Goal: Information Seeking & Learning: Learn about a topic

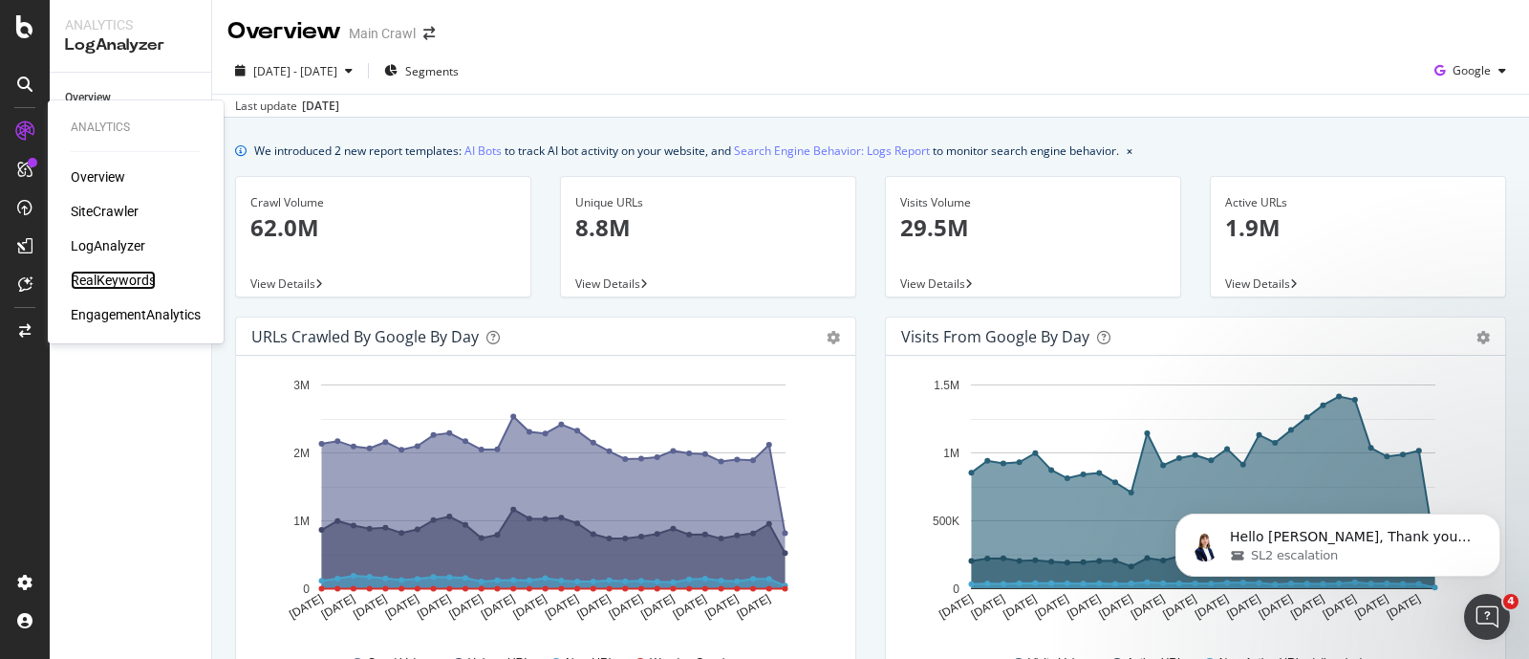
click at [100, 279] on div "RealKeywords" at bounding box center [113, 280] width 85 height 19
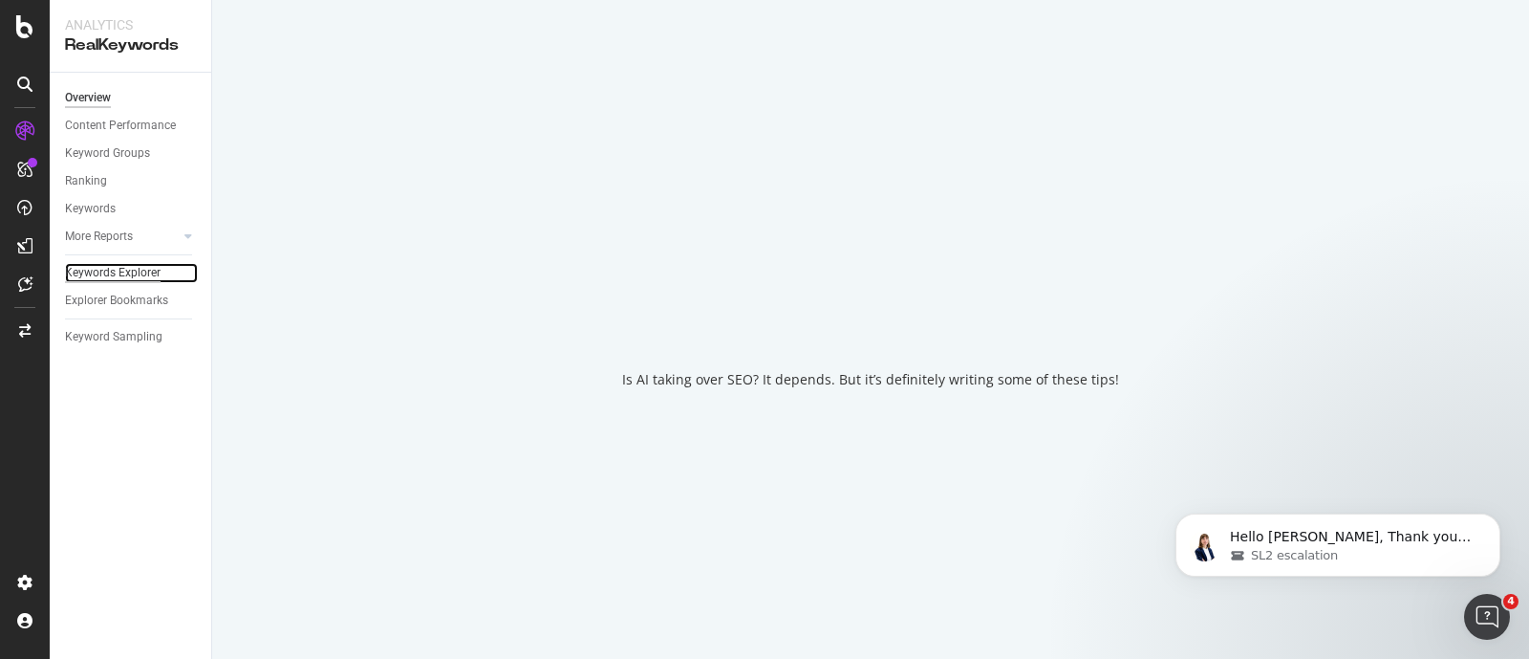
click at [135, 271] on div "Keywords Explorer" at bounding box center [113, 273] width 96 height 20
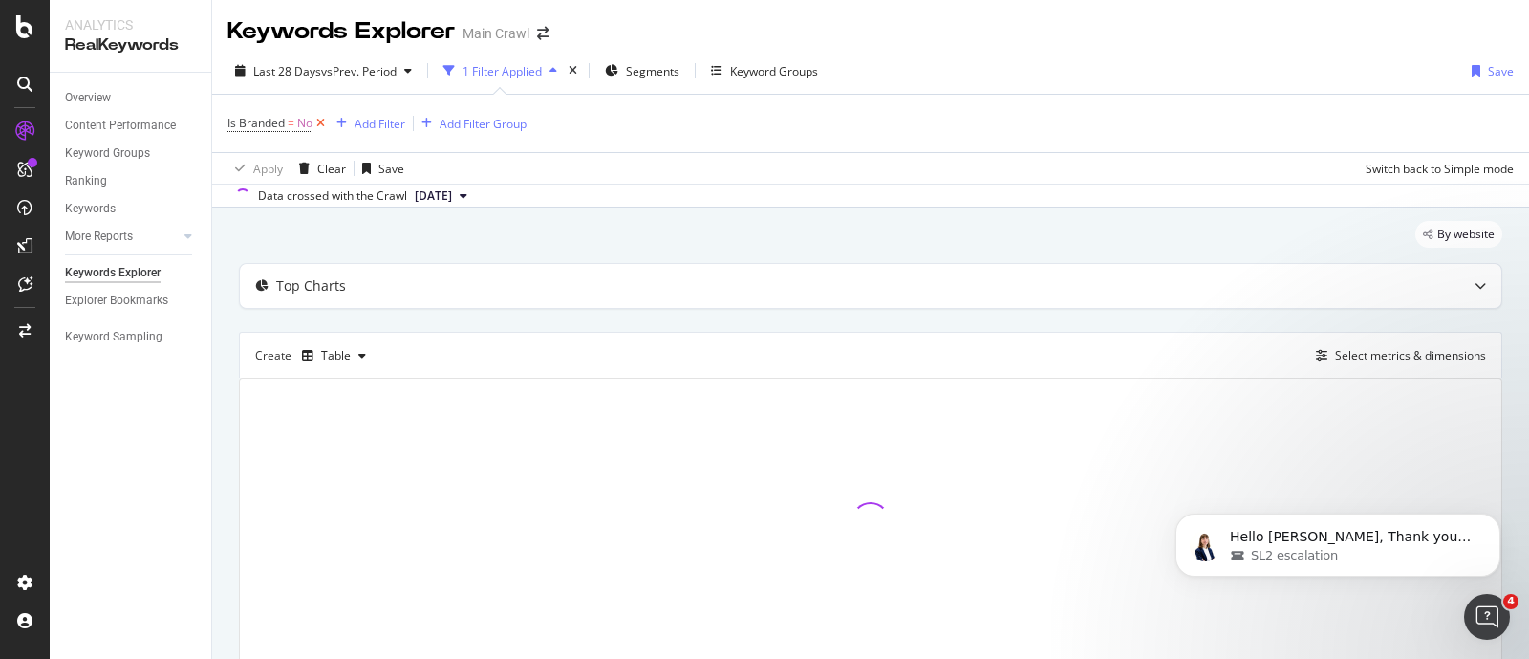
click at [321, 121] on icon at bounding box center [321, 123] width 16 height 19
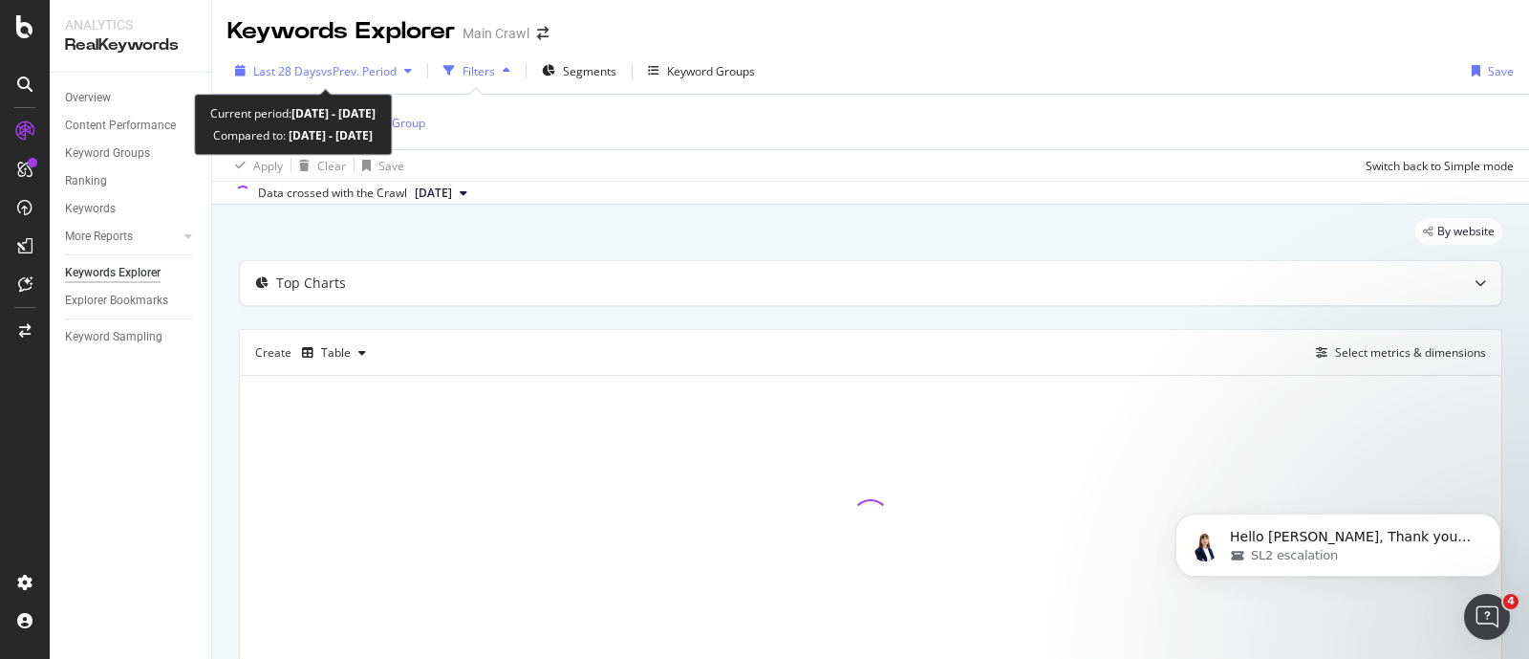
click at [406, 59] on div "Last 28 Days vs Prev. Period" at bounding box center [323, 70] width 192 height 29
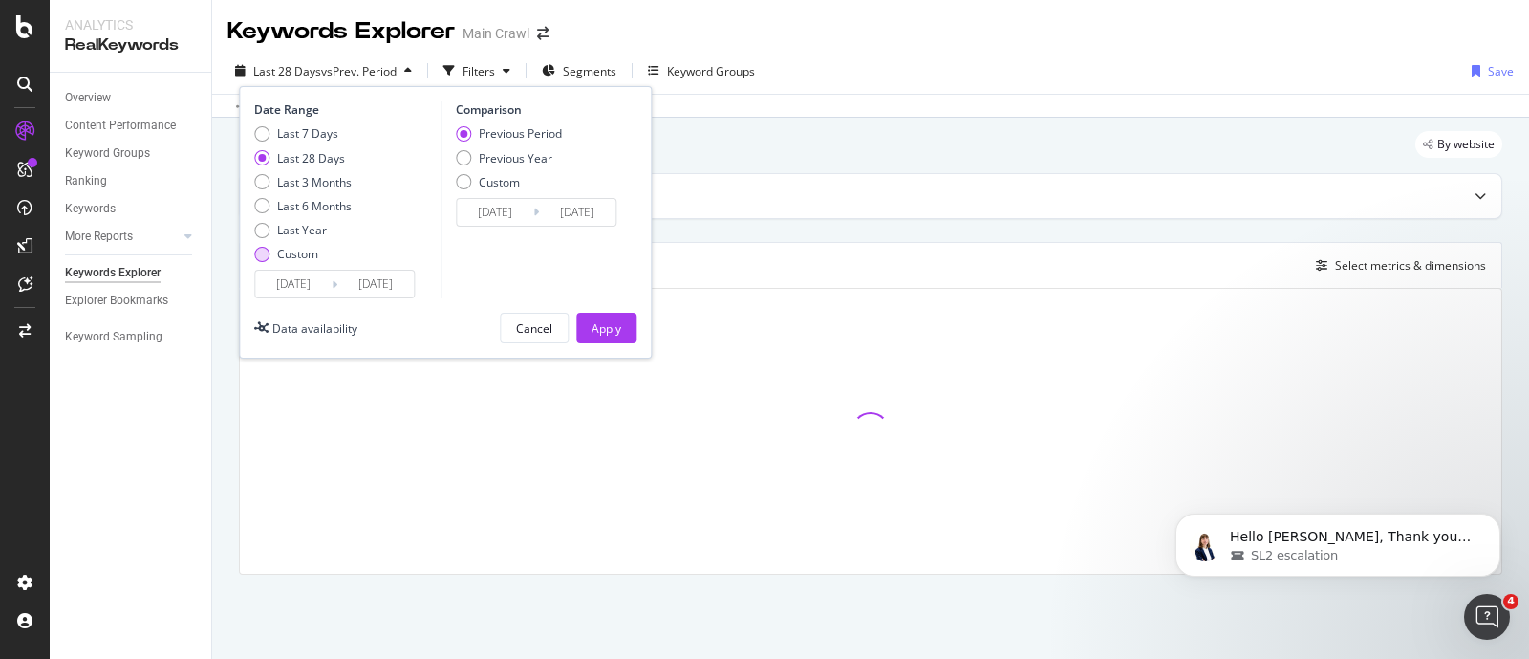
click at [257, 252] on div "Custom" at bounding box center [261, 254] width 15 height 15
click at [296, 286] on input "[DATE]" at bounding box center [293, 284] width 76 height 27
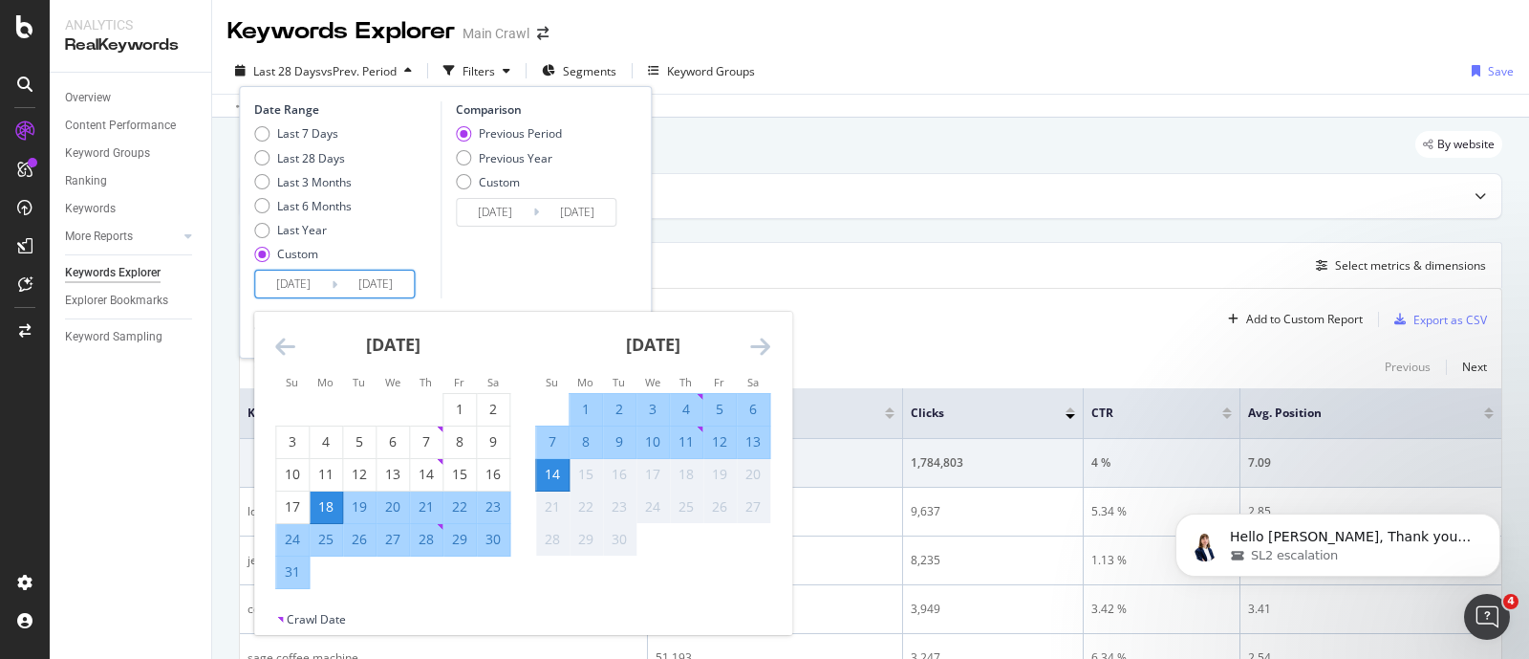
click at [279, 345] on icon "Move backward to switch to the previous month." at bounding box center [285, 346] width 20 height 23
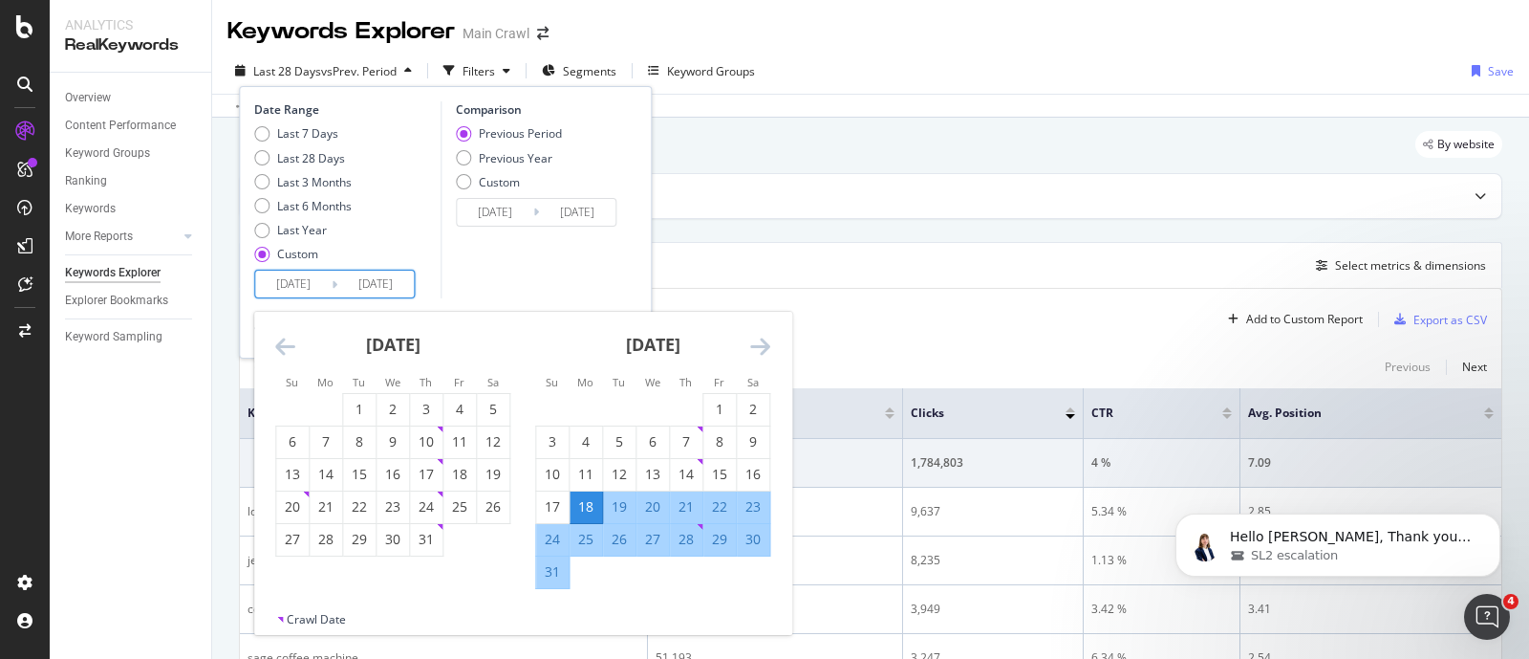
click at [279, 345] on icon "Move backward to switch to the previous month." at bounding box center [285, 346] width 20 height 23
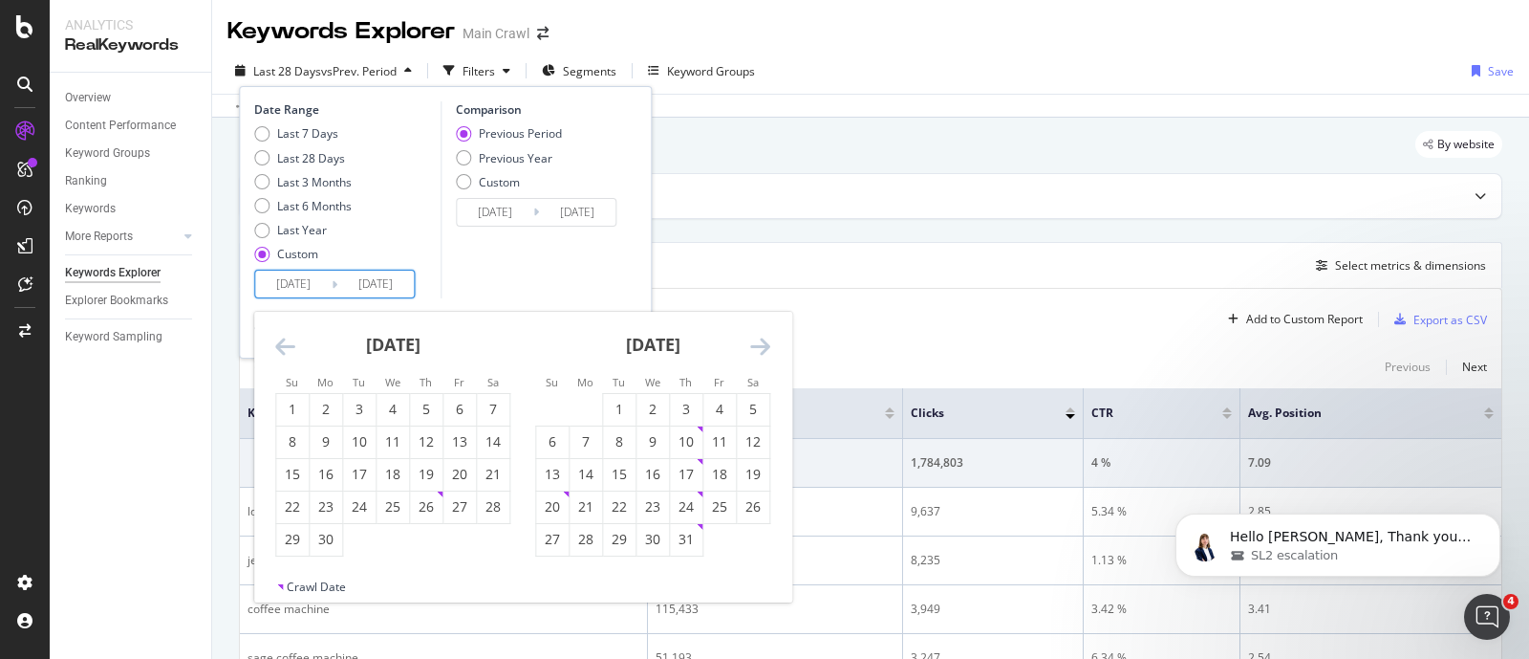
click at [279, 345] on icon "Move backward to switch to the previous month." at bounding box center [285, 346] width 20 height 23
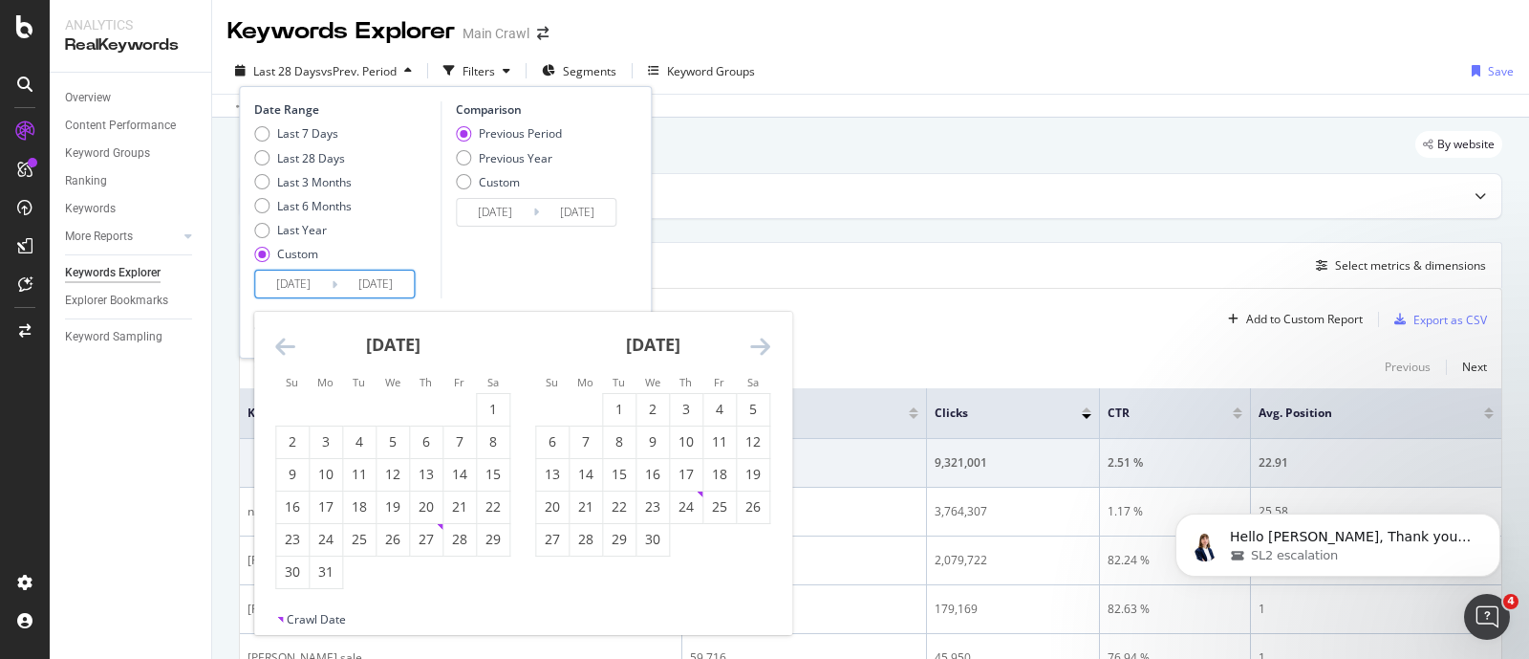
click at [279, 345] on icon "Move backward to switch to the previous month." at bounding box center [285, 346] width 20 height 23
click at [283, 350] on icon "Move backward to switch to the previous month." at bounding box center [285, 346] width 20 height 23
click at [286, 346] on icon "Move backward to switch to the previous month." at bounding box center [285, 346] width 20 height 23
click at [766, 336] on icon "Move forward to switch to the next month." at bounding box center [760, 346] width 20 height 23
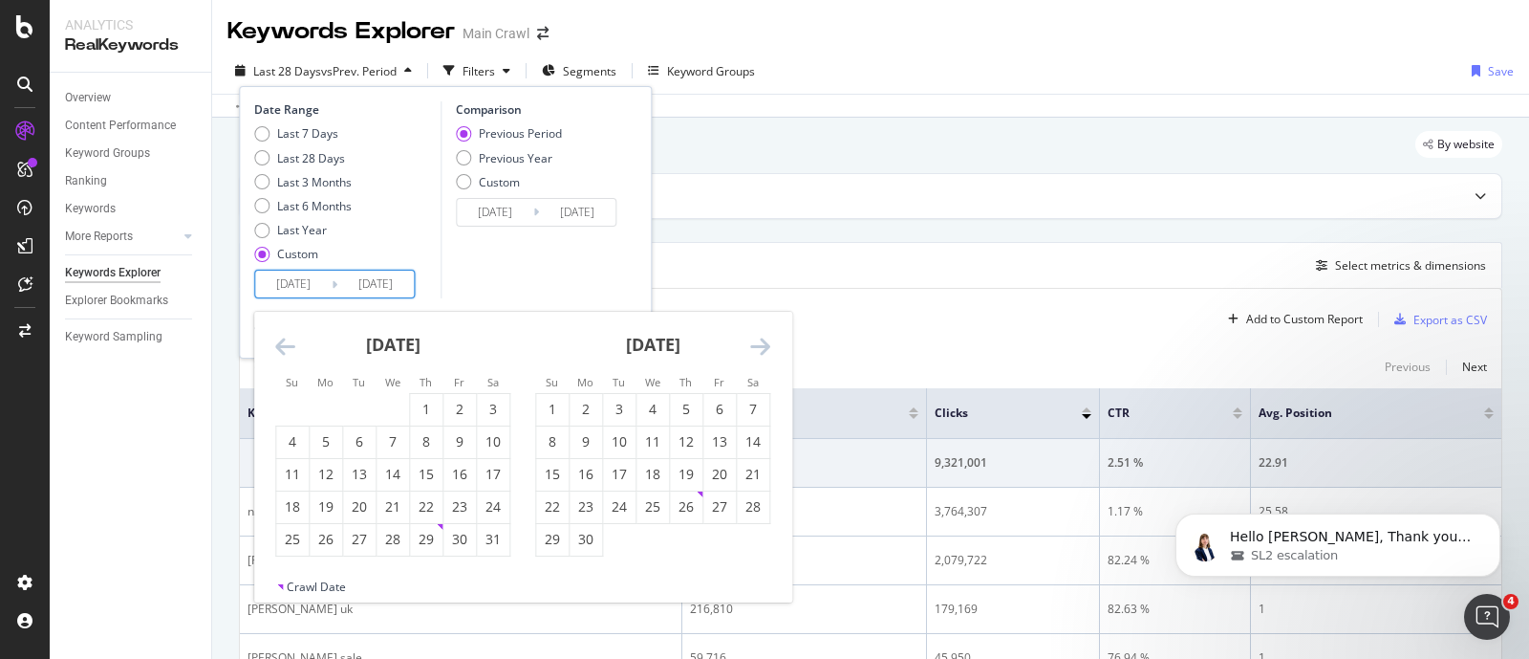
click at [291, 341] on icon "Move backward to switch to the previous month." at bounding box center [285, 346] width 20 height 23
click at [293, 542] on div "26" at bounding box center [292, 539] width 32 height 19
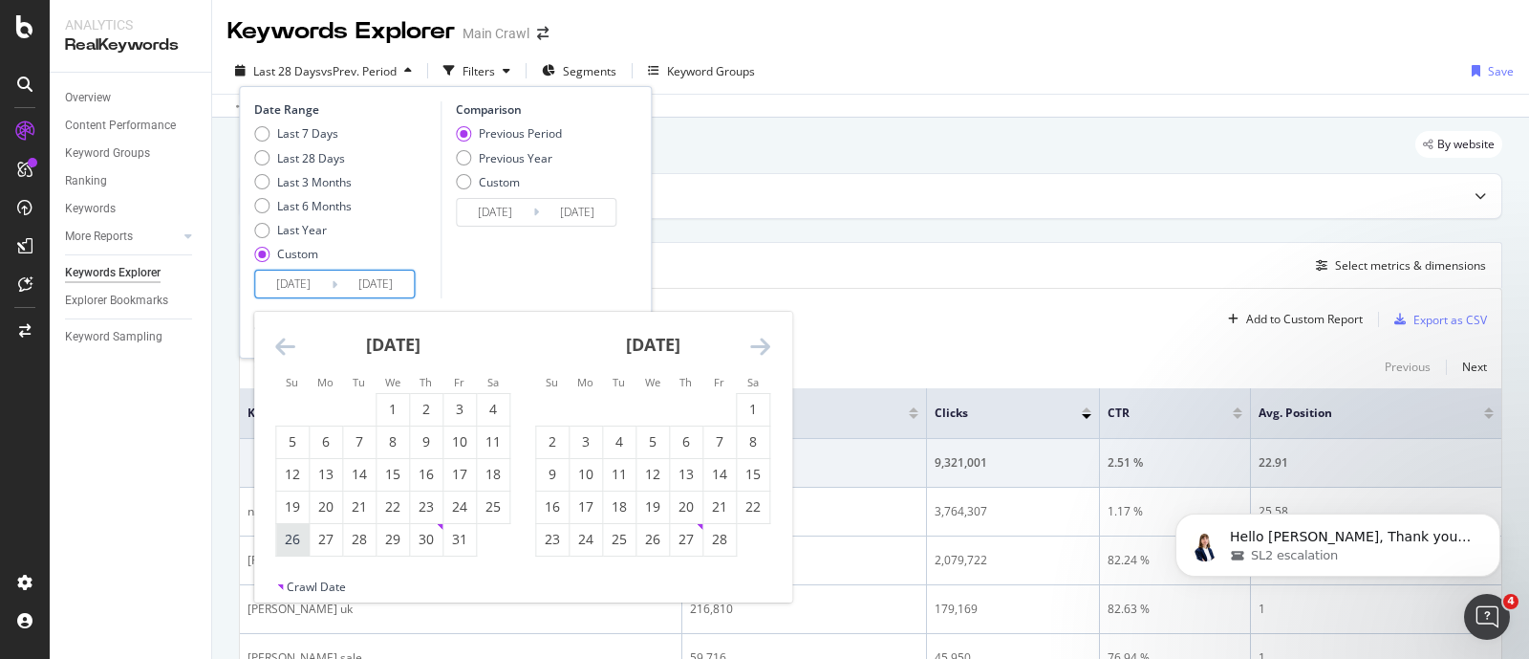
type input "[DATE]"
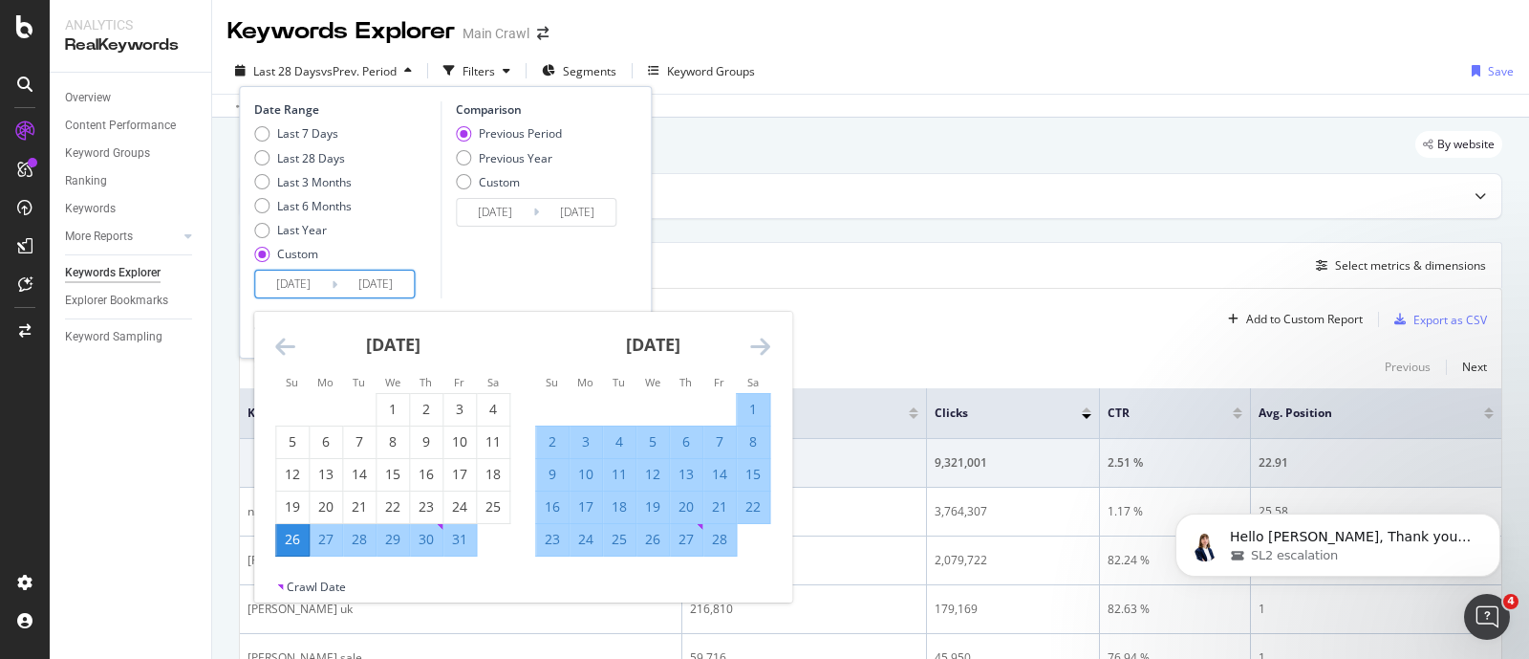
click at [768, 338] on icon "Move forward to switch to the next month." at bounding box center [760, 346] width 20 height 23
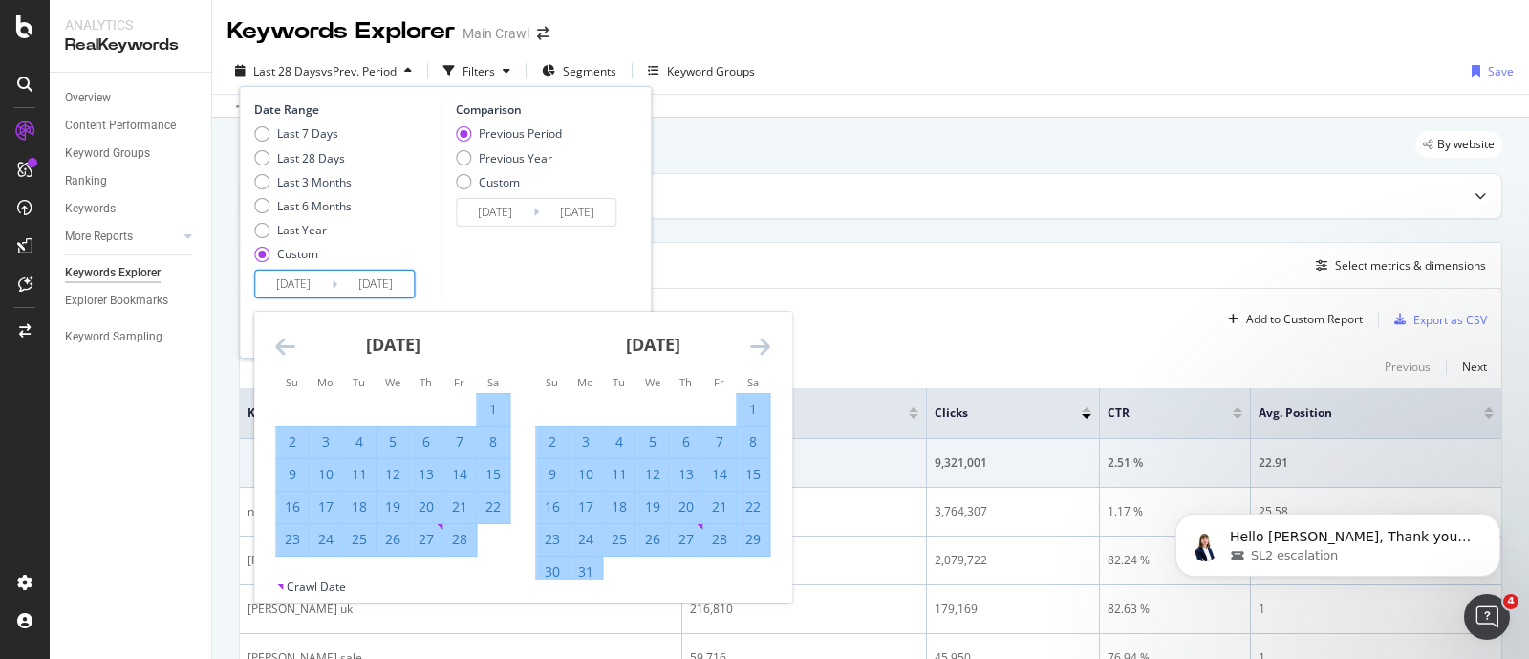
click at [768, 338] on icon "Move forward to switch to the next month." at bounding box center [760, 346] width 20 height 23
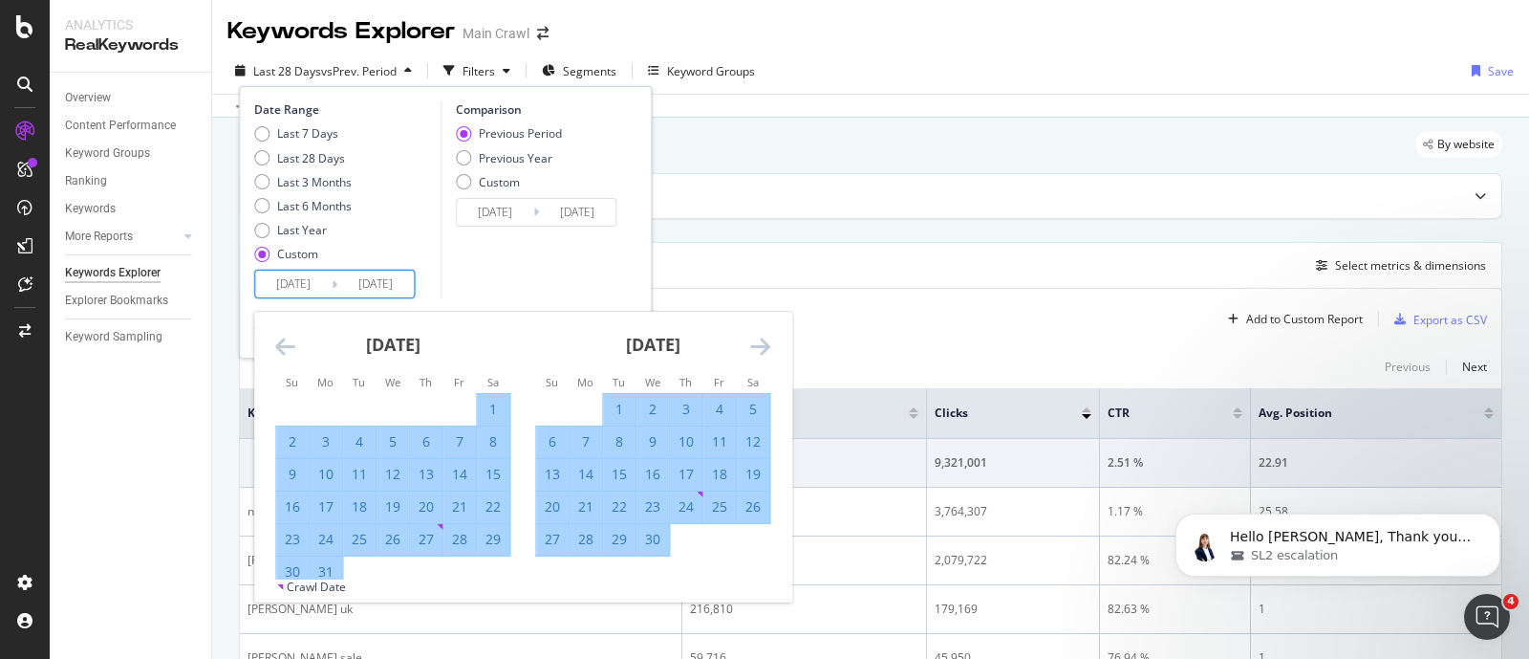
click at [768, 338] on icon "Move forward to switch to the next month." at bounding box center [760, 346] width 20 height 23
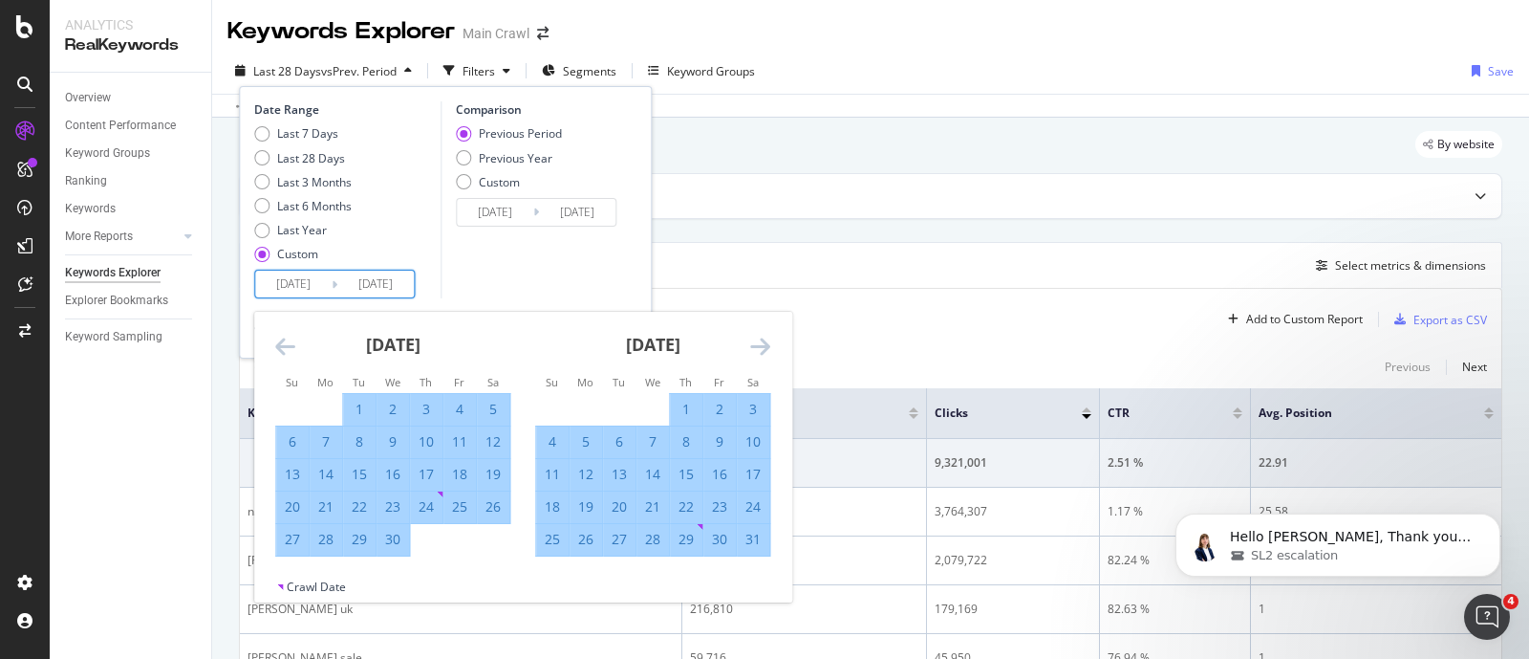
click at [768, 338] on icon "Move forward to switch to the next month." at bounding box center [760, 346] width 20 height 23
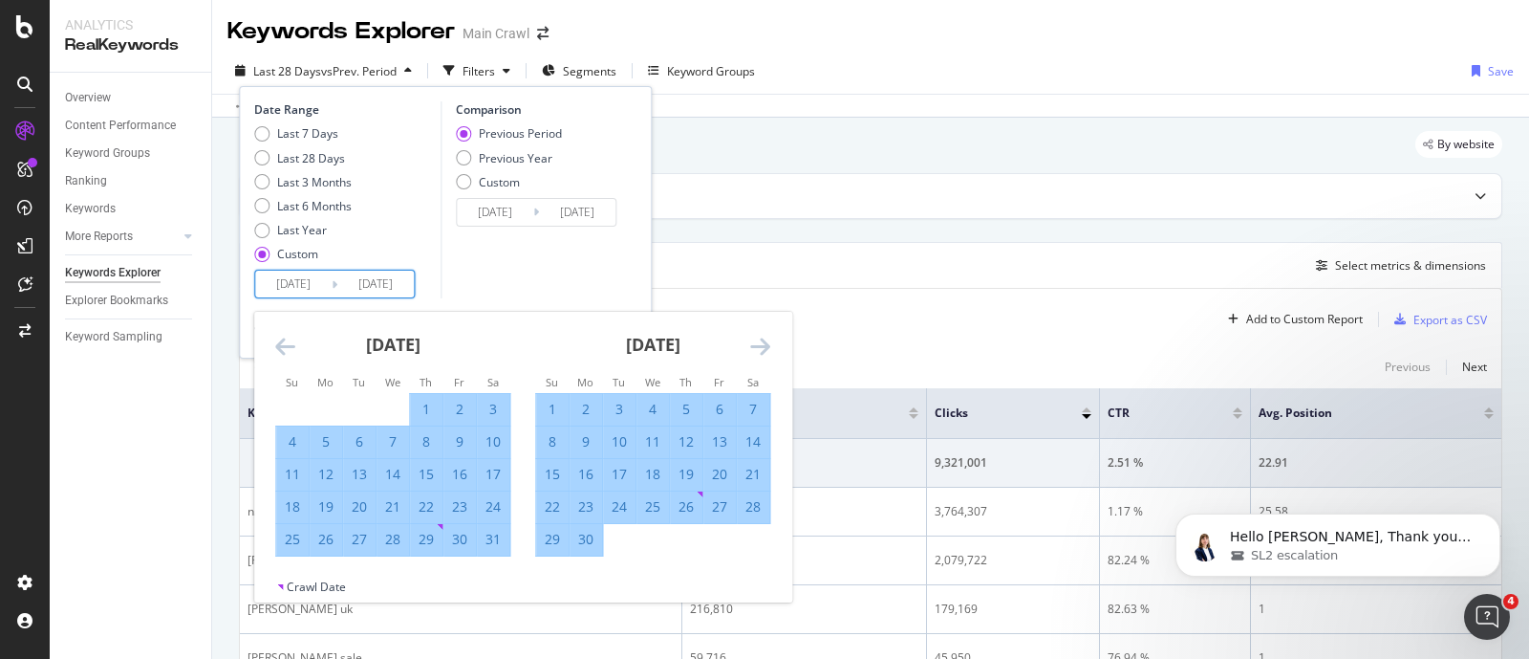
click at [768, 338] on icon "Move forward to switch to the next month." at bounding box center [760, 346] width 20 height 23
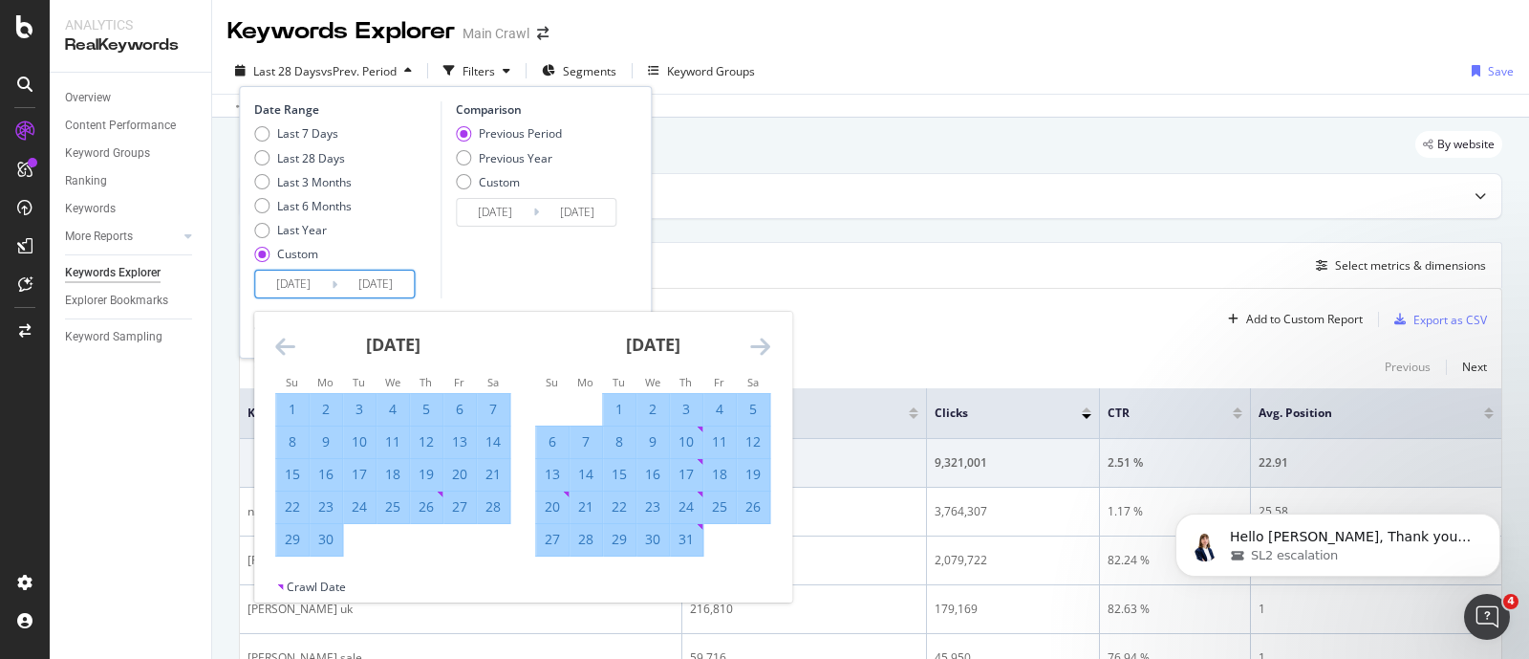
click at [768, 338] on icon "Move forward to switch to the next month." at bounding box center [760, 346] width 20 height 23
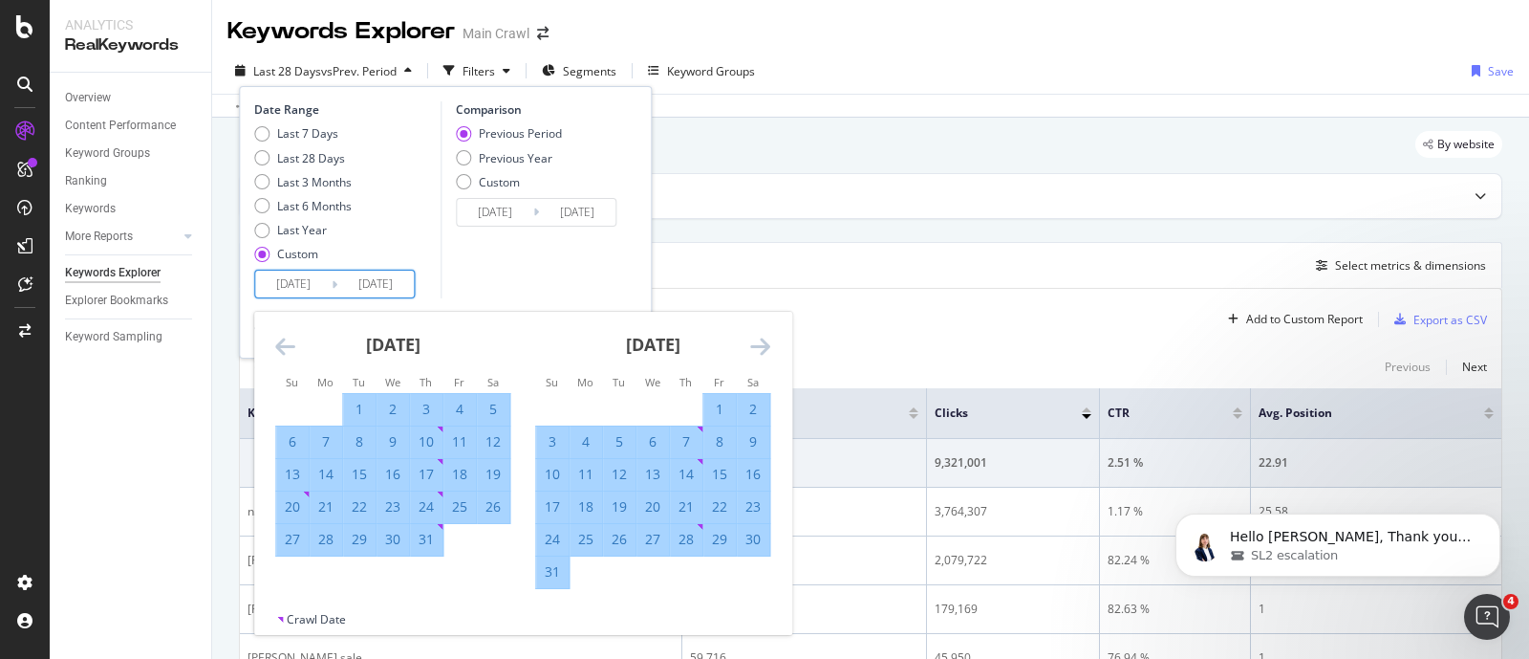
click at [554, 537] on div "24" at bounding box center [552, 539] width 32 height 19
type input "[DATE]"
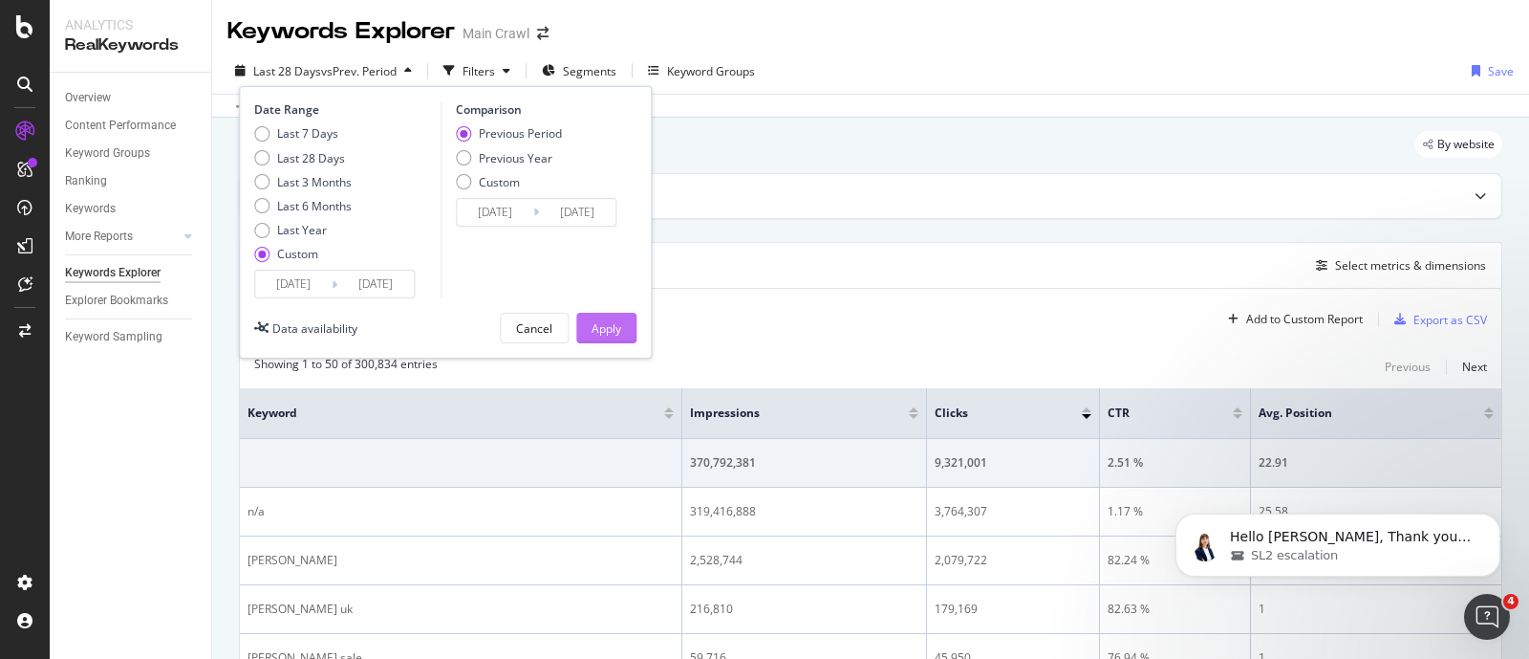
click at [604, 335] on div "Apply" at bounding box center [607, 328] width 30 height 16
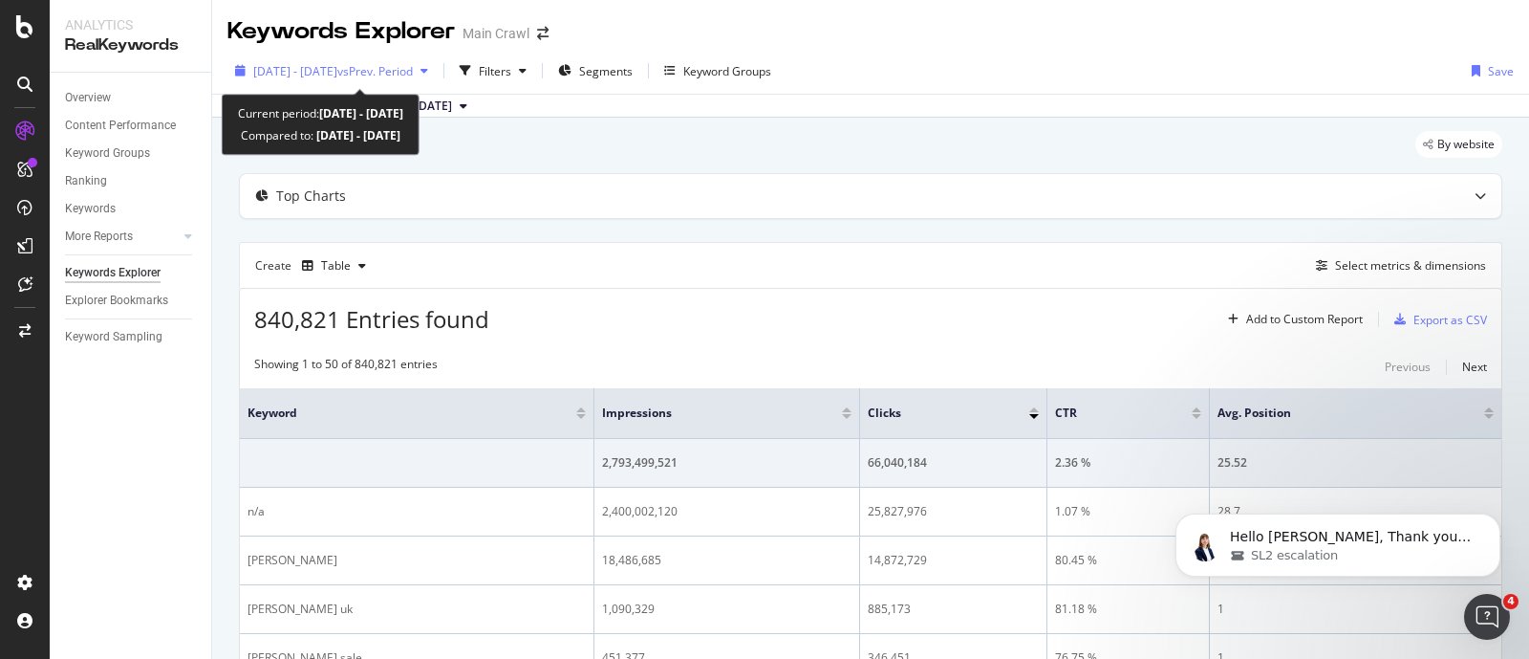
click at [436, 58] on div "[DATE] - [DATE] vs Prev. Period" at bounding box center [331, 70] width 208 height 29
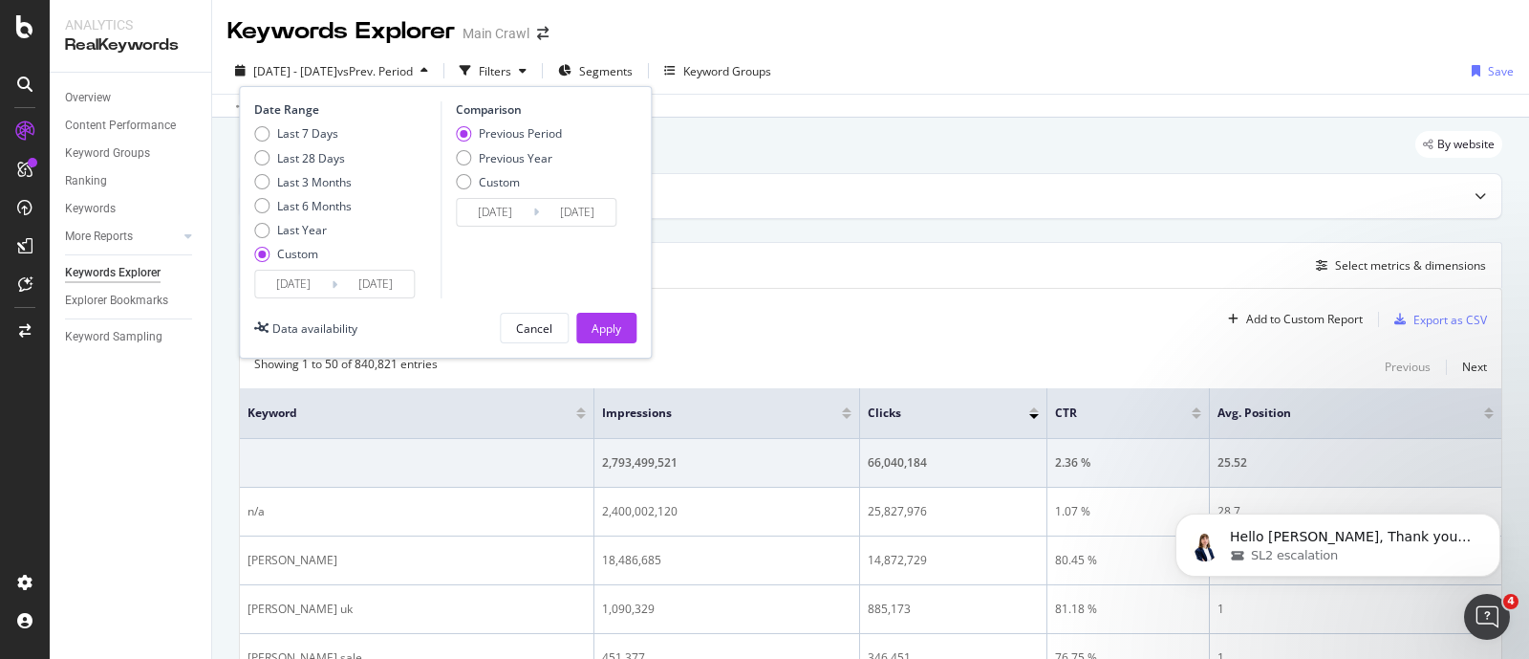
click at [489, 216] on input "[DATE]" at bounding box center [495, 212] width 76 height 27
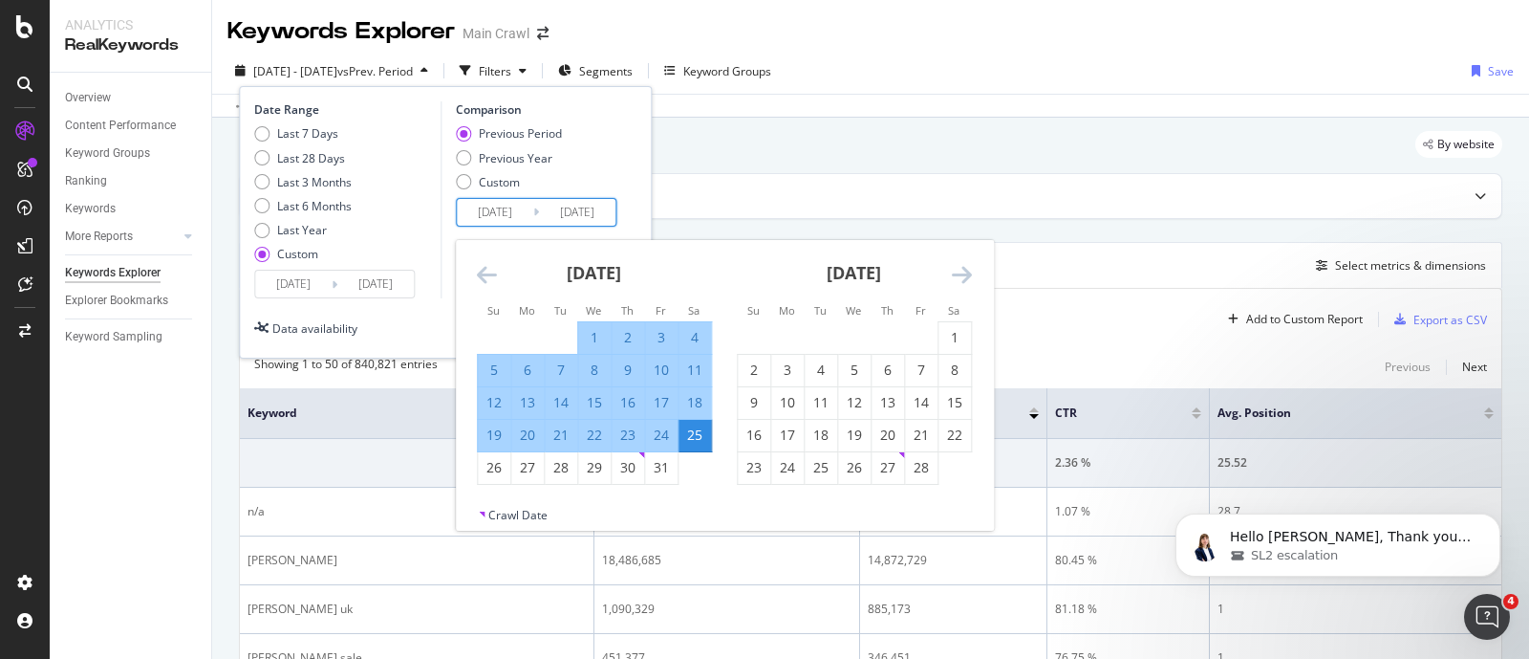
click at [487, 275] on icon "Move backward to switch to the previous month." at bounding box center [487, 274] width 20 height 23
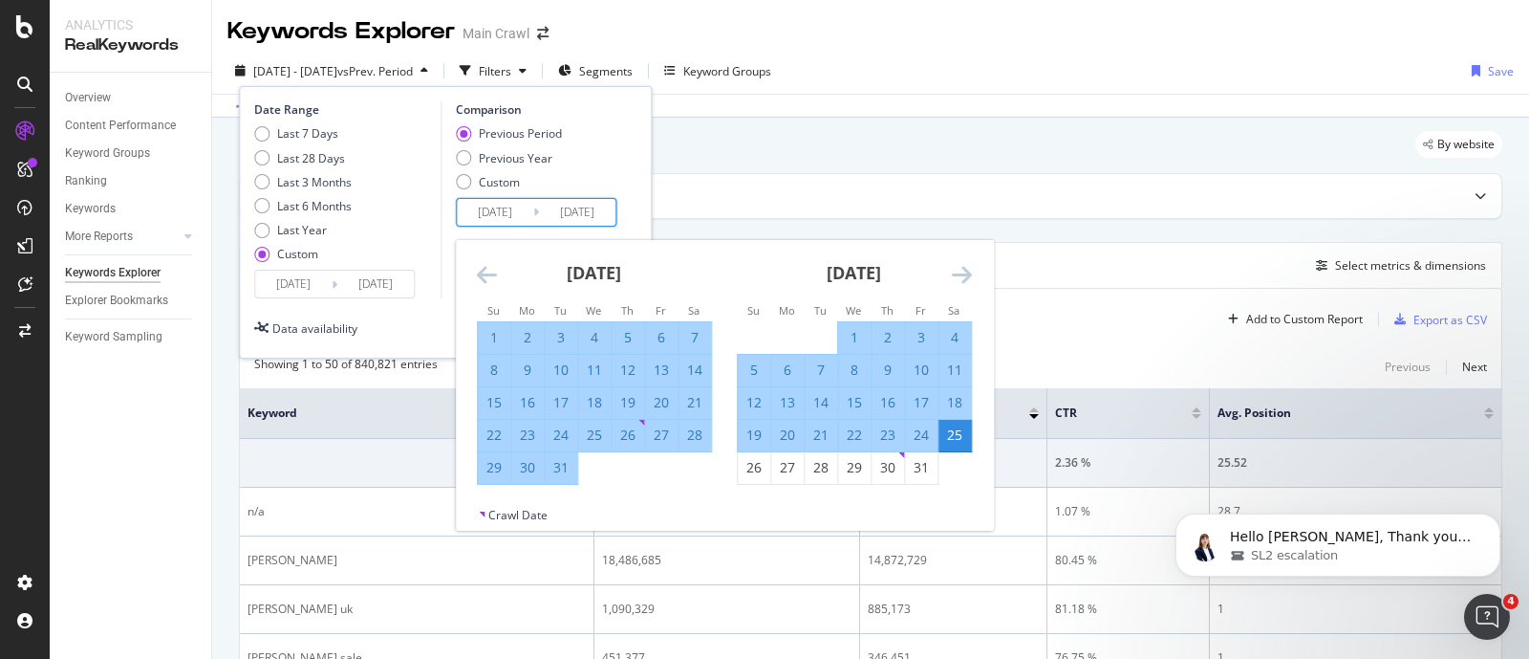
click at [487, 275] on icon "Move backward to switch to the previous month." at bounding box center [487, 274] width 20 height 23
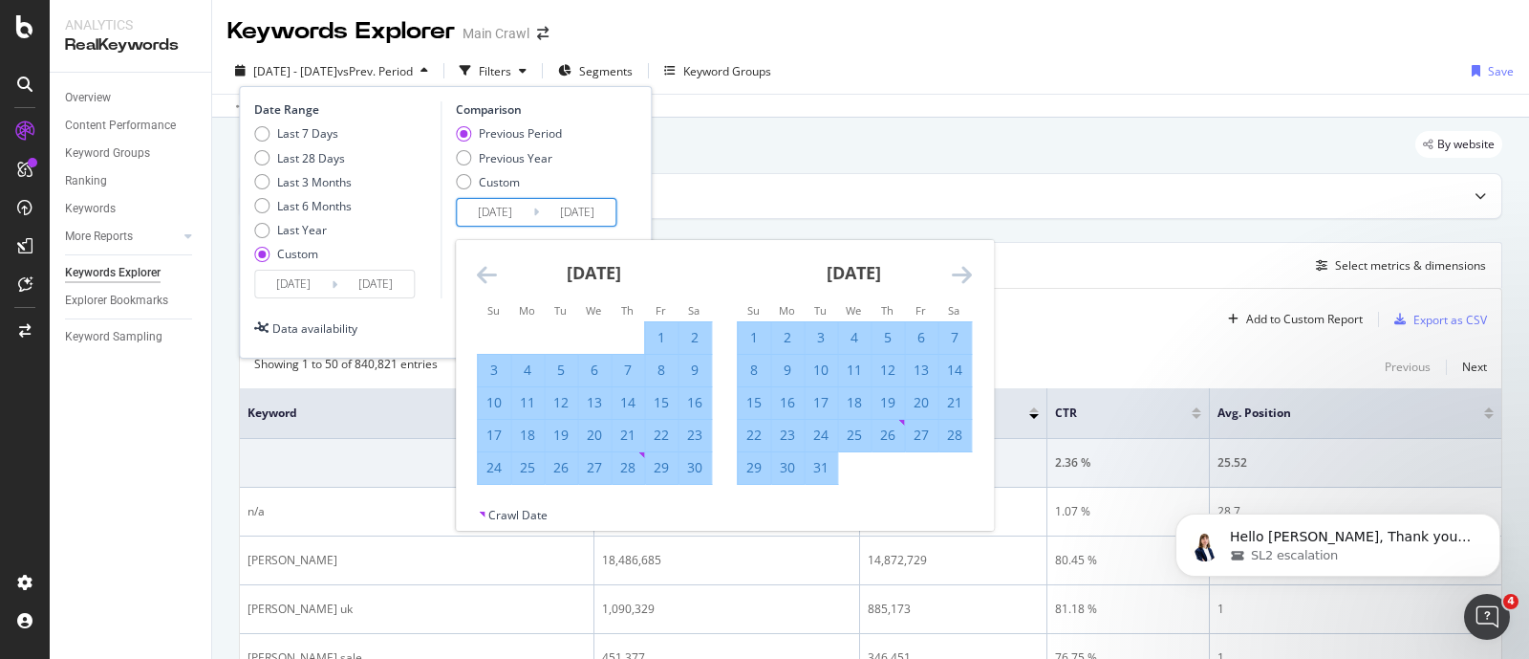
click at [487, 275] on icon "Move backward to switch to the previous month." at bounding box center [487, 274] width 20 height 23
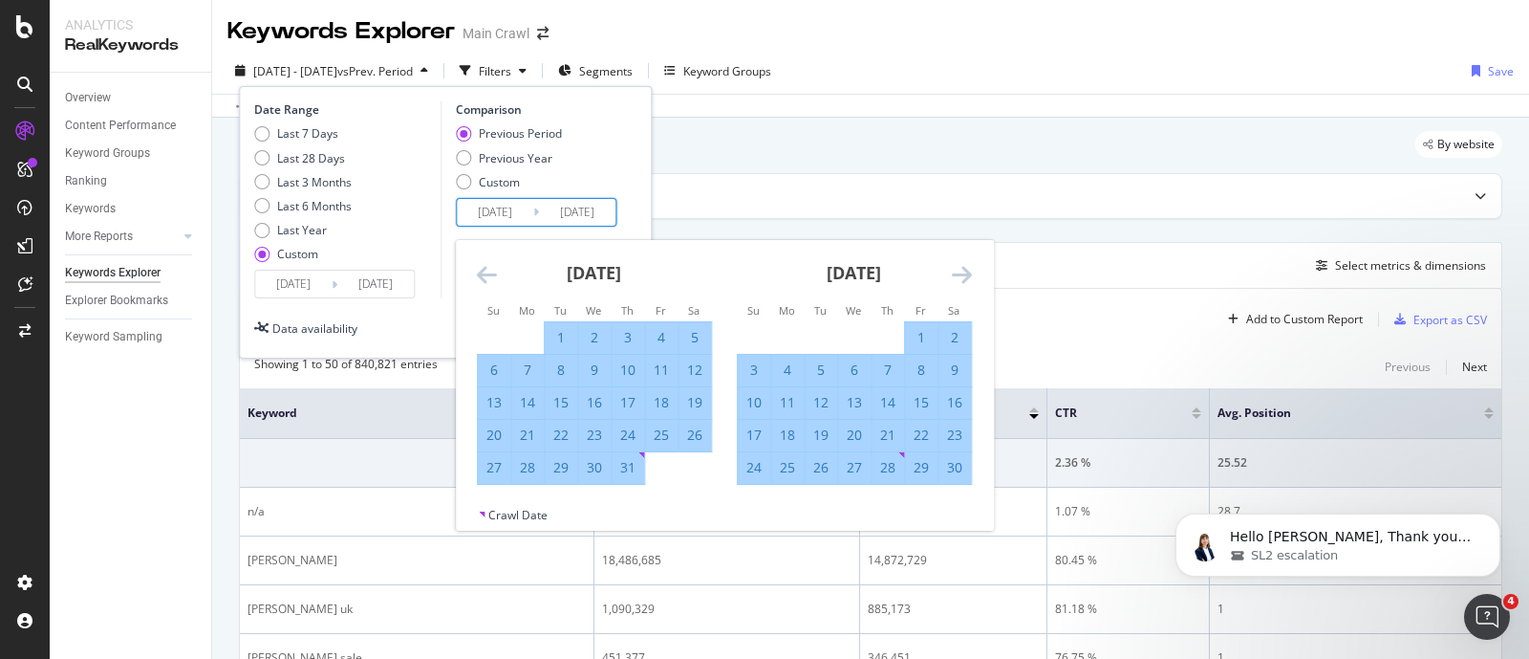
click at [487, 275] on icon "Move backward to switch to the previous month." at bounding box center [487, 274] width 20 height 23
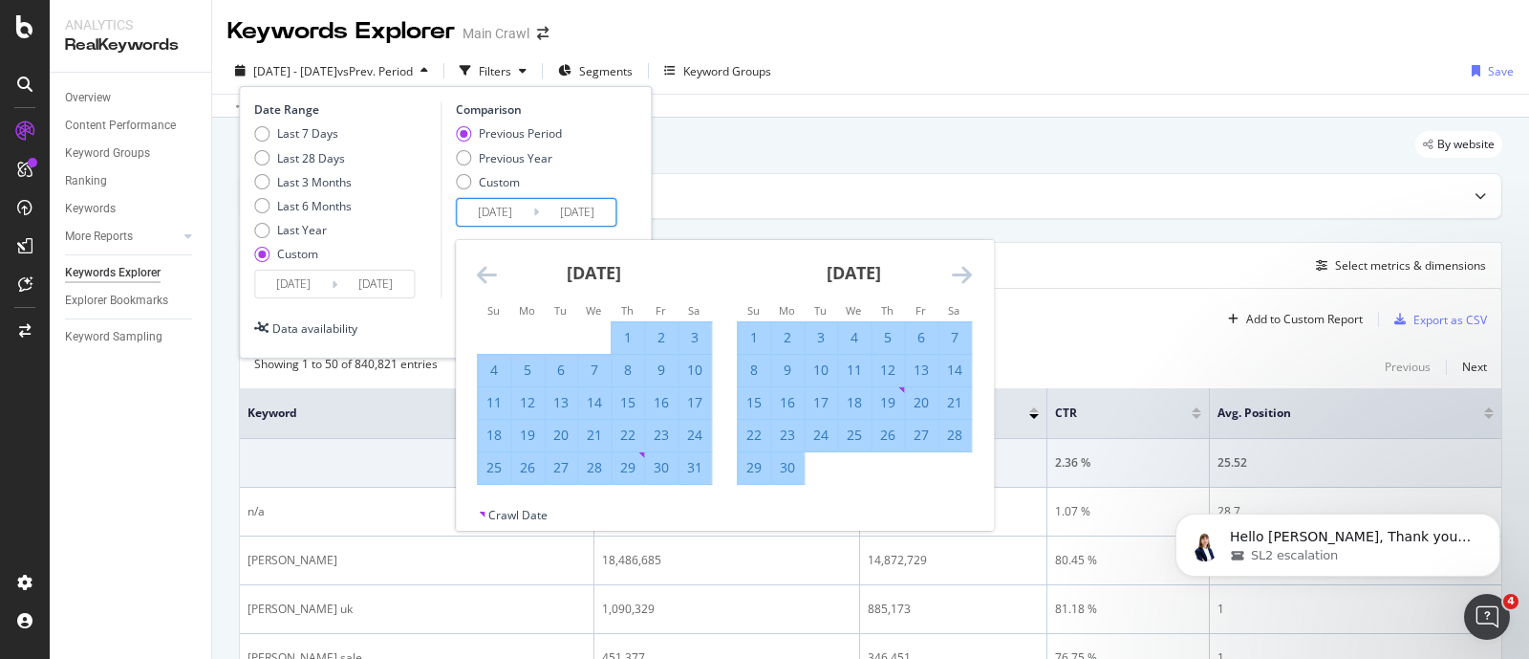
click at [487, 275] on icon "Move backward to switch to the previous month." at bounding box center [487, 274] width 20 height 23
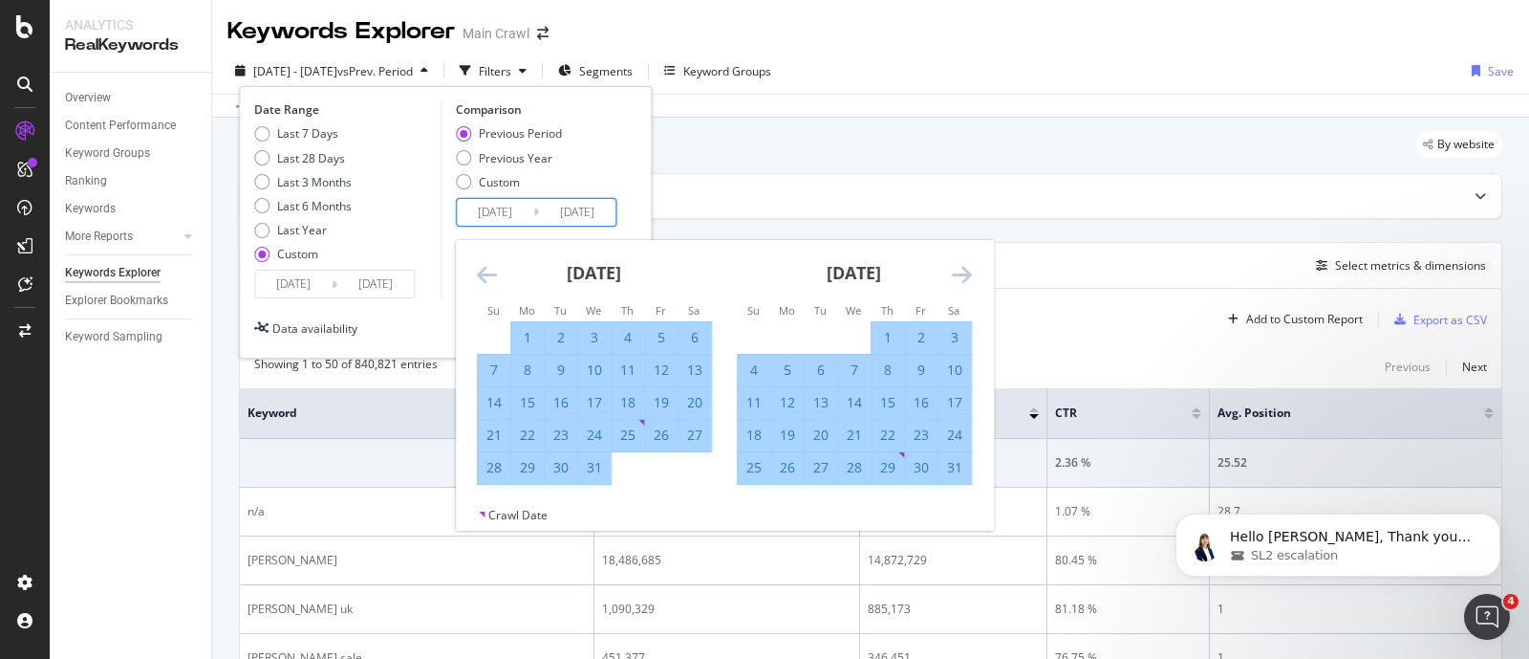
click at [487, 275] on icon "Move backward to switch to the previous month." at bounding box center [487, 274] width 20 height 23
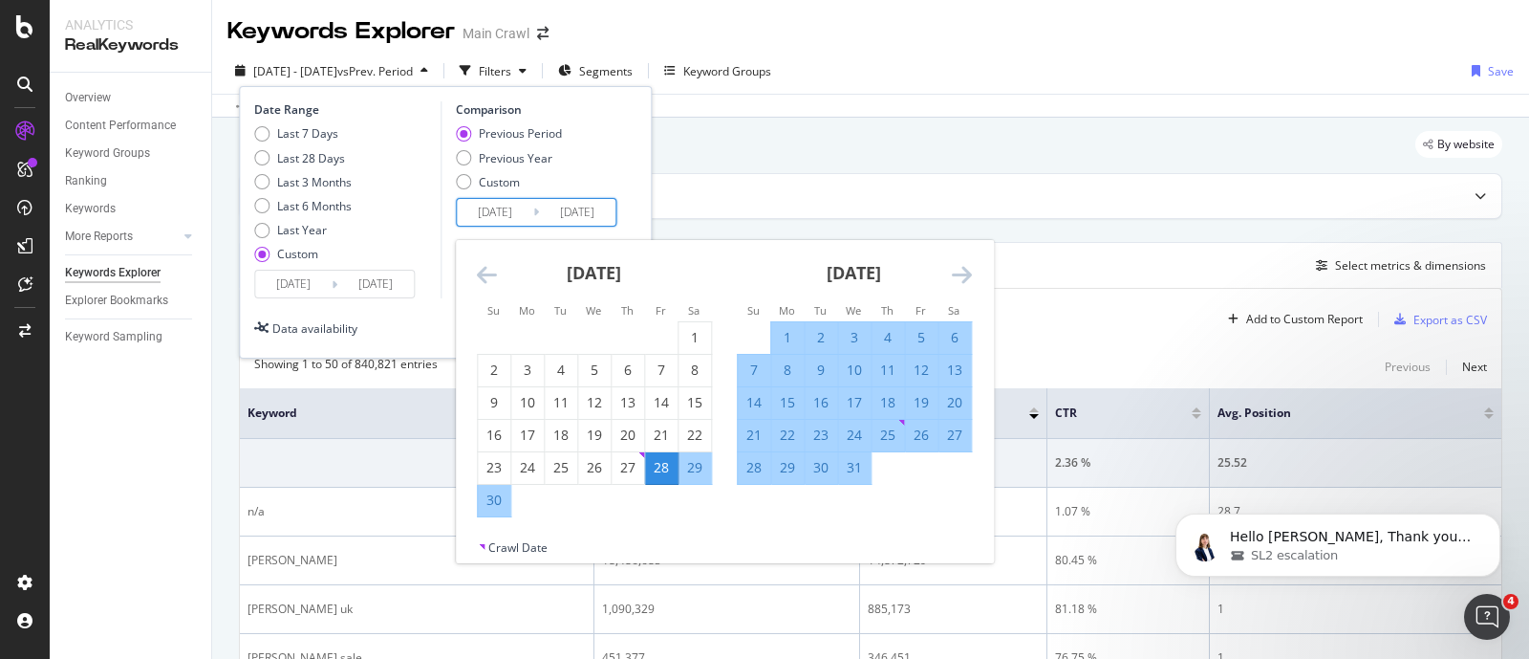
click at [487, 275] on icon "Move backward to switch to the previous month." at bounding box center [487, 274] width 20 height 23
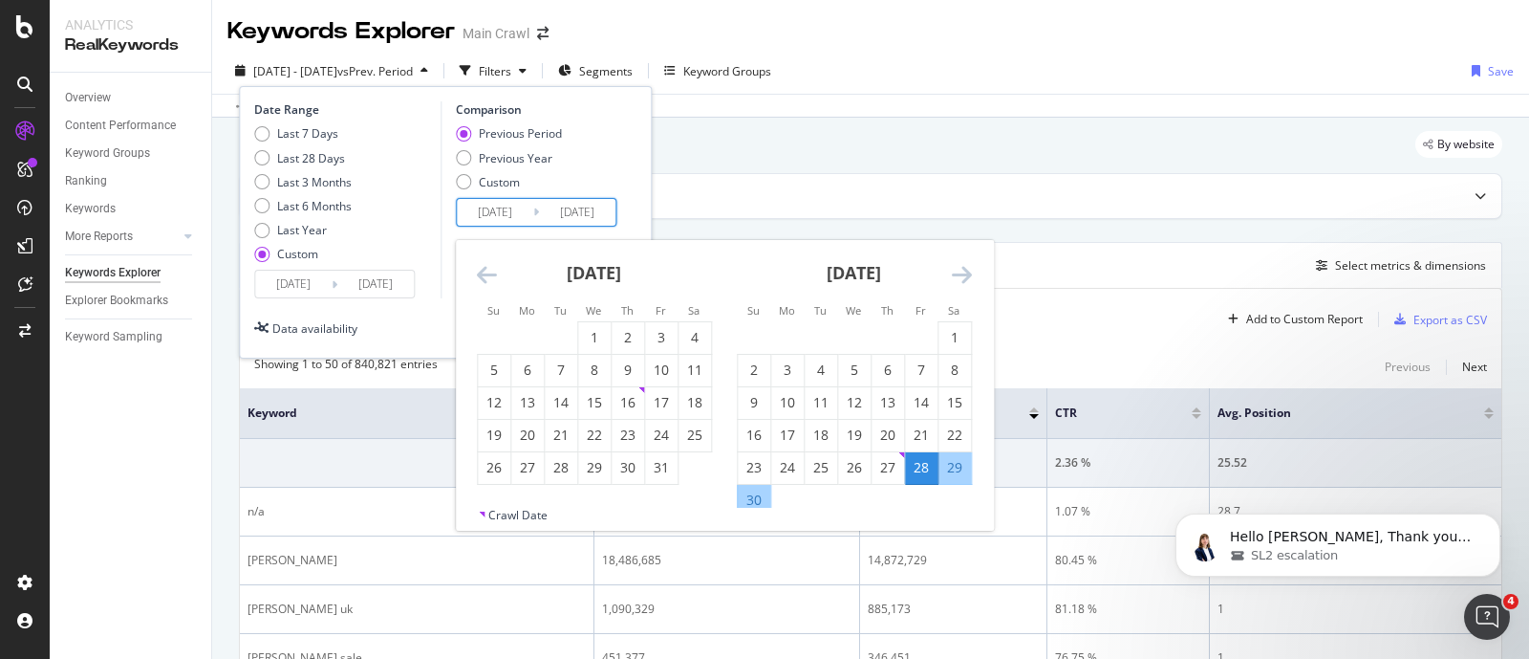
click at [487, 275] on icon "Move backward to switch to the previous month." at bounding box center [487, 274] width 20 height 23
click at [490, 470] on div "28" at bounding box center [494, 467] width 32 height 19
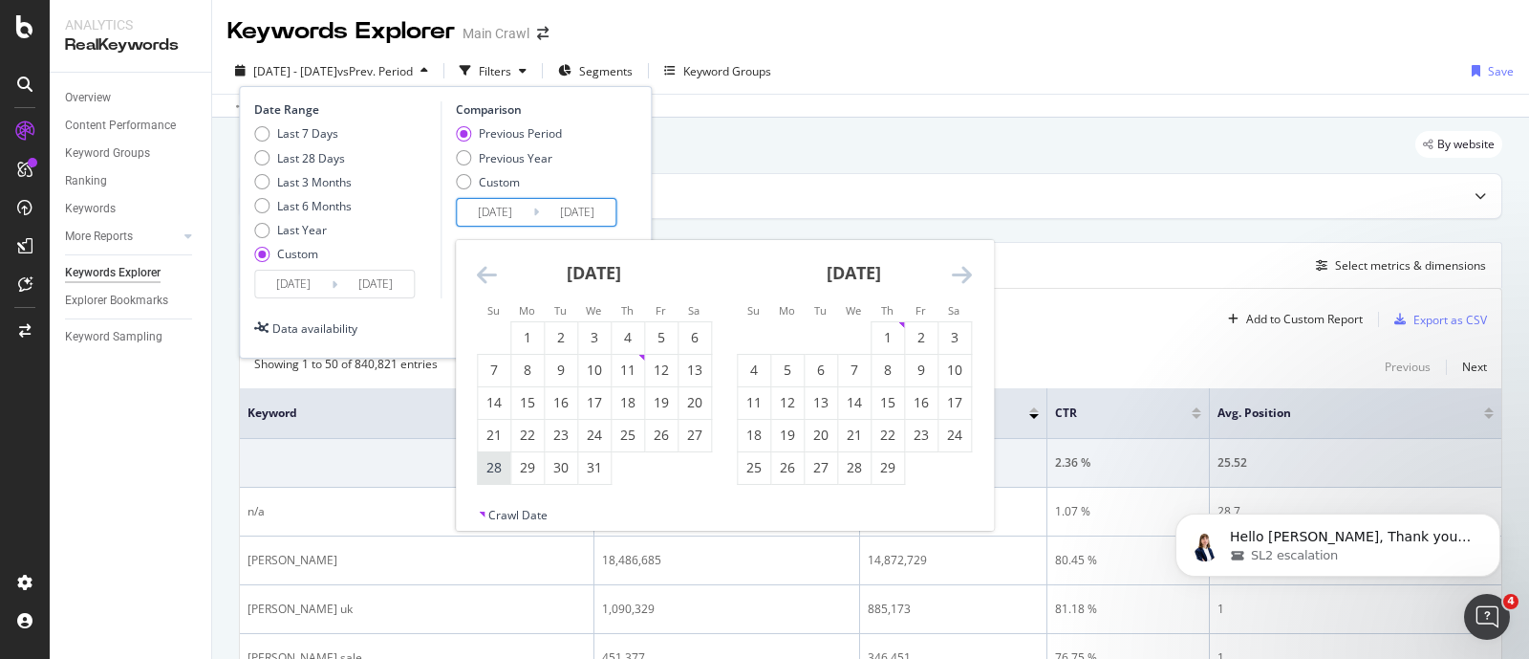
type input "[DATE]"
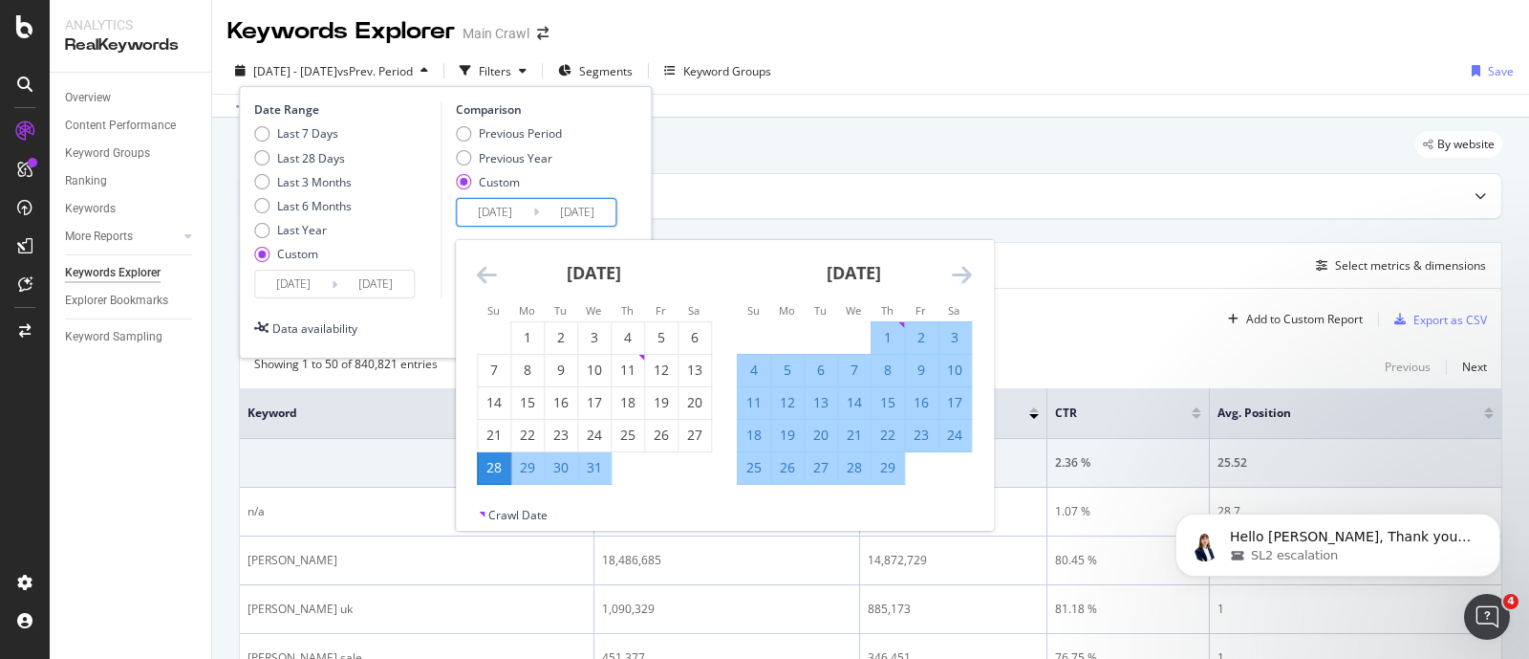
click at [963, 273] on icon "Move forward to switch to the next month." at bounding box center [962, 274] width 20 height 23
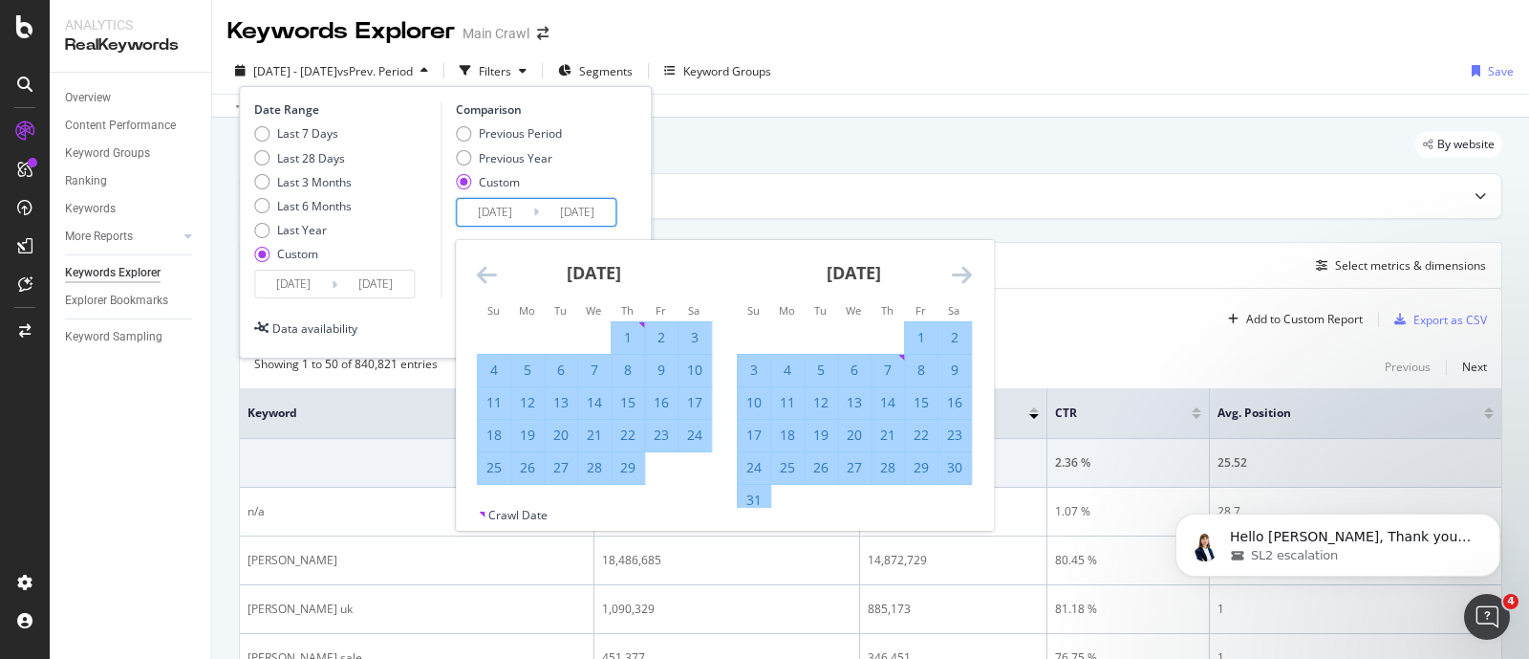
click at [963, 273] on icon "Move forward to switch to the next month." at bounding box center [962, 274] width 20 height 23
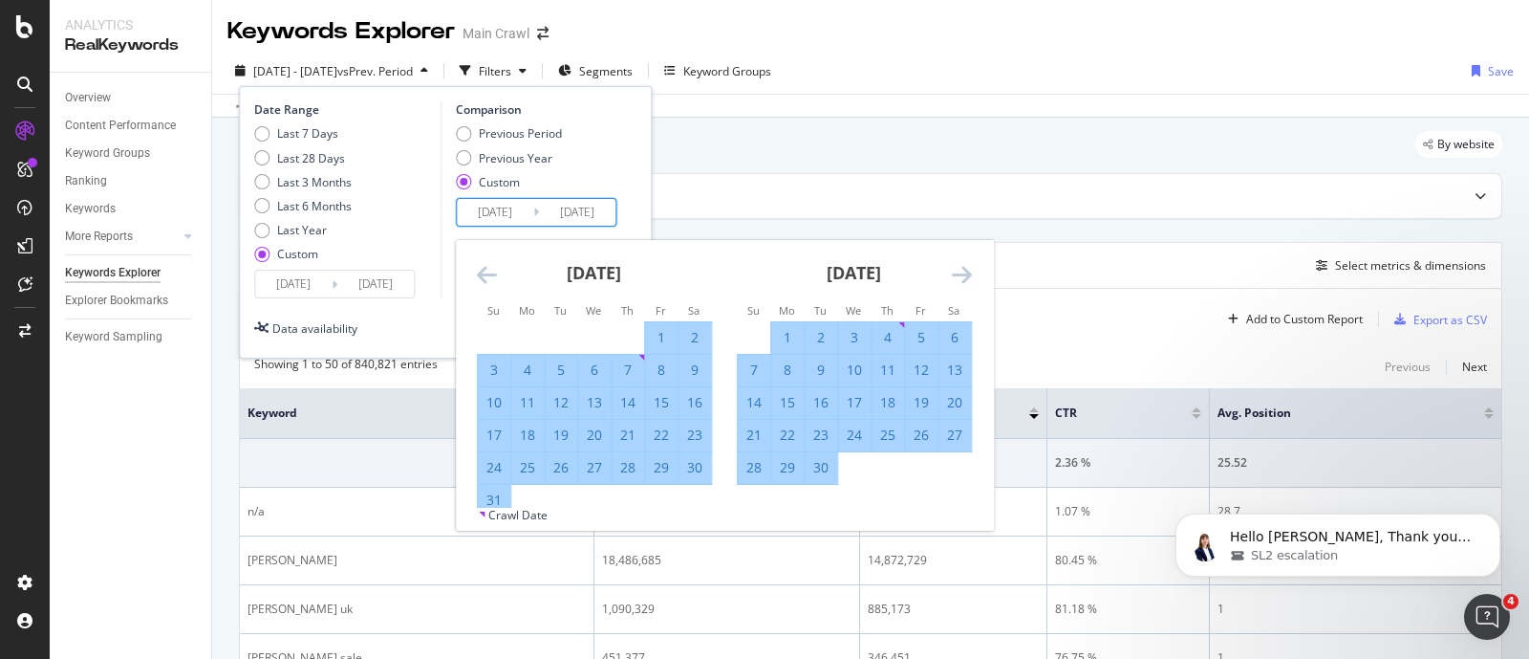
click at [963, 273] on icon "Move forward to switch to the next month." at bounding box center [962, 274] width 20 height 23
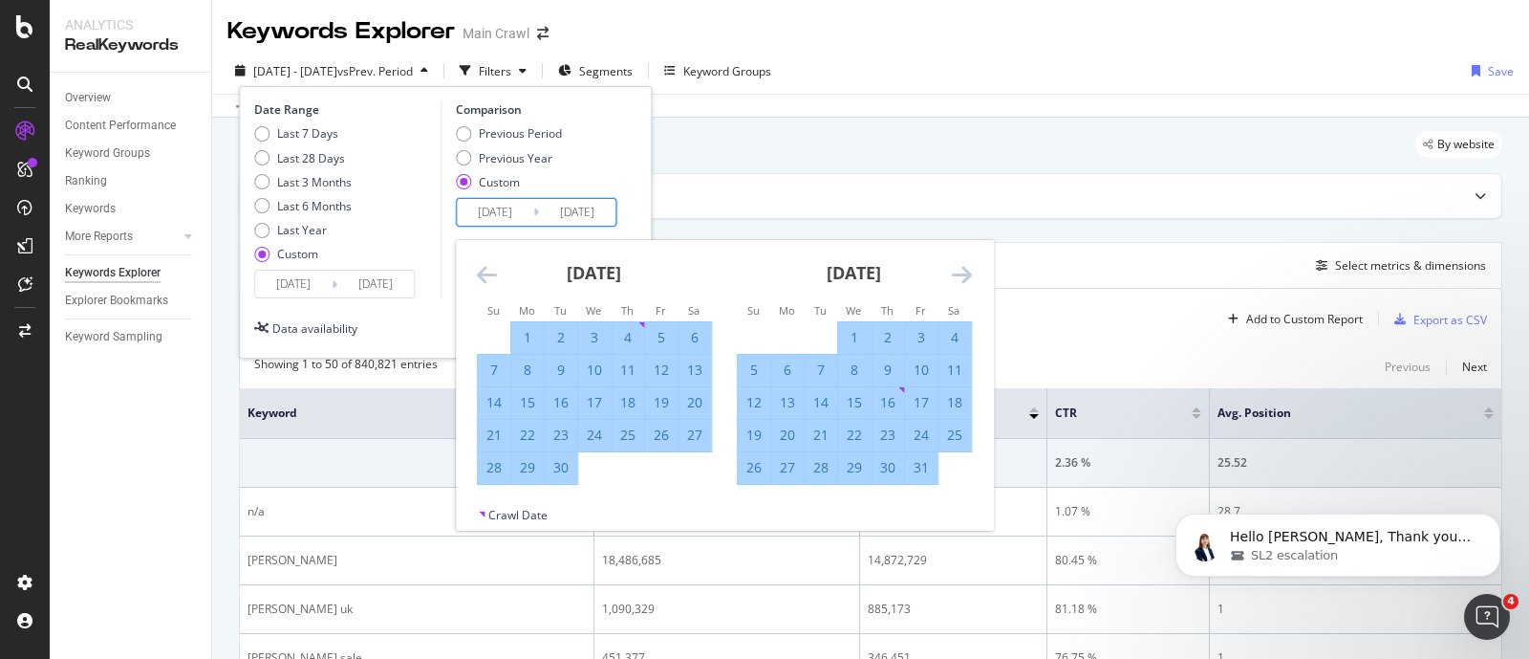
click at [963, 273] on icon "Move forward to switch to the next month." at bounding box center [962, 274] width 20 height 23
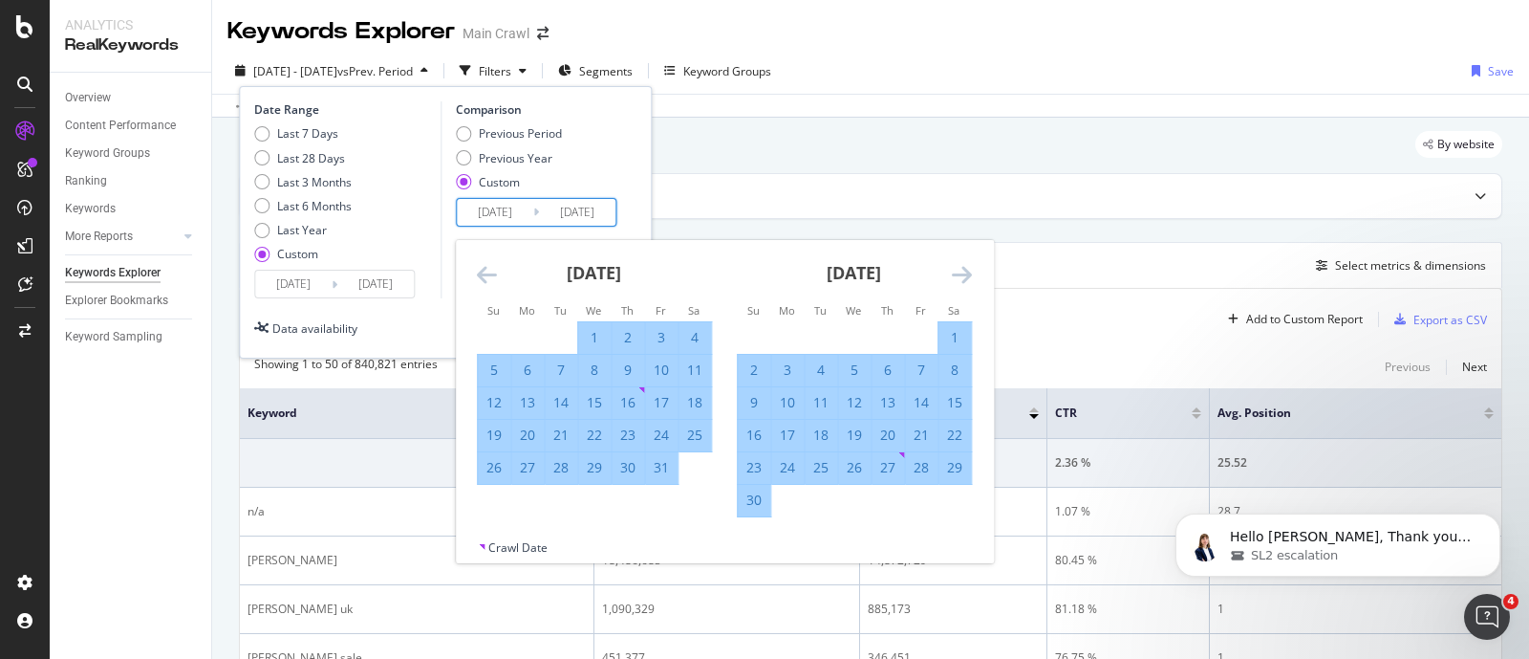
click at [963, 273] on icon "Move forward to switch to the next month." at bounding box center [962, 274] width 20 height 23
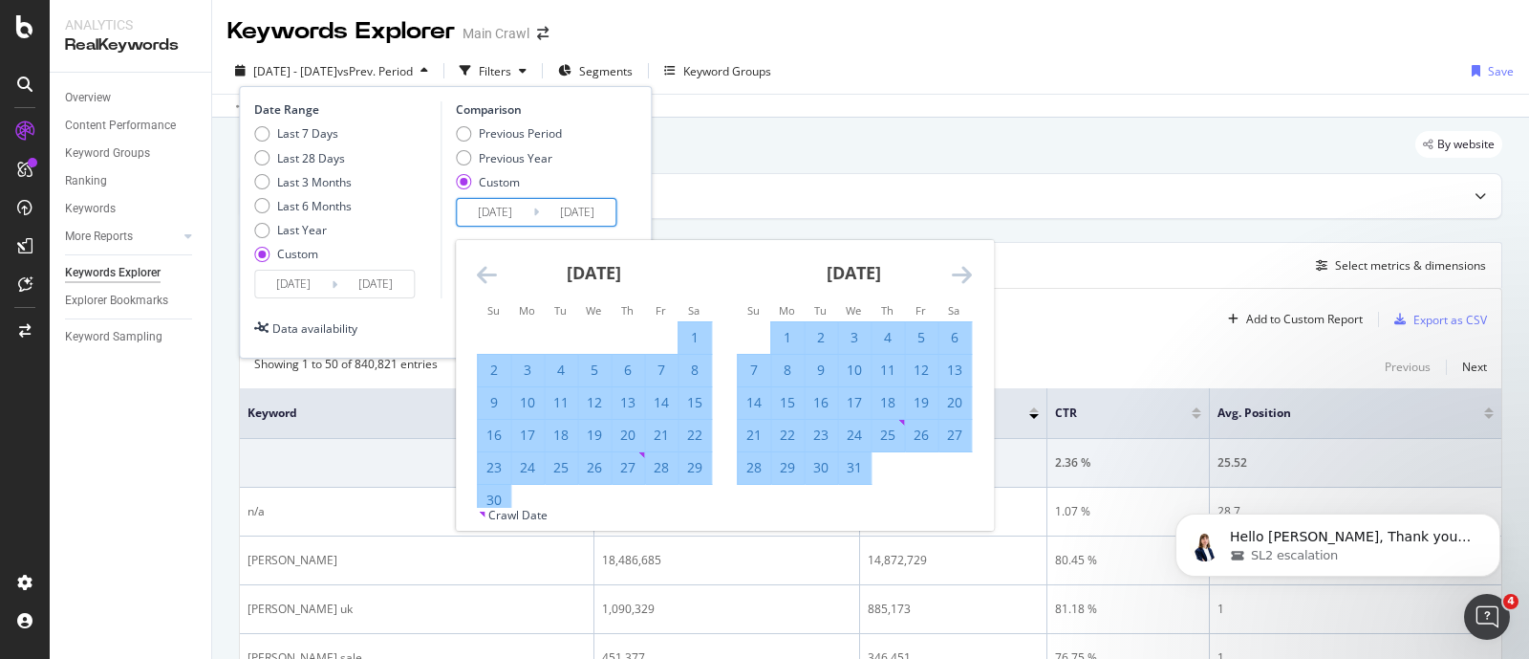
click at [963, 273] on icon "Move forward to switch to the next month." at bounding box center [962, 274] width 20 height 23
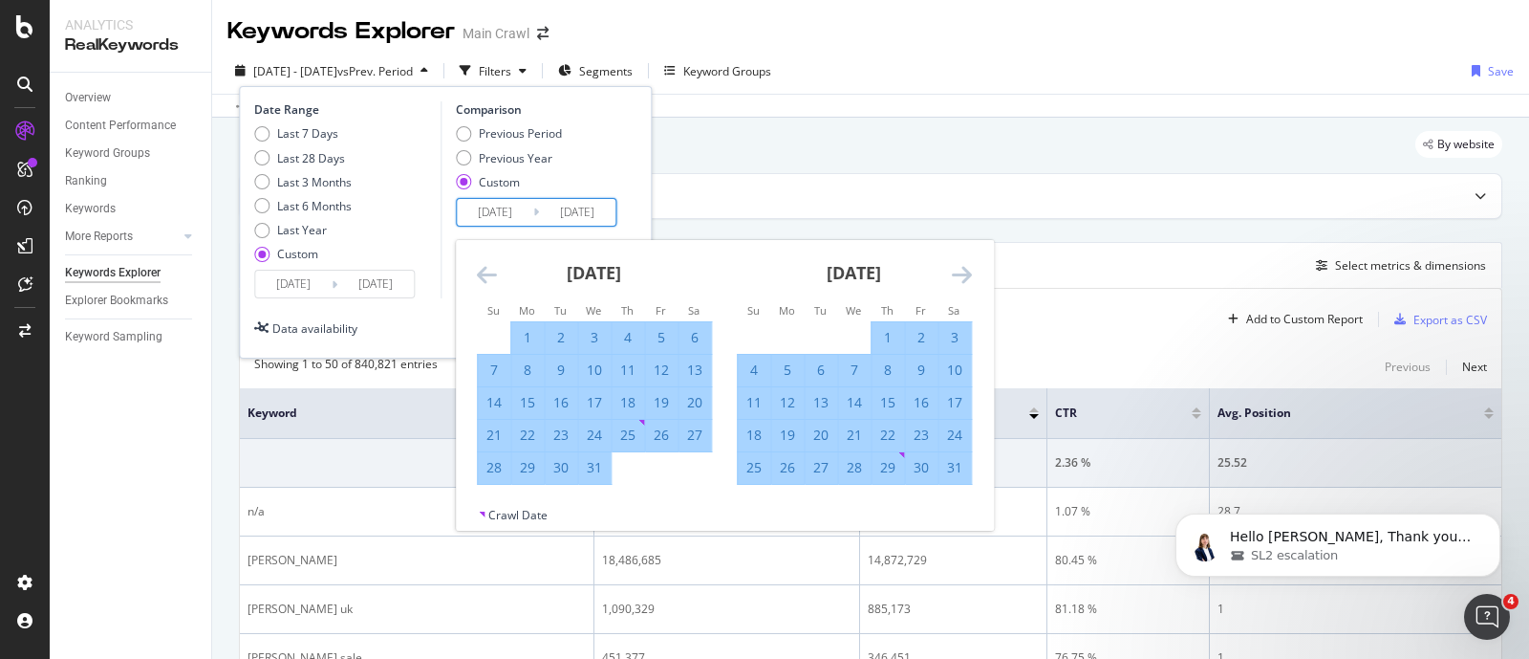
click at [752, 467] on div "25" at bounding box center [754, 467] width 32 height 19
type input "[DATE]"
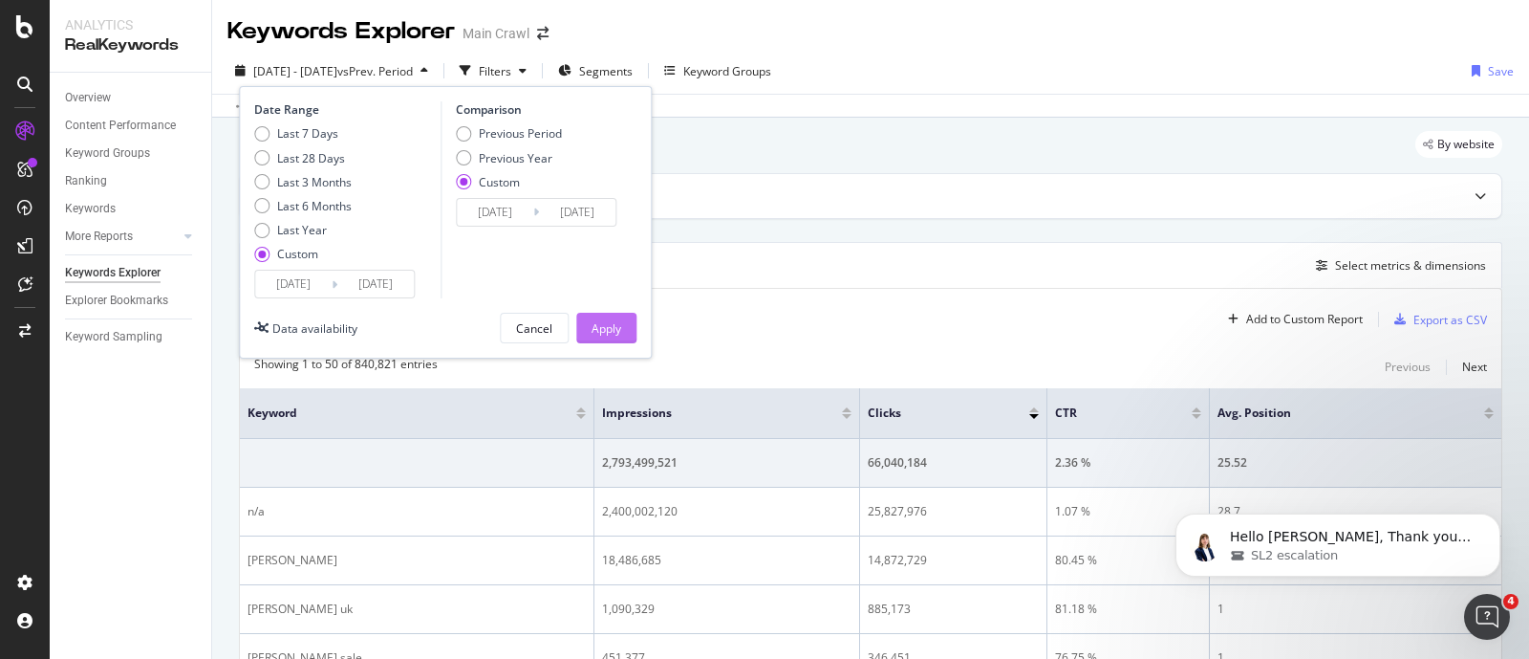
click at [602, 323] on div "Apply" at bounding box center [607, 328] width 30 height 16
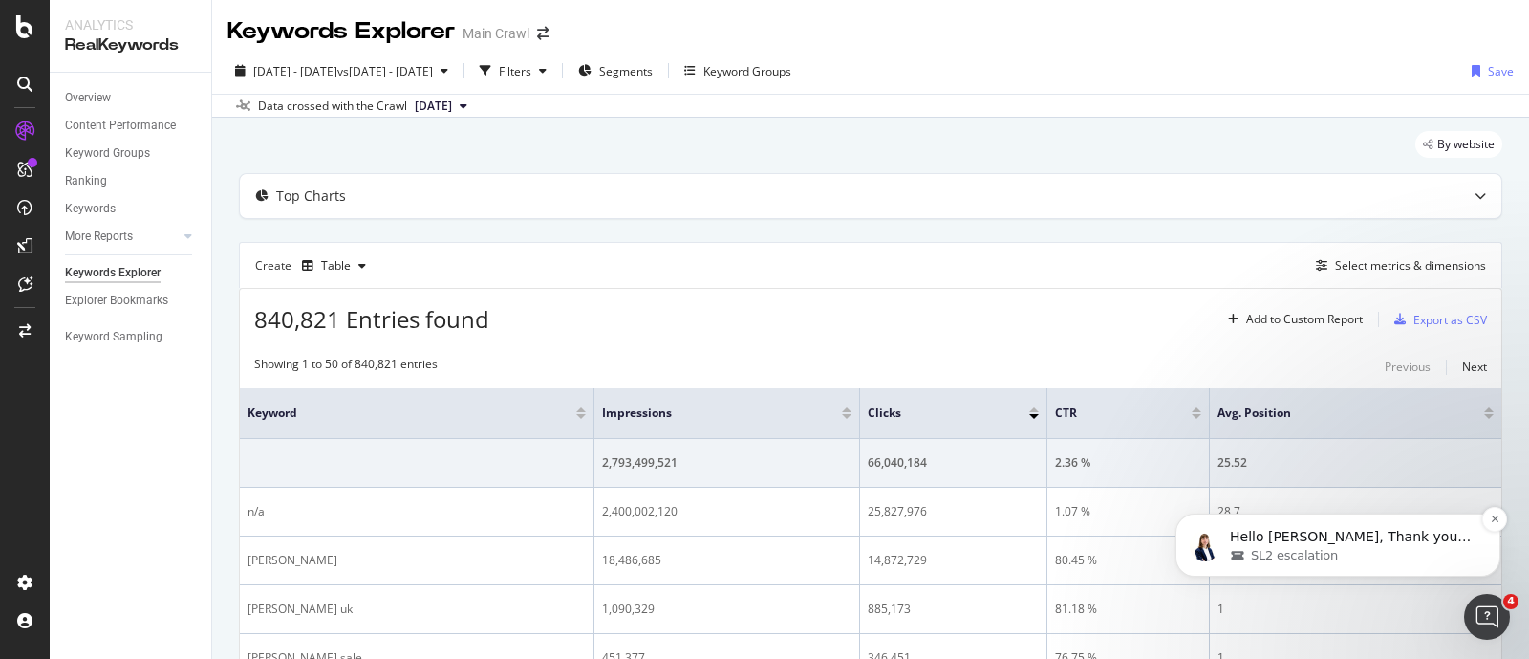
click at [1364, 551] on div "SL2 escalation" at bounding box center [1353, 555] width 247 height 17
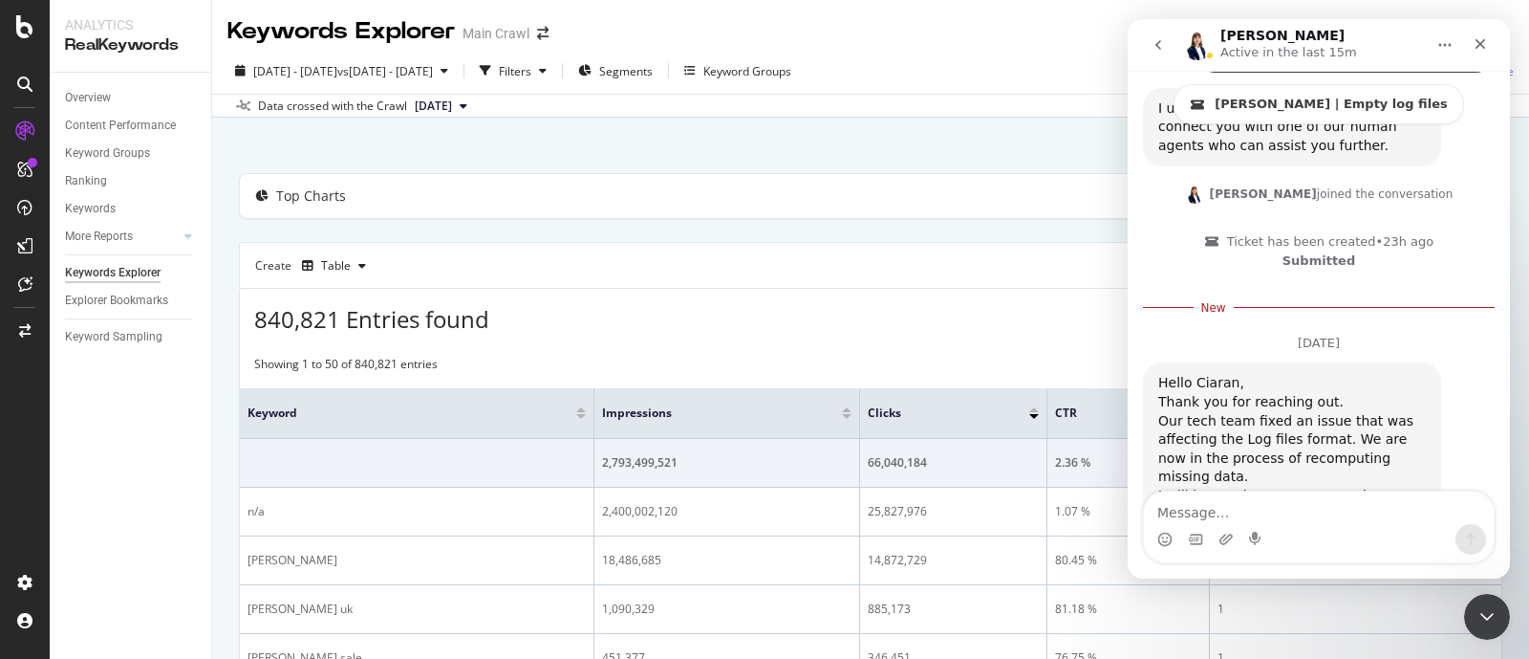
scroll to position [2040, 0]
type textarea "Thanks for your help [PERSON_NAME]"
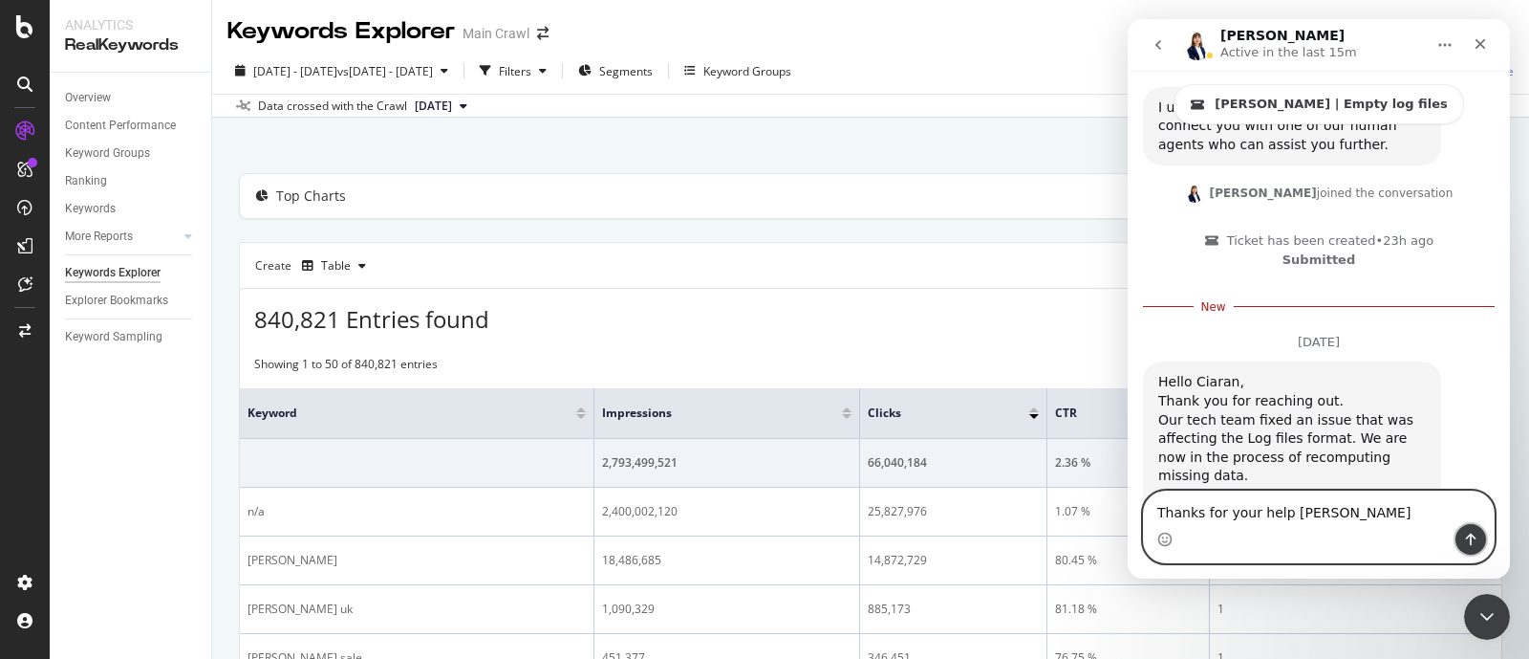
click at [1473, 534] on icon "Send a message…" at bounding box center [1470, 538] width 15 height 15
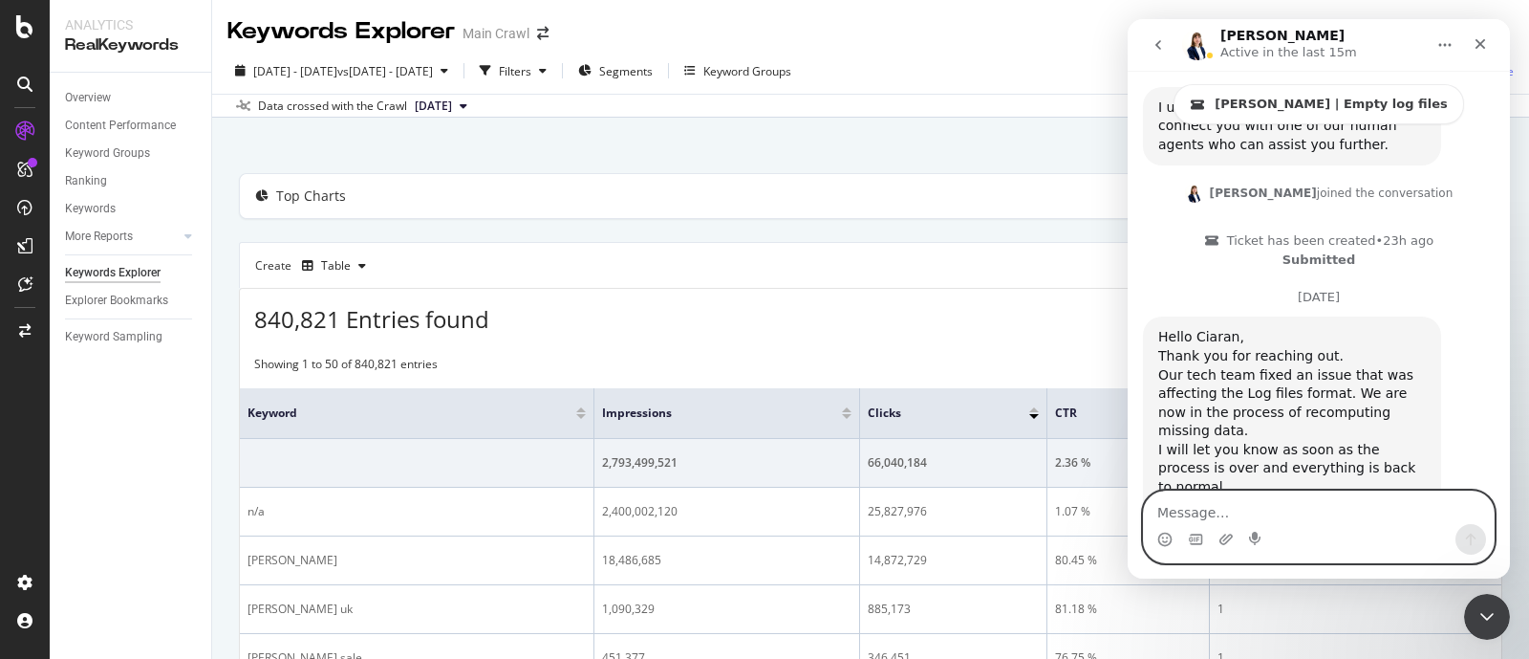
scroll to position [2051, 0]
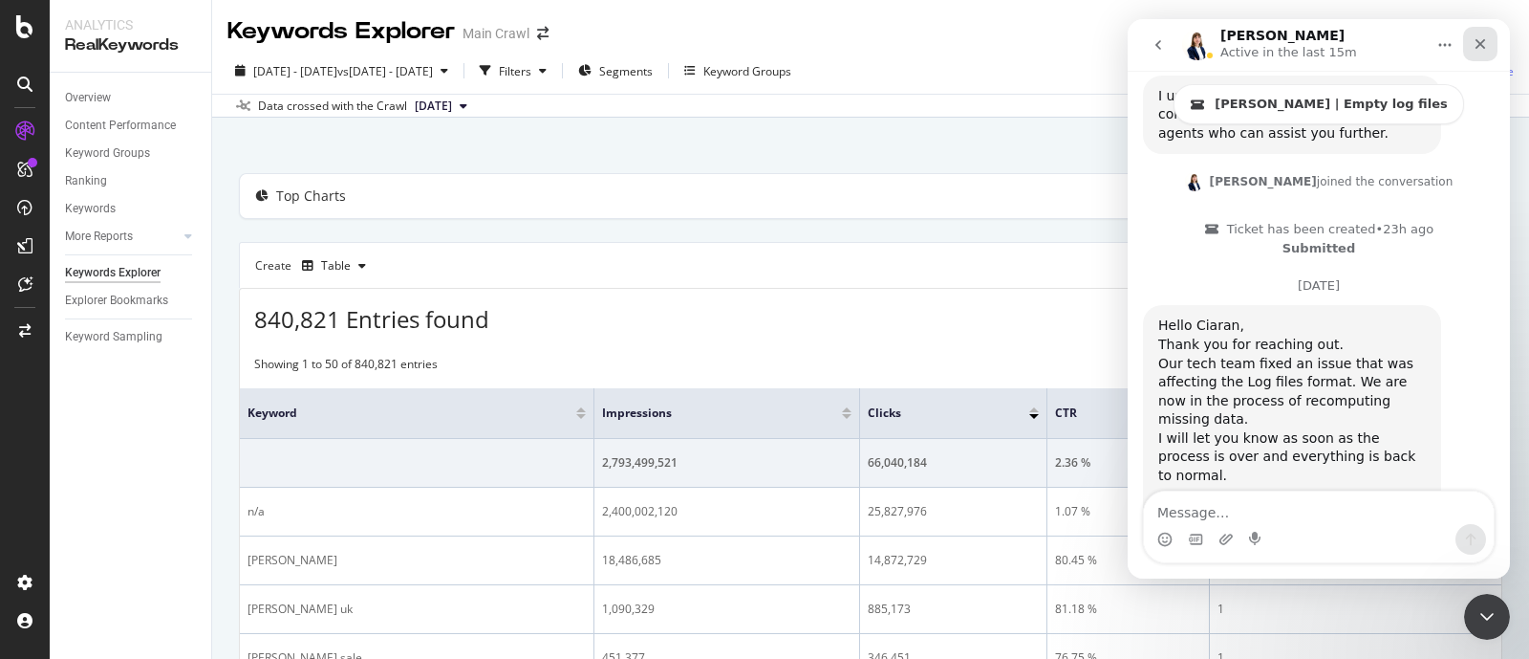
click at [1486, 44] on icon "Close" at bounding box center [1480, 43] width 15 height 15
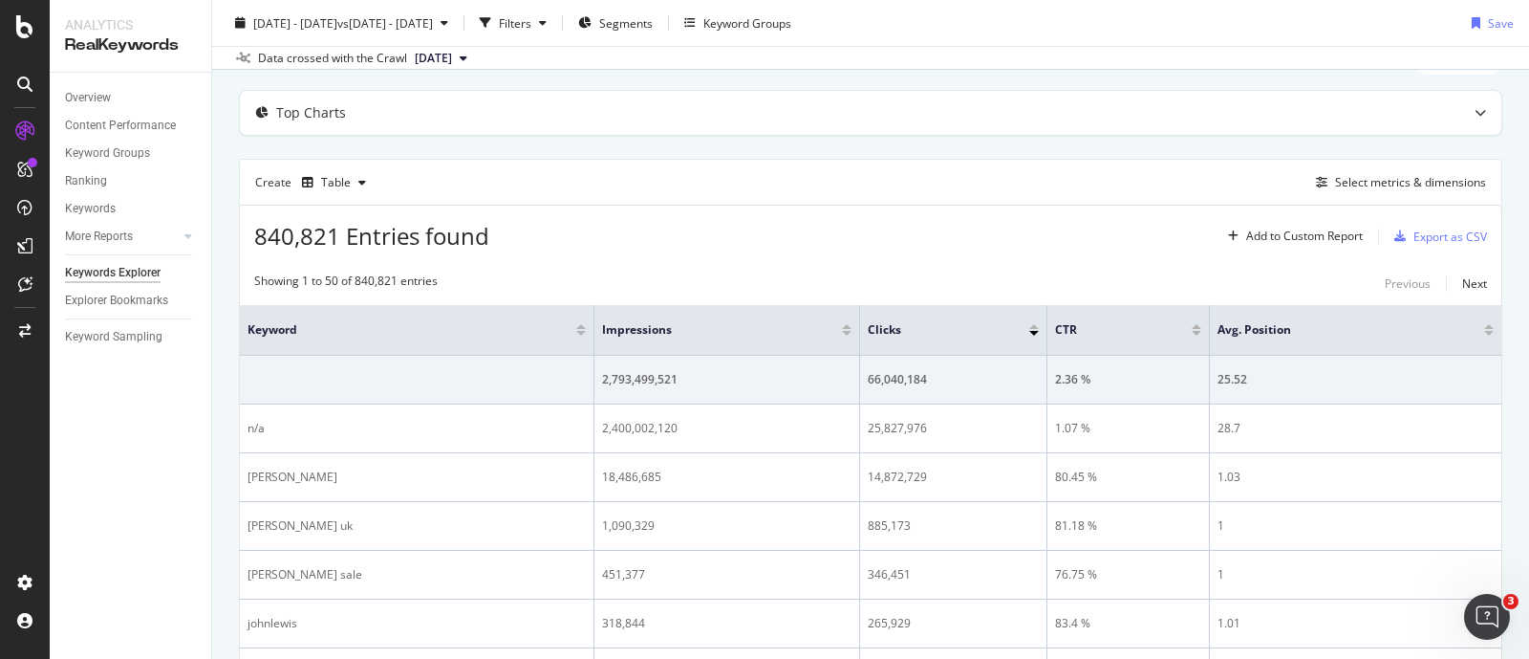
scroll to position [0, 0]
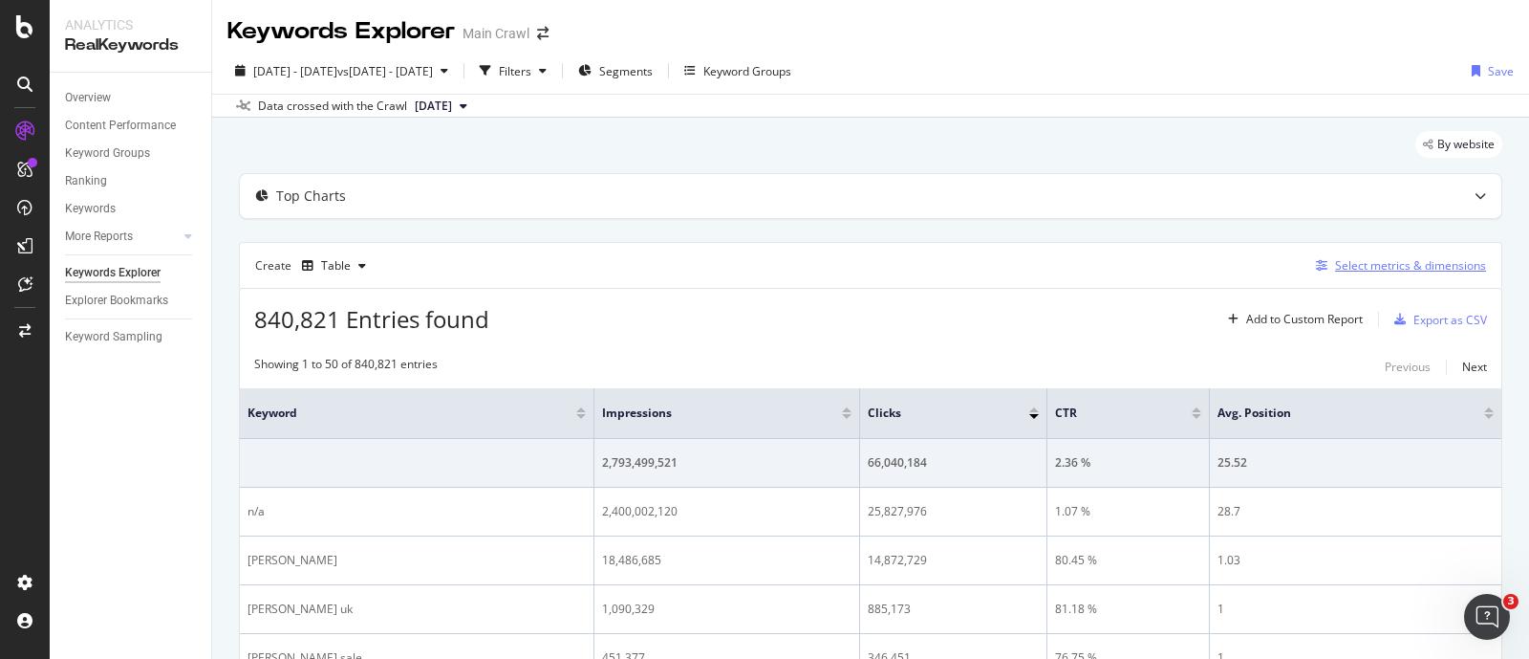
click at [1367, 261] on div "Select metrics & dimensions" at bounding box center [1410, 265] width 151 height 16
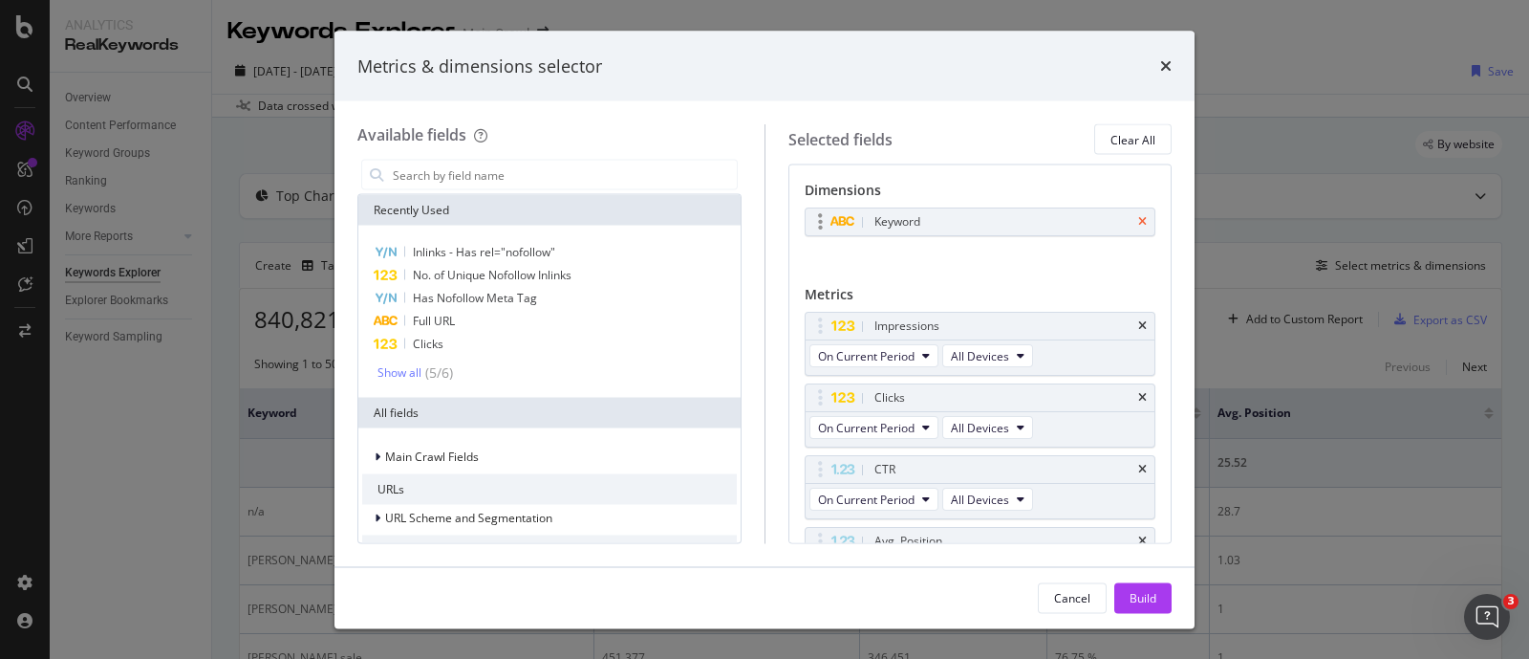
click at [1138, 216] on icon "times" at bounding box center [1142, 221] width 9 height 11
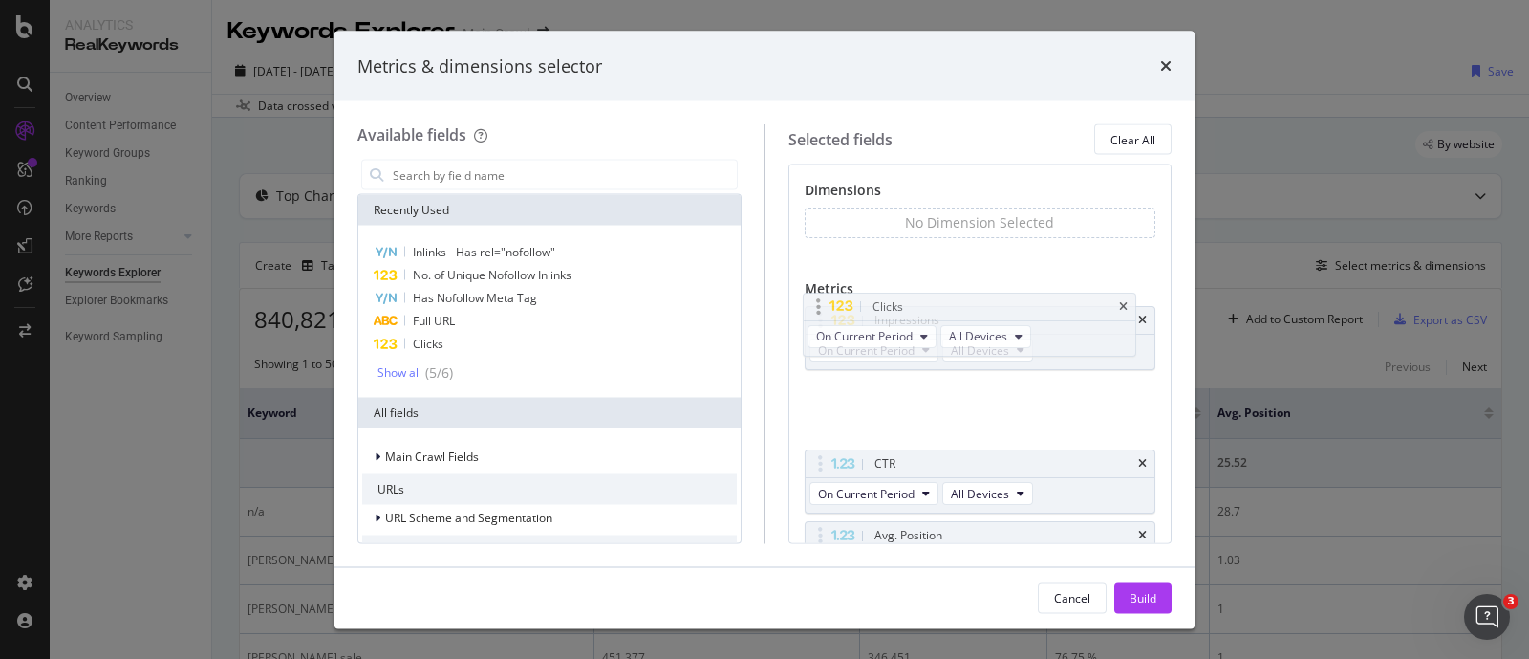
drag, startPoint x: 812, startPoint y: 389, endPoint x: 812, endPoint y: 306, distance: 83.2
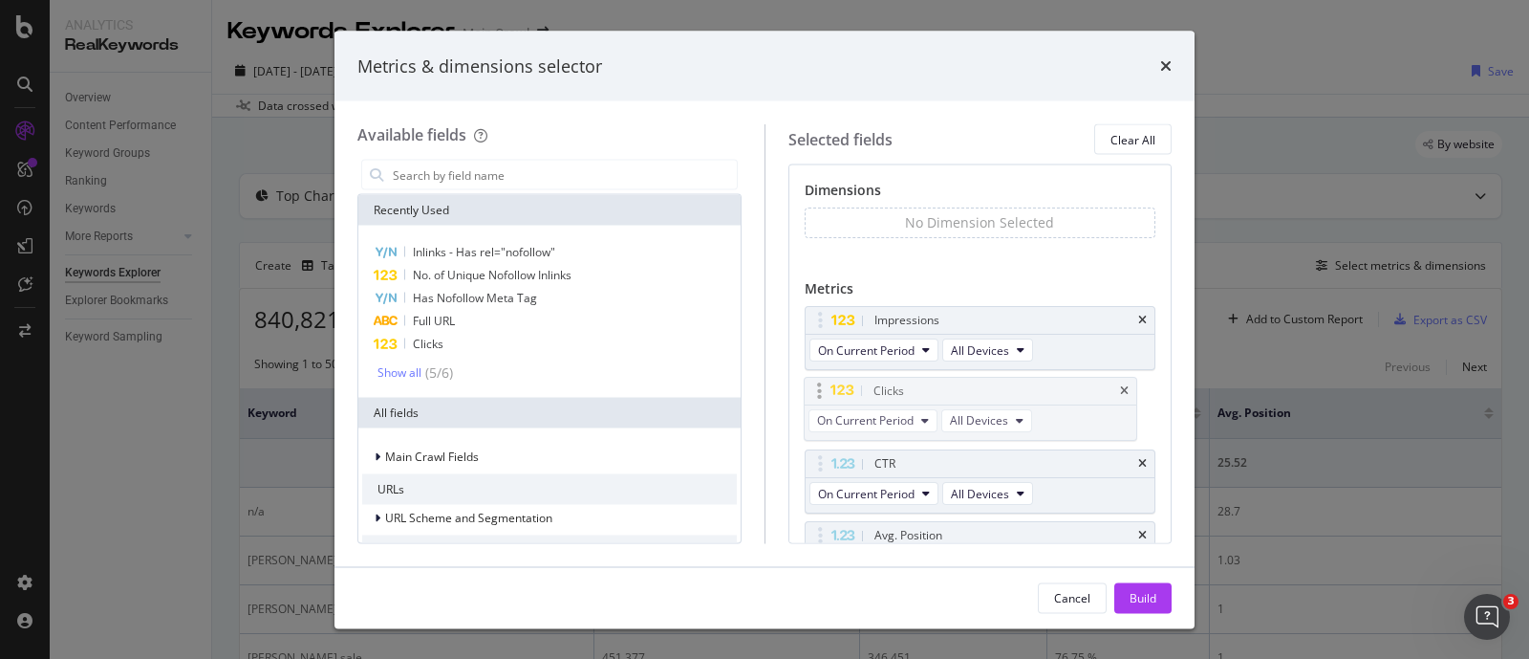
click at [812, 306] on body "Analytics RealKeywords Overview Content Performance Keyword Groups Ranking Keyw…" at bounding box center [764, 329] width 1529 height 659
click at [1138, 460] on icon "times" at bounding box center [1142, 463] width 9 height 11
click at [1125, 453] on div "Avg. Position" at bounding box center [981, 463] width 350 height 27
click at [1138, 463] on icon "times" at bounding box center [1142, 463] width 9 height 11
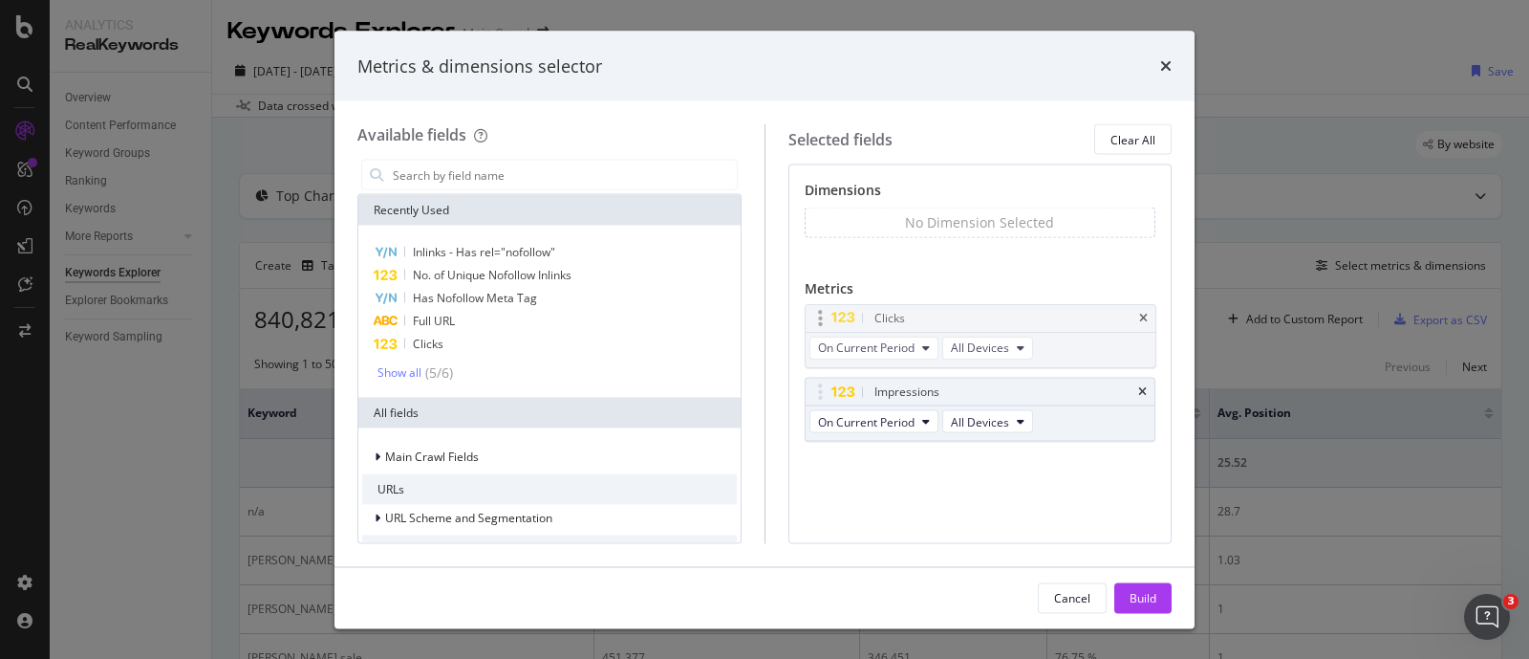
drag, startPoint x: 822, startPoint y: 388, endPoint x: 823, endPoint y: 315, distance: 72.6
click at [823, 315] on body "Analytics RealKeywords Overview Content Performance Keyword Groups Ranking Keyw…" at bounding box center [764, 329] width 1529 height 659
click at [421, 349] on span "Clicks" at bounding box center [428, 343] width 31 height 16
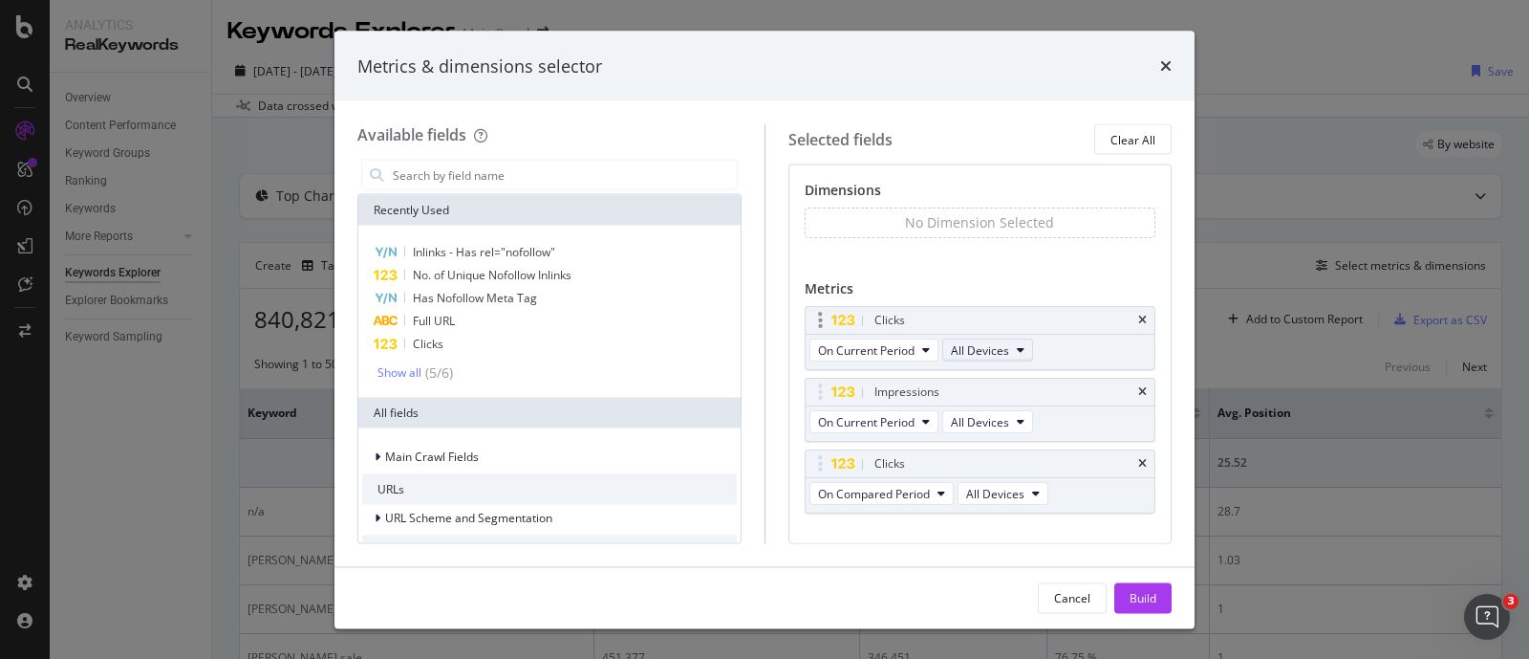
scroll to position [32, 0]
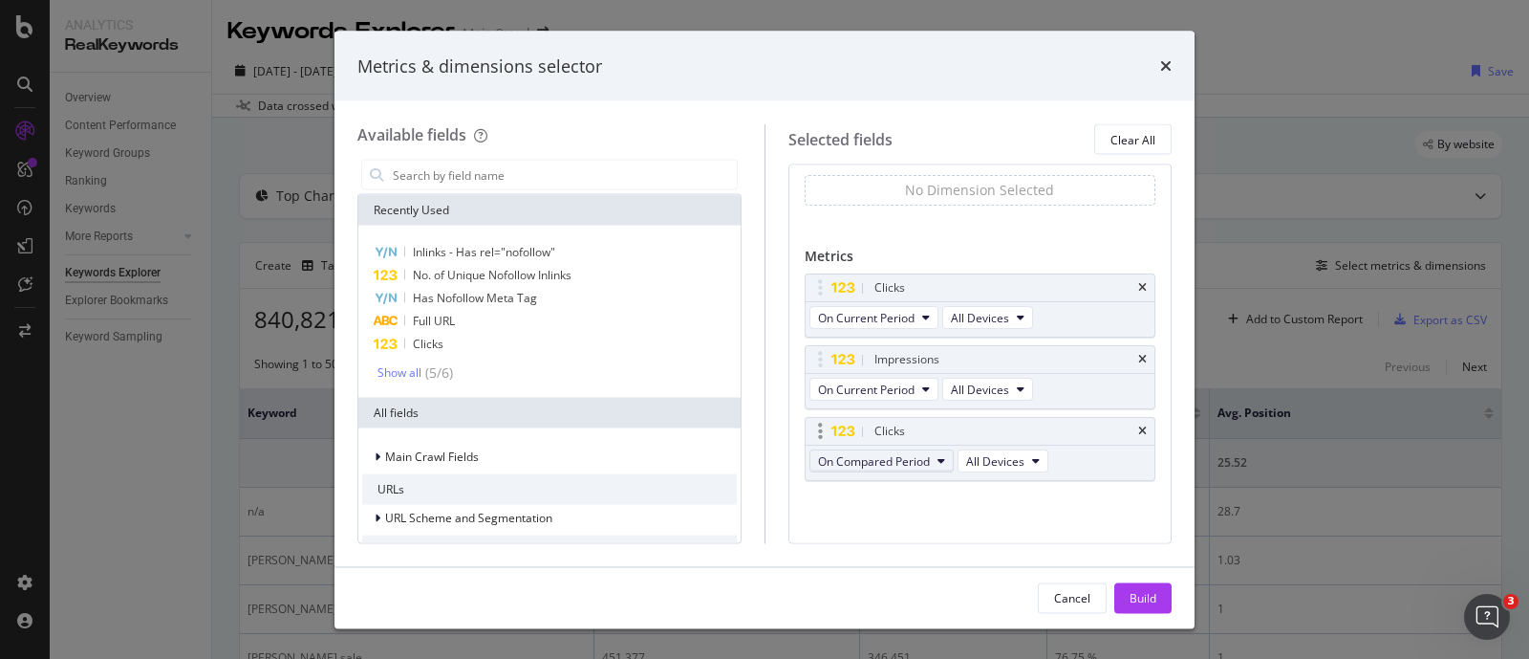
click at [902, 463] on span "On Compared Period" at bounding box center [874, 460] width 112 height 16
click at [1004, 566] on span "Diff. between Periods - Percentage" at bounding box center [917, 563] width 184 height 17
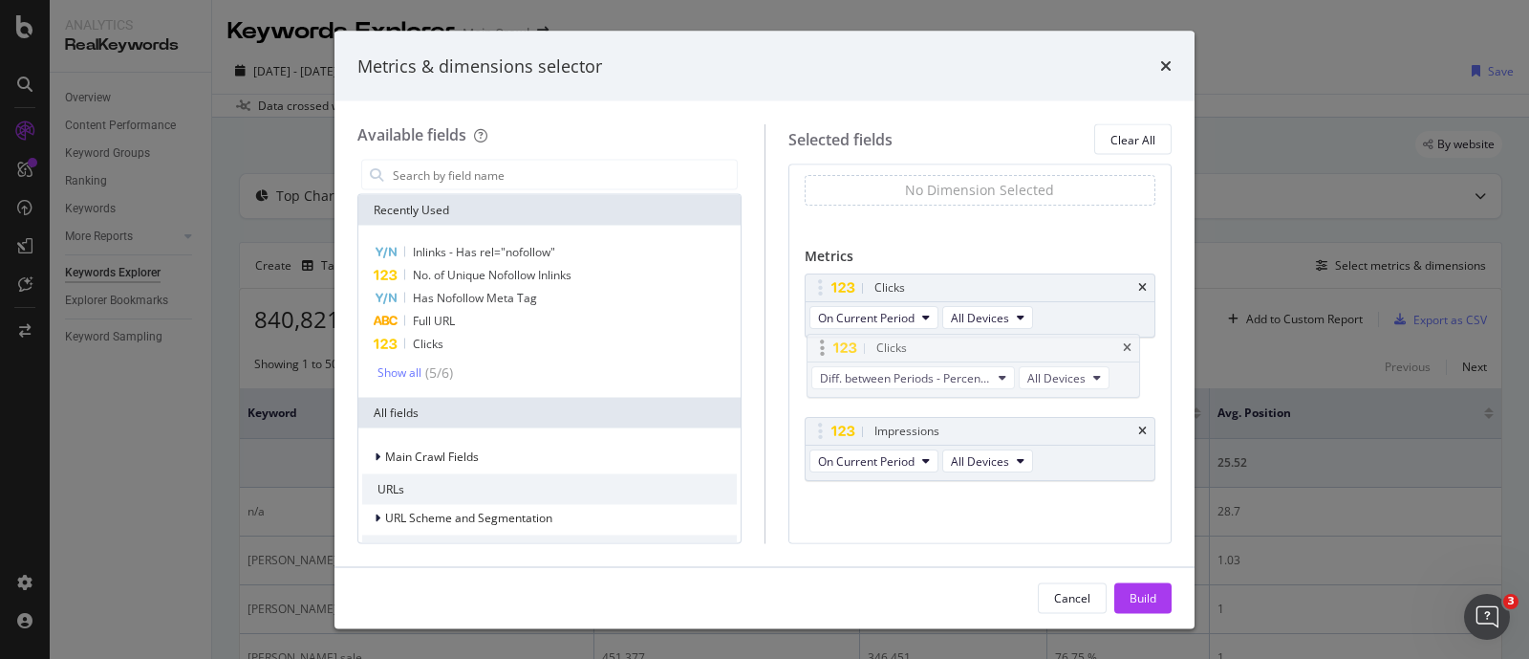
drag, startPoint x: 819, startPoint y: 432, endPoint x: 822, endPoint y: 351, distance: 81.3
click at [822, 351] on body "Analytics RealKeywords Overview Content Performance Keyword Groups Ranking Keyw…" at bounding box center [764, 329] width 1529 height 659
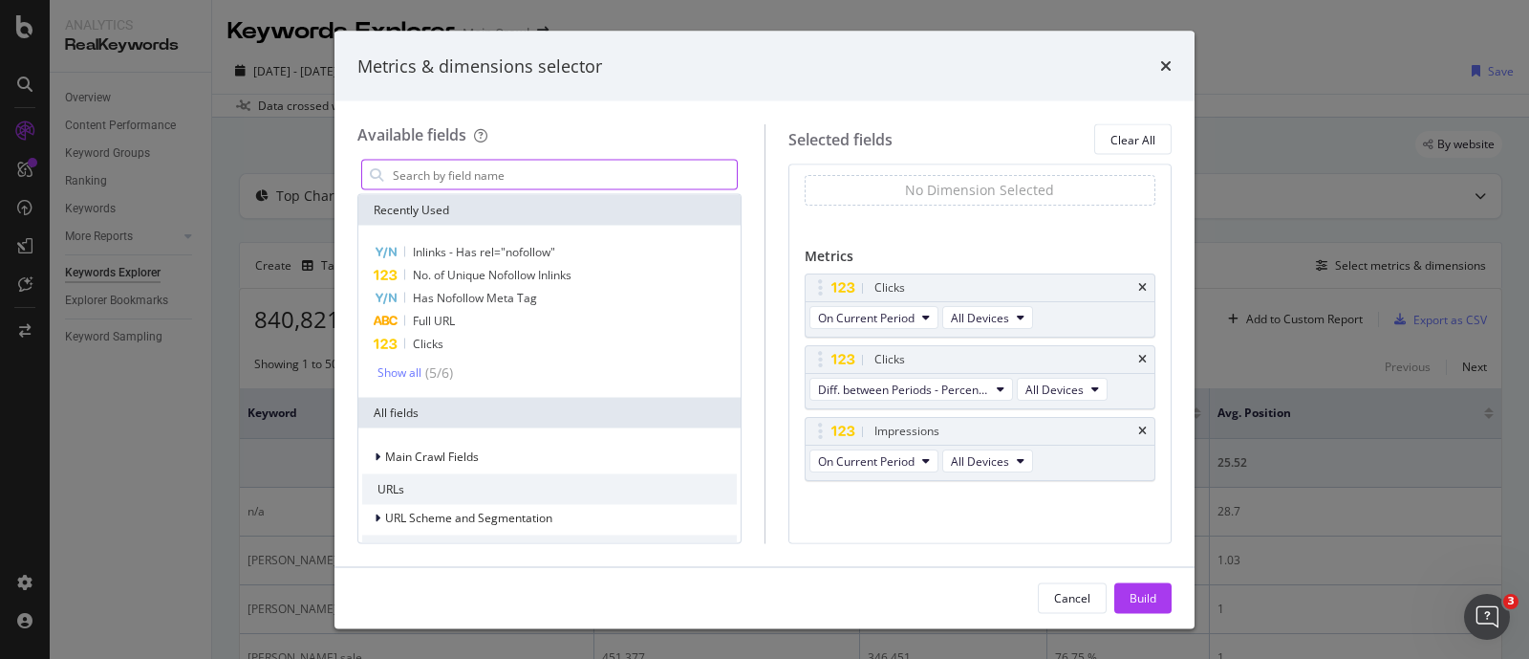
click at [491, 180] on input "modal" at bounding box center [564, 175] width 346 height 29
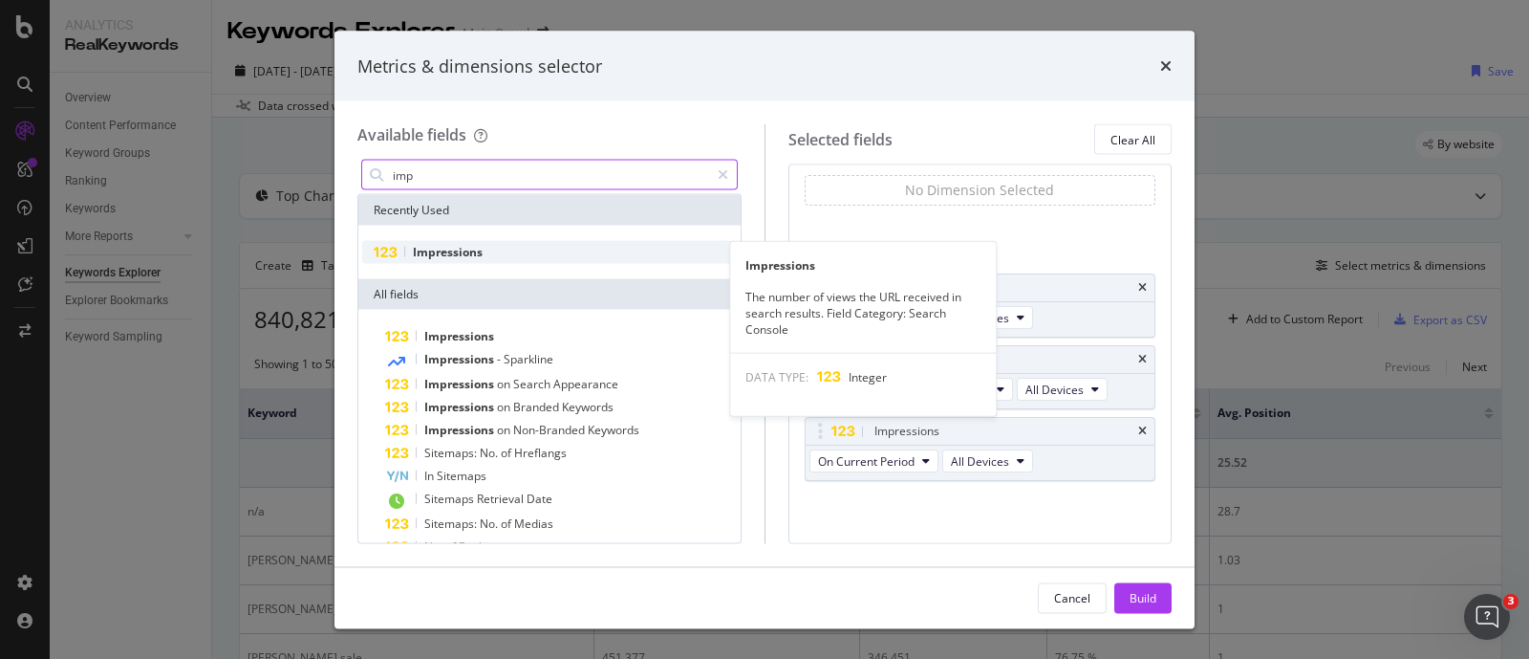
type input "imp"
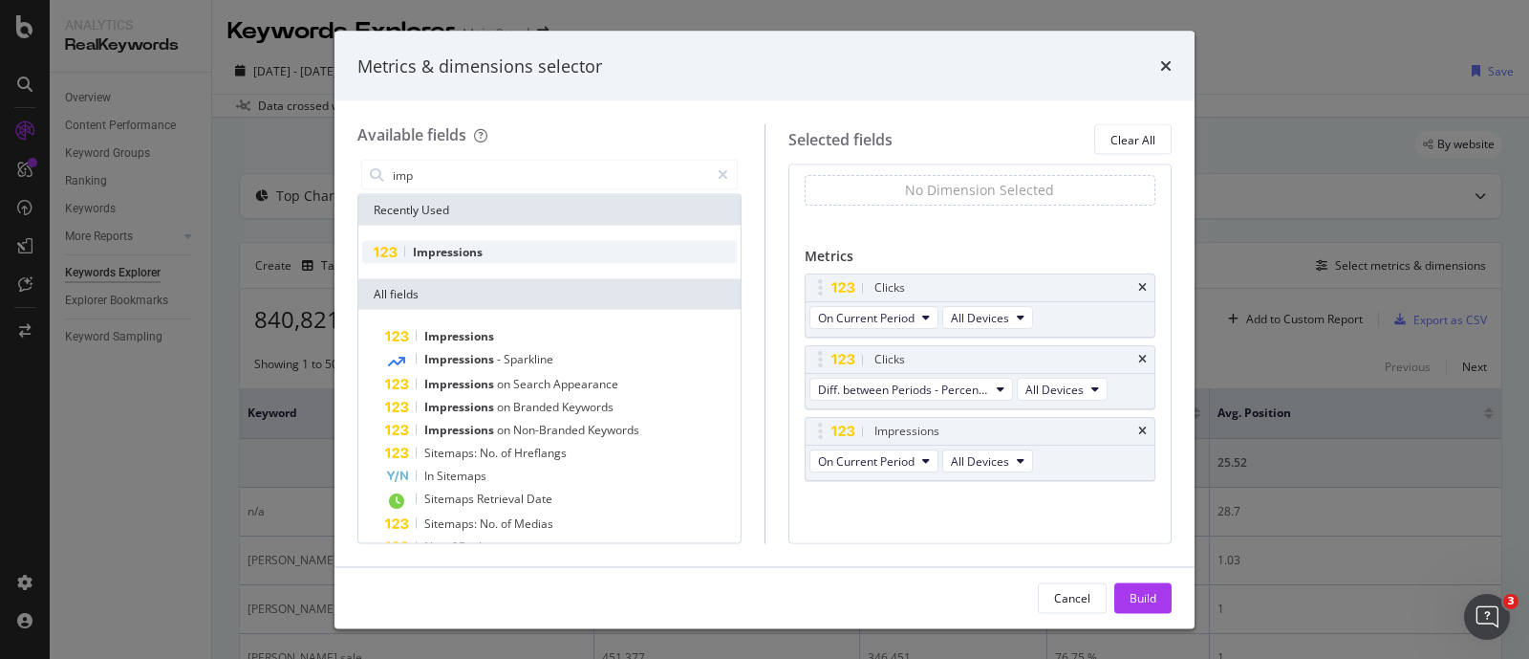
click at [449, 250] on span "Impressions" at bounding box center [448, 252] width 70 height 16
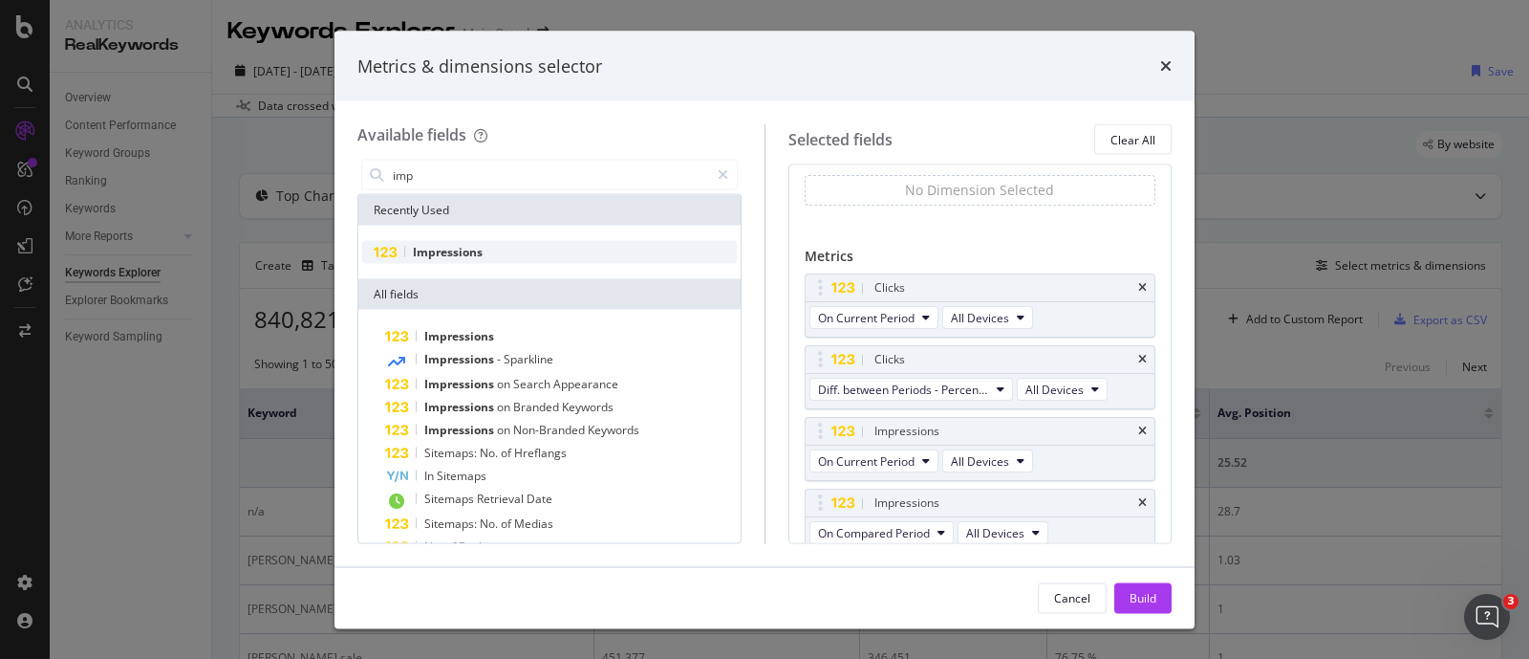
scroll to position [40, 0]
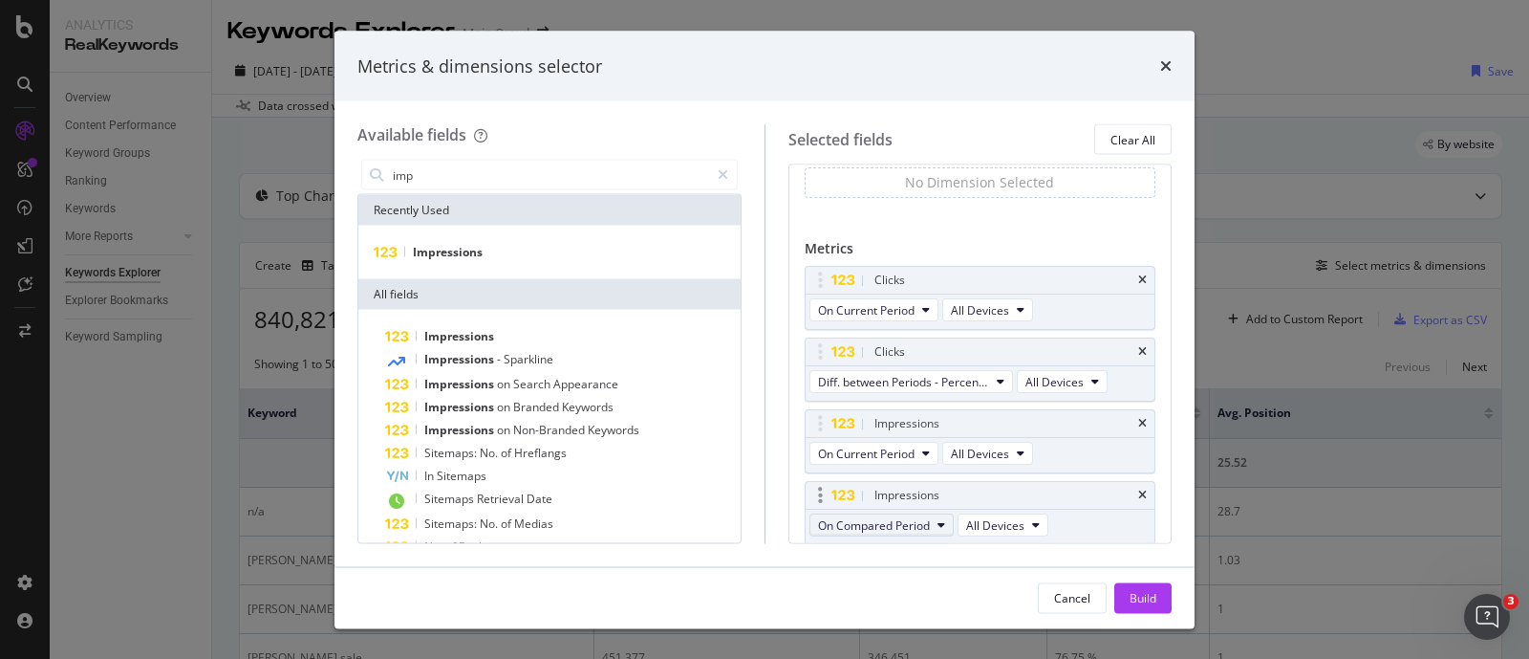
click at [888, 516] on span "On Compared Period" at bounding box center [874, 524] width 112 height 16
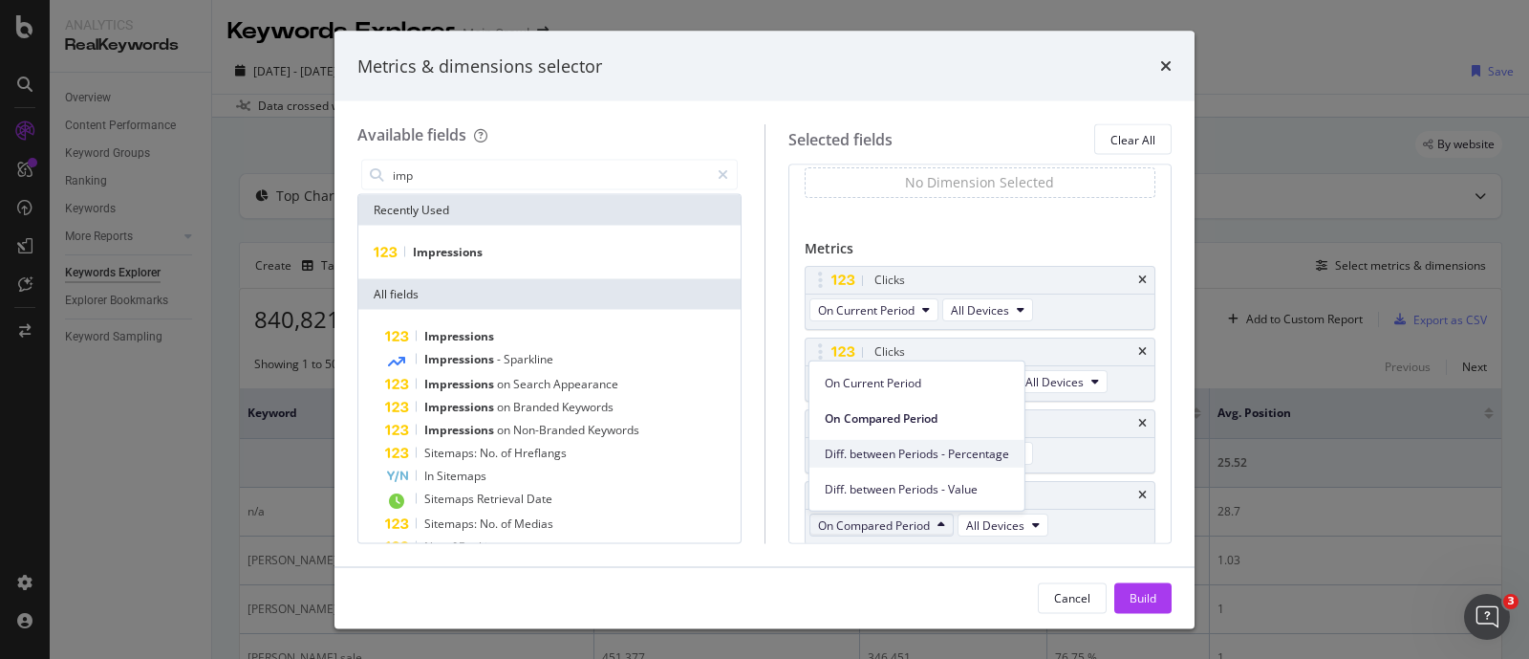
click at [899, 456] on span "Diff. between Periods - Percentage" at bounding box center [917, 452] width 184 height 17
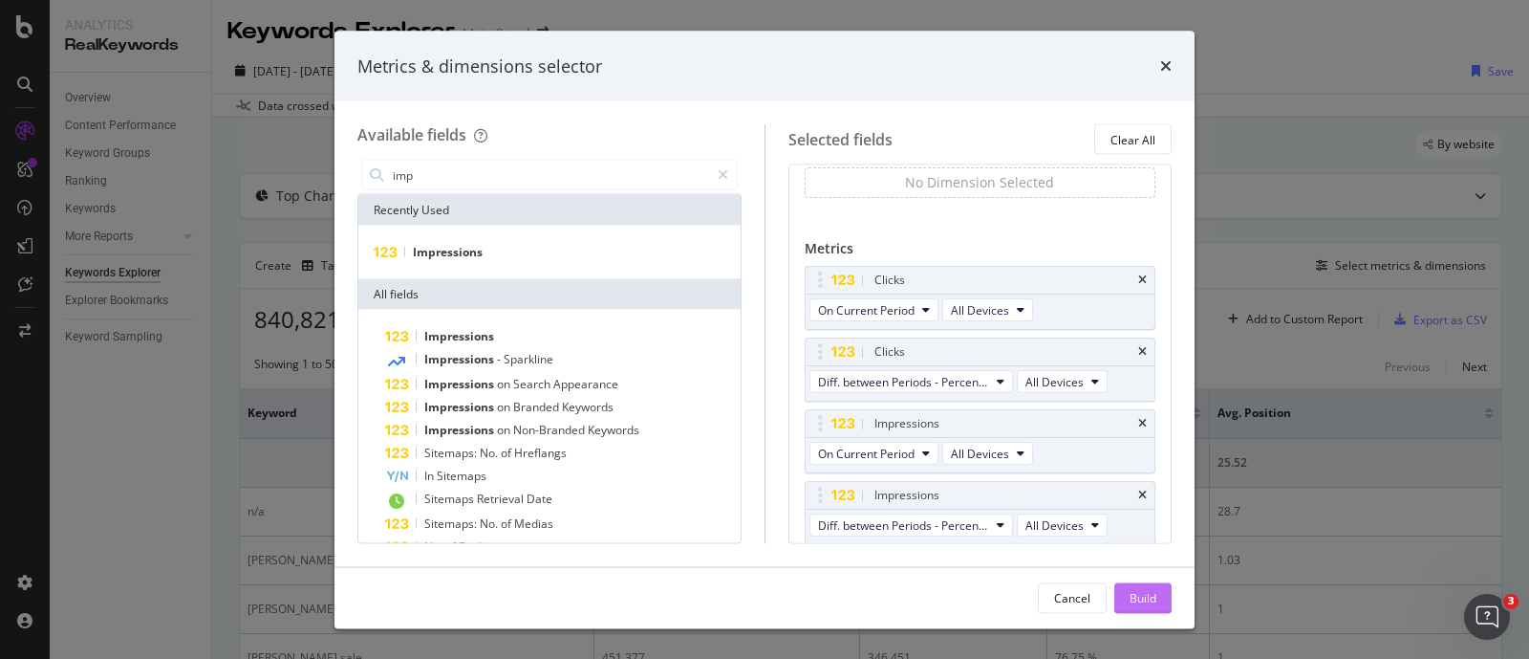
click at [1157, 596] on button "Build" at bounding box center [1143, 597] width 57 height 31
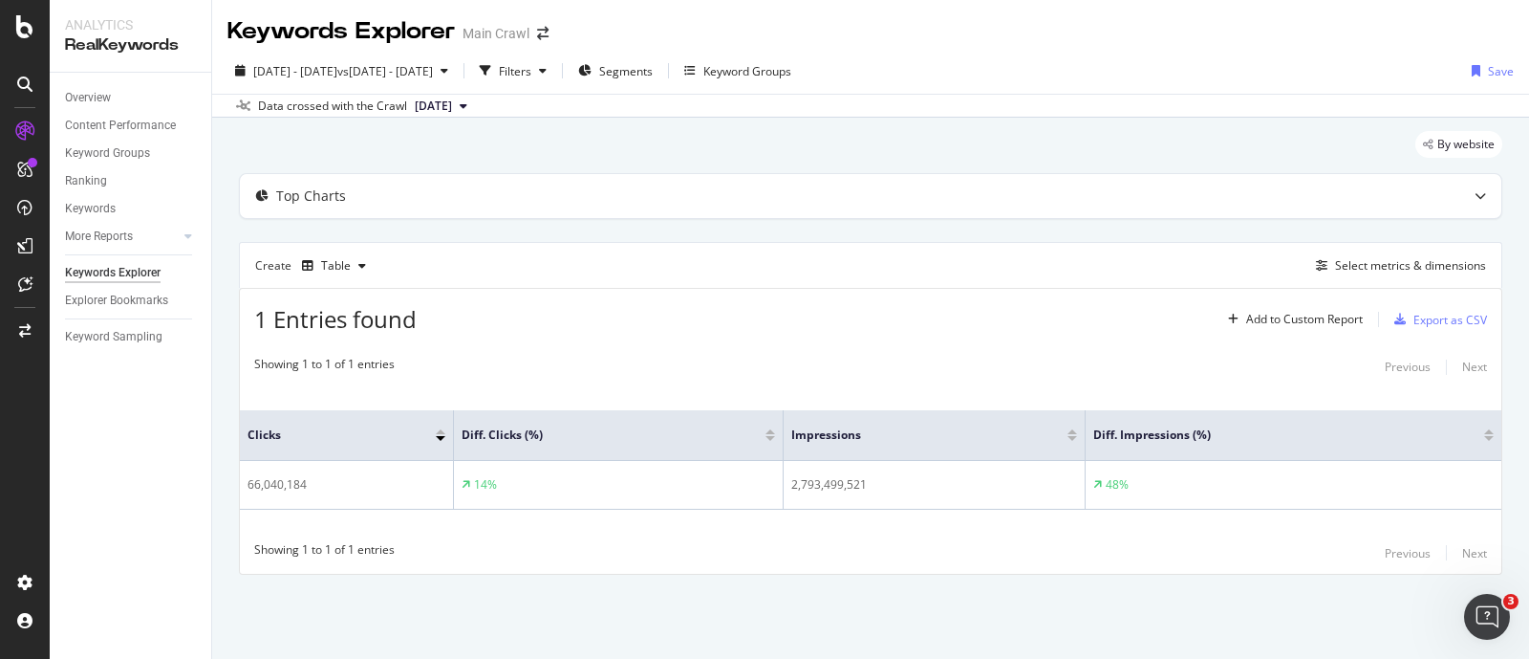
click at [1284, 140] on div "By website" at bounding box center [871, 152] width 1264 height 42
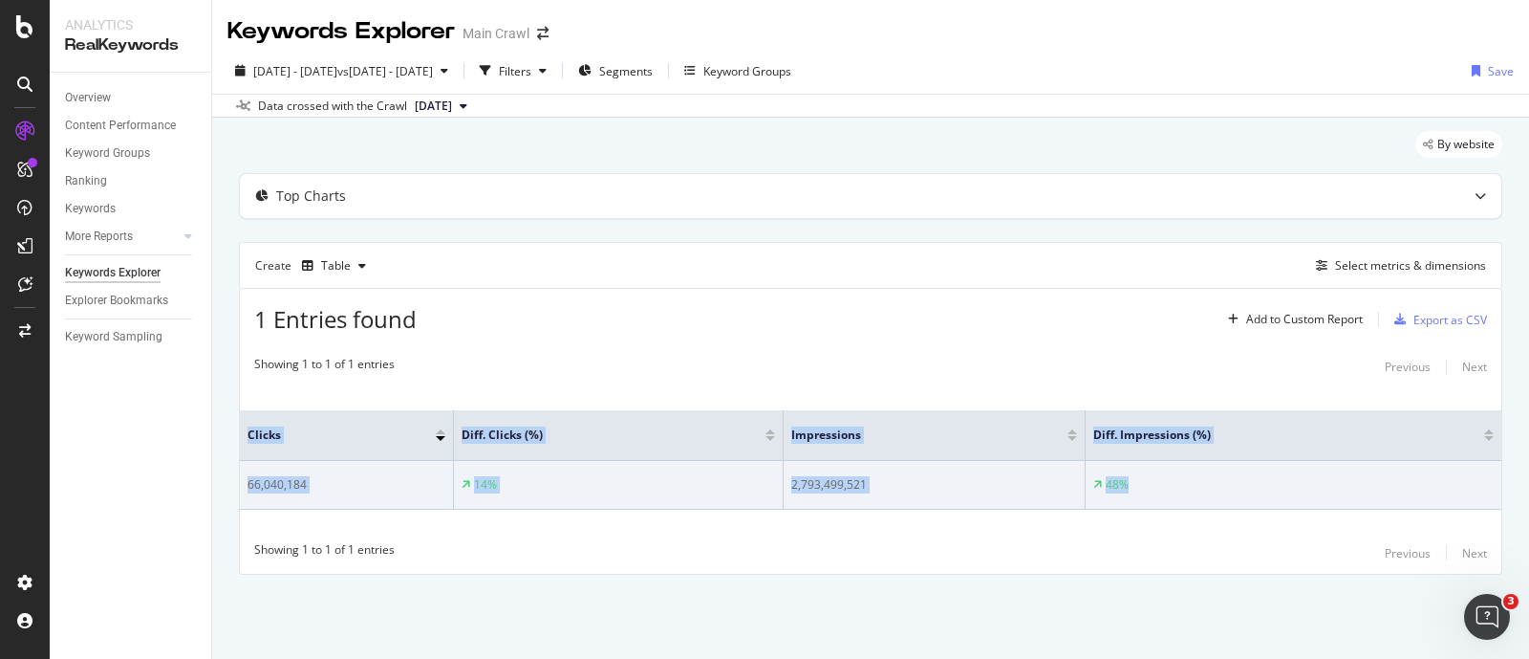
drag, startPoint x: 240, startPoint y: 432, endPoint x: 1431, endPoint y: 484, distance: 1192.1
click at [1431, 484] on table "Clicks Diff. Clicks (%) Impressions Diff. Impressions (%) 66,040,184 14% 2,793,…" at bounding box center [871, 459] width 1262 height 99
copy table "Clicks Diff. Clicks (%) Impressions Diff. Impressions (%) 66,040,184 14% 2,793,…"
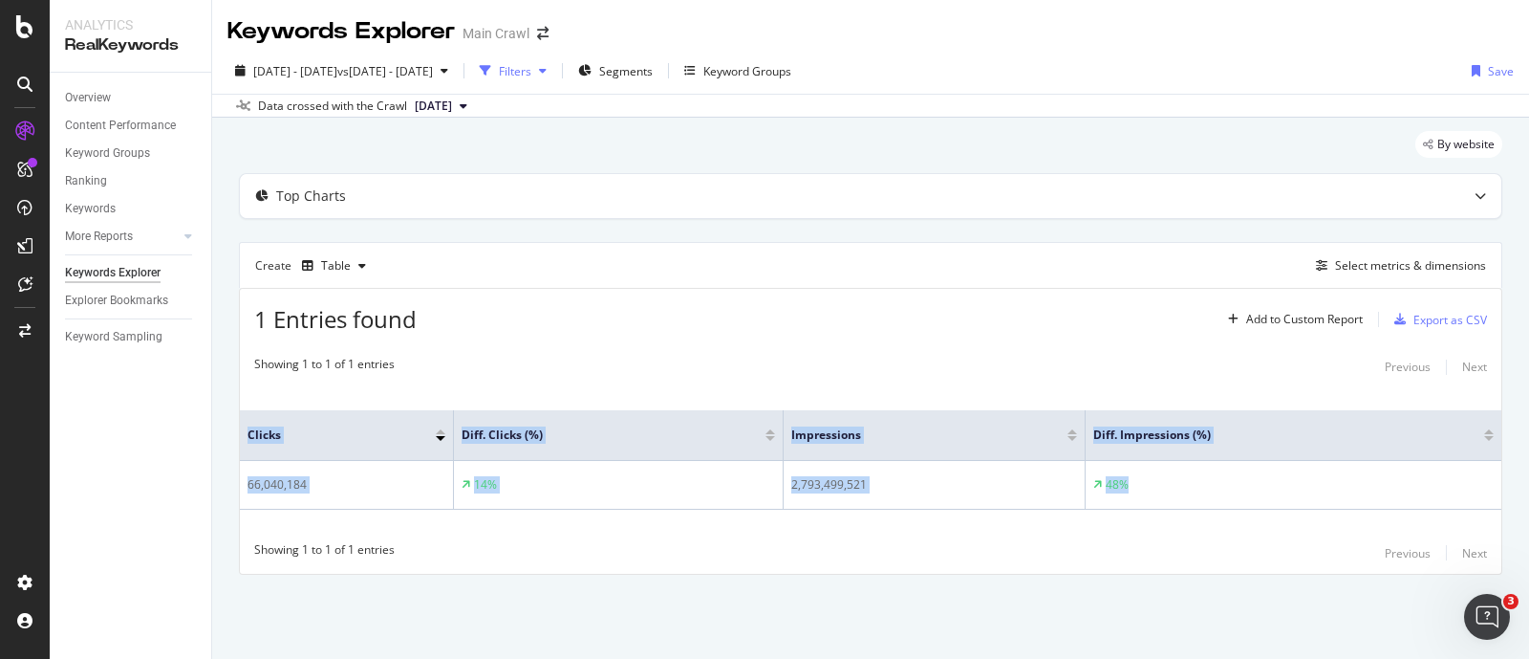
click at [531, 68] on div "Filters" at bounding box center [515, 71] width 32 height 16
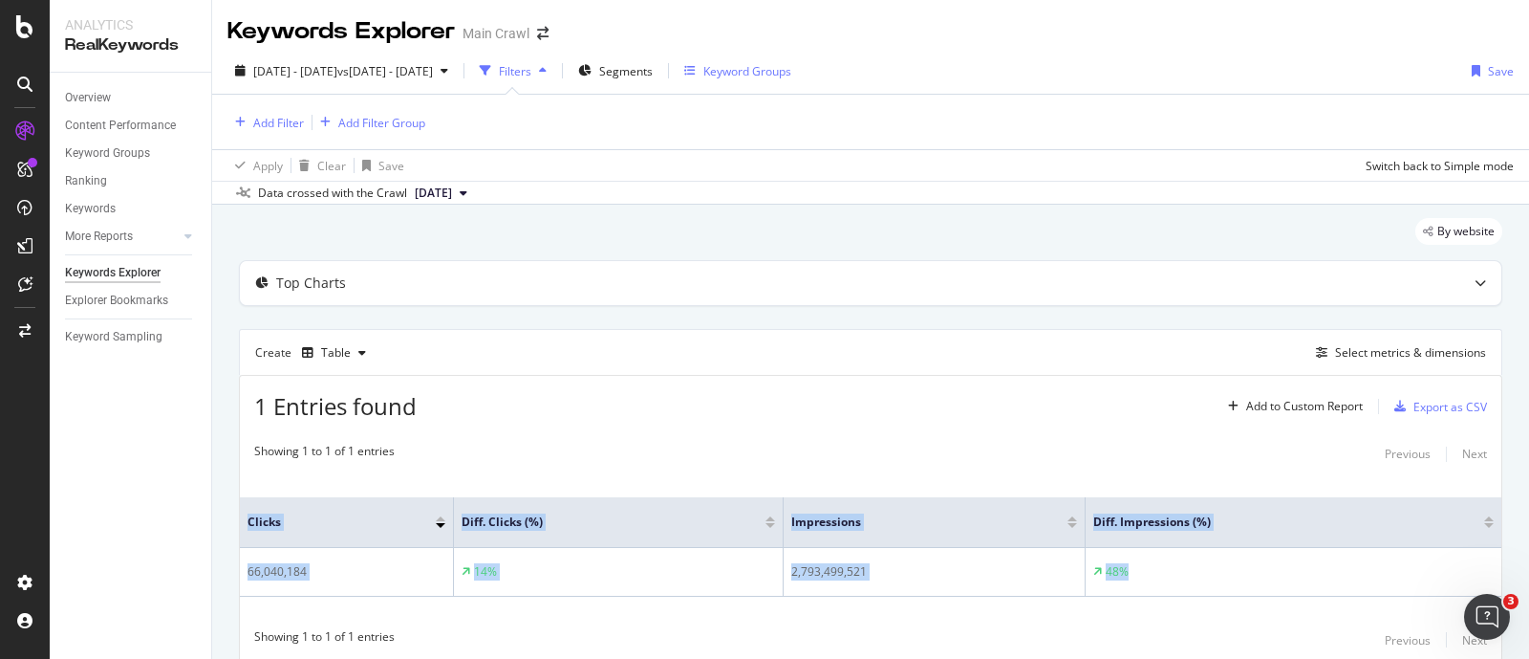
click at [791, 75] on div "Keyword Groups" at bounding box center [747, 71] width 88 height 16
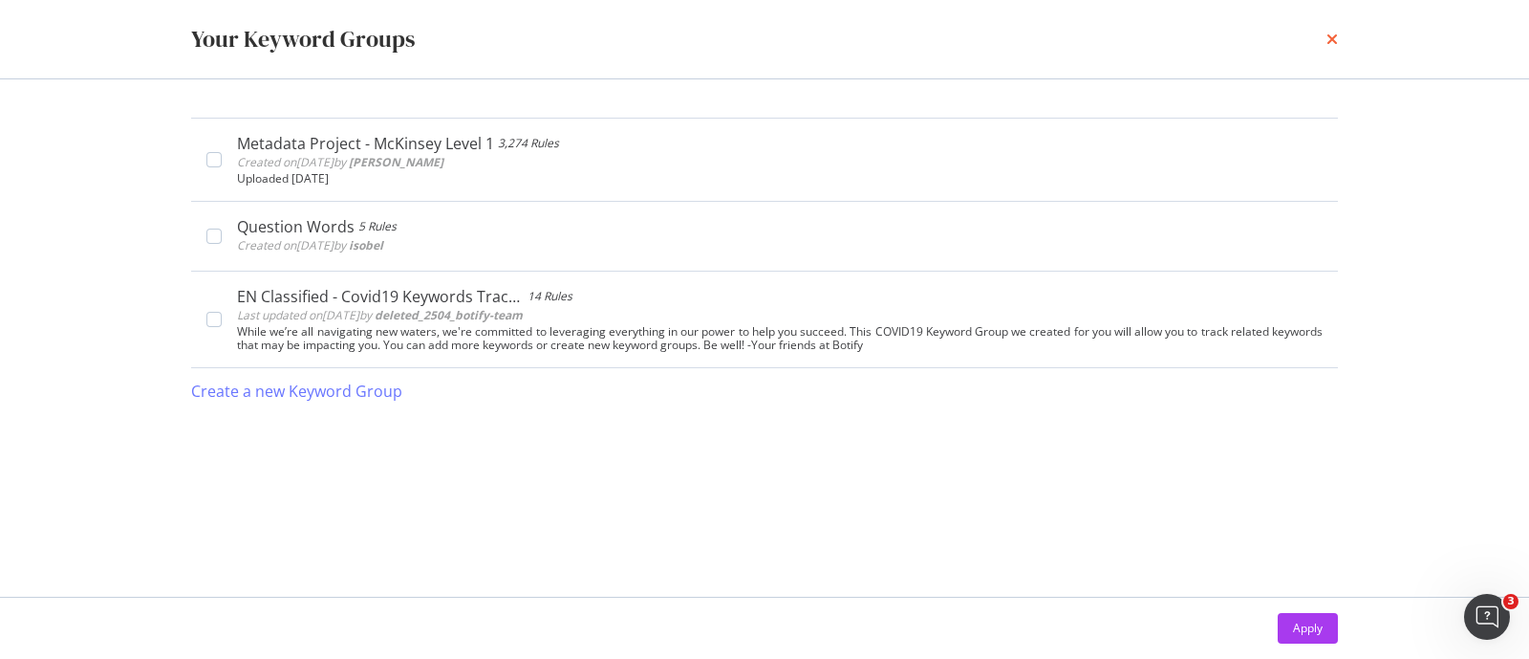
click at [1335, 36] on icon "times" at bounding box center [1332, 39] width 11 height 15
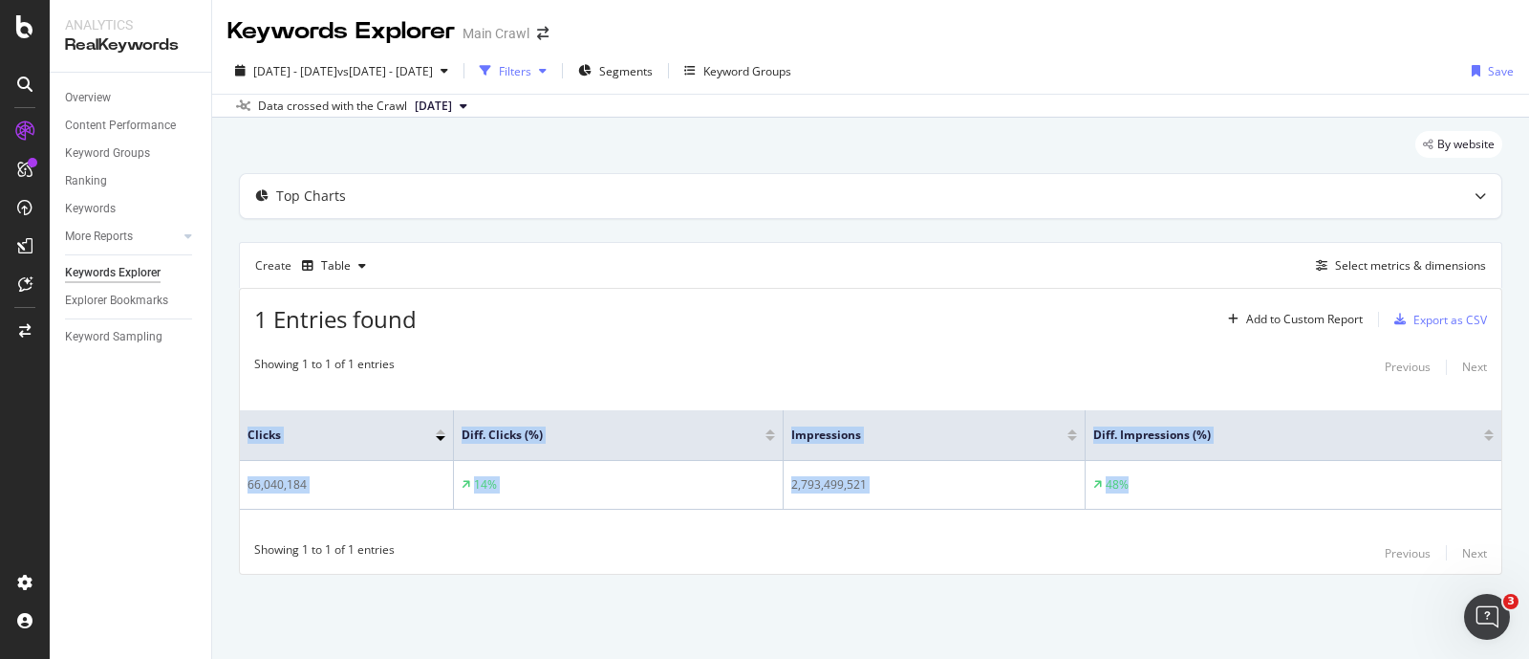
click at [531, 74] on div "Filters" at bounding box center [515, 71] width 32 height 16
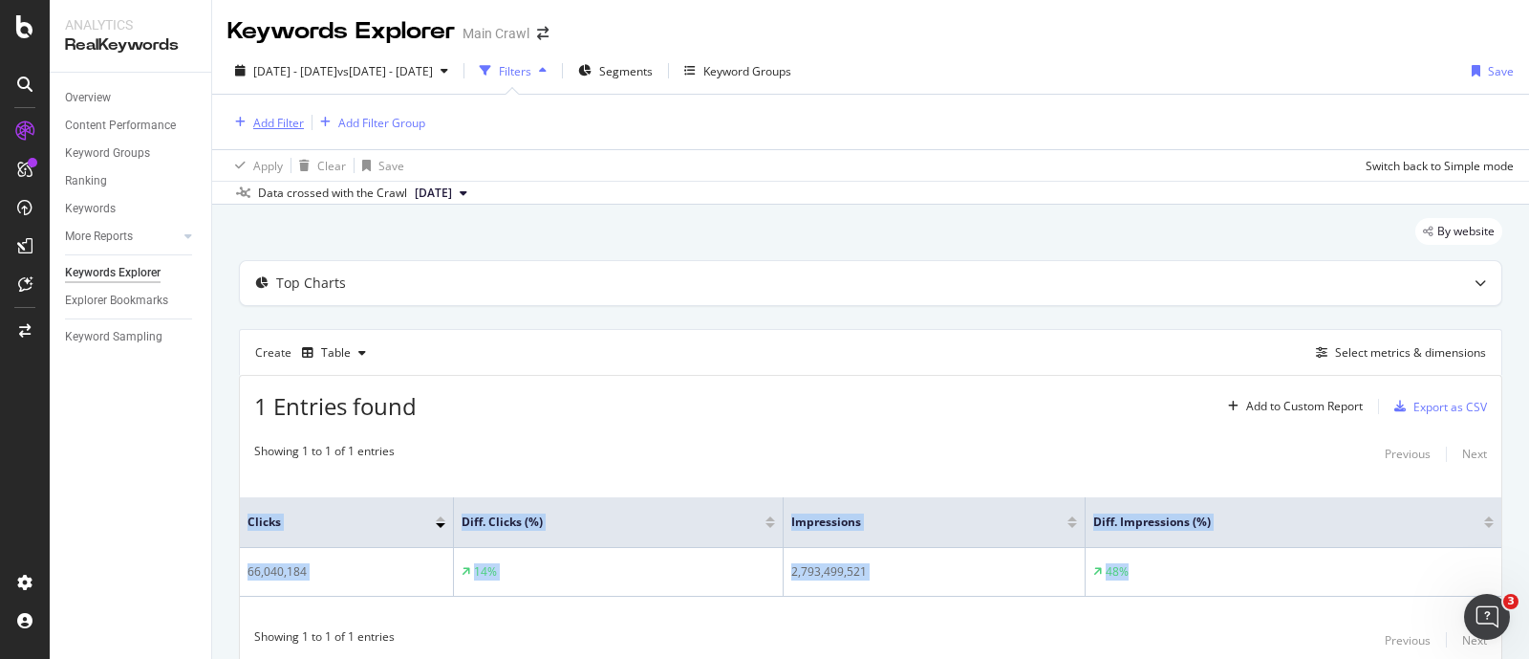
click at [280, 124] on div "Add Filter" at bounding box center [278, 123] width 51 height 16
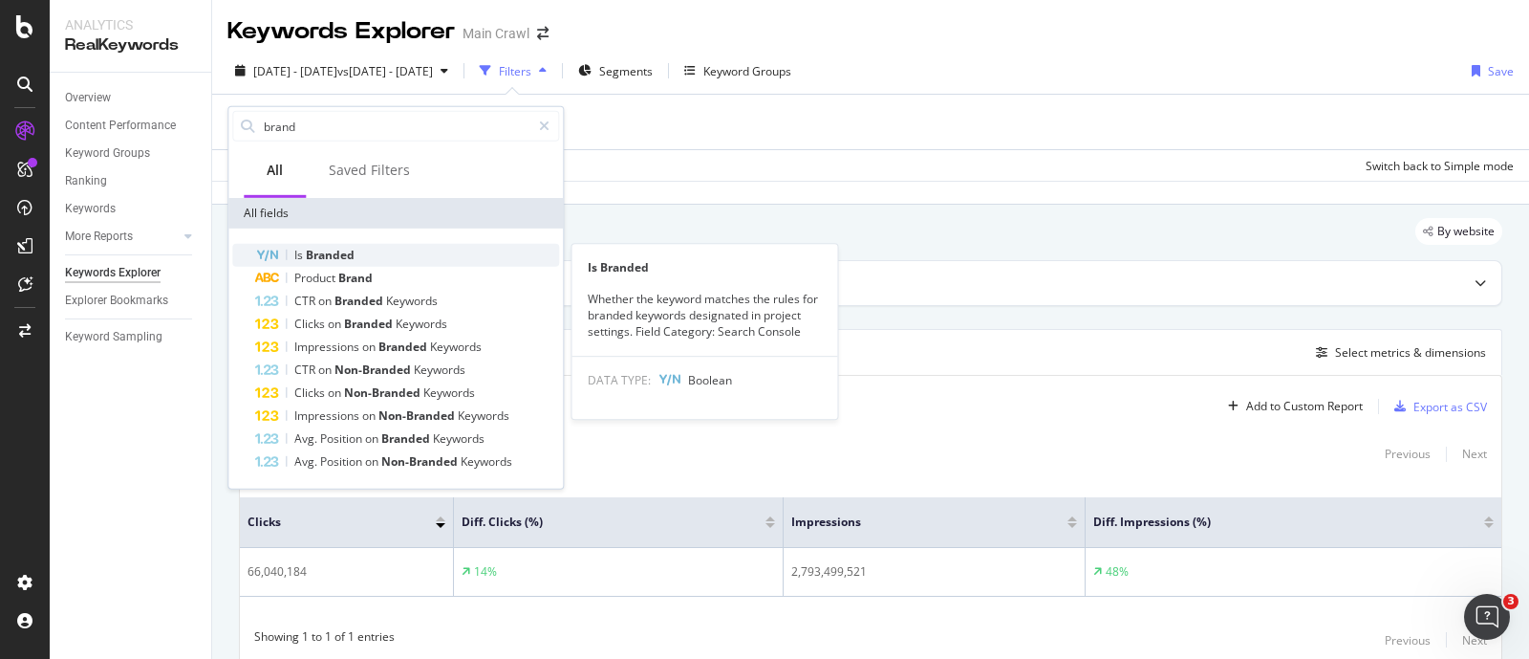
type input "brand"
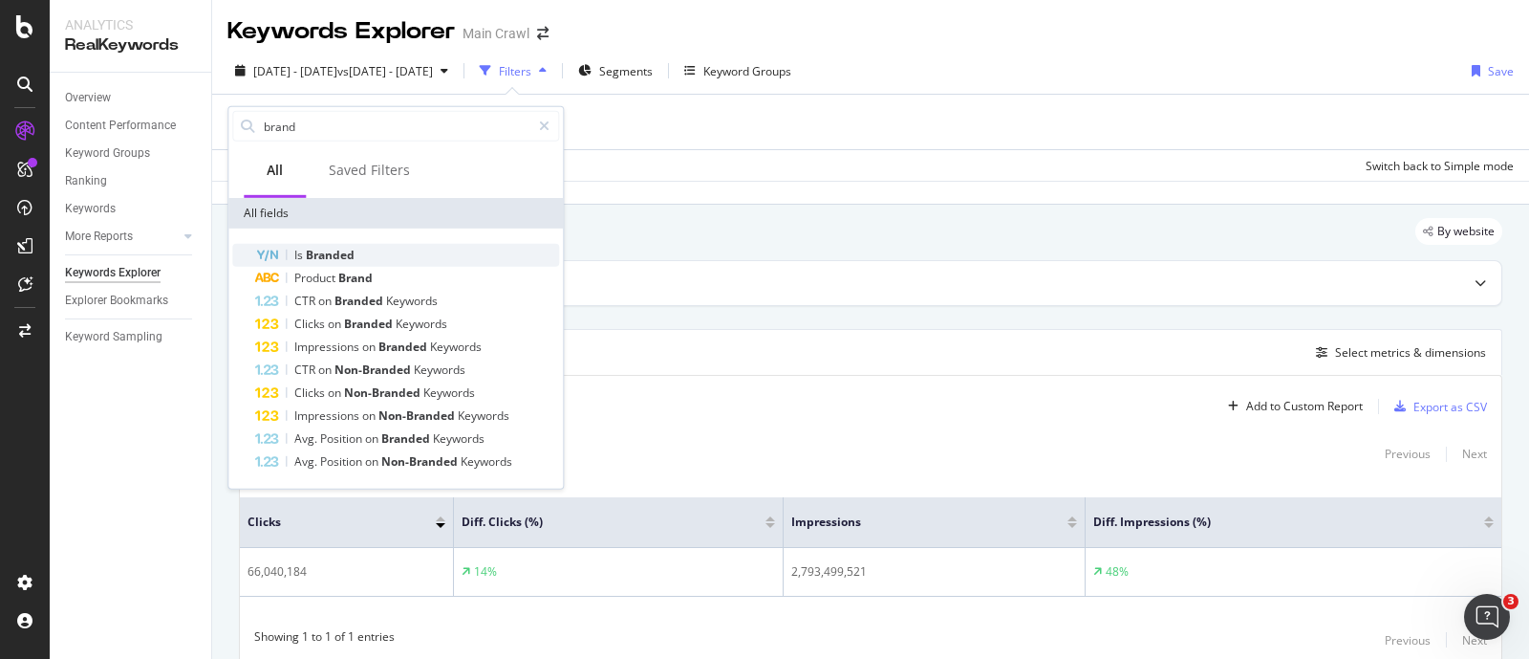
click at [371, 251] on div "Is Branded" at bounding box center [407, 255] width 304 height 23
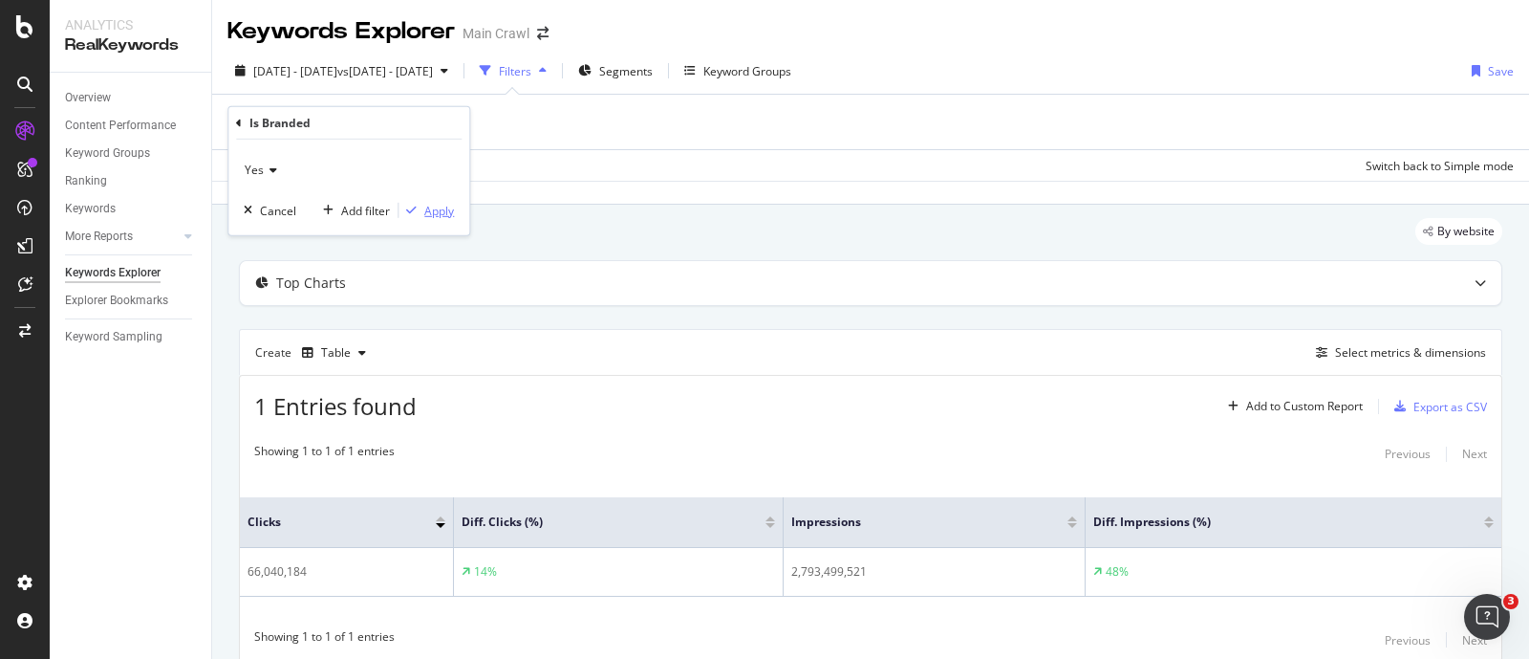
click at [451, 209] on div "Apply" at bounding box center [439, 210] width 30 height 16
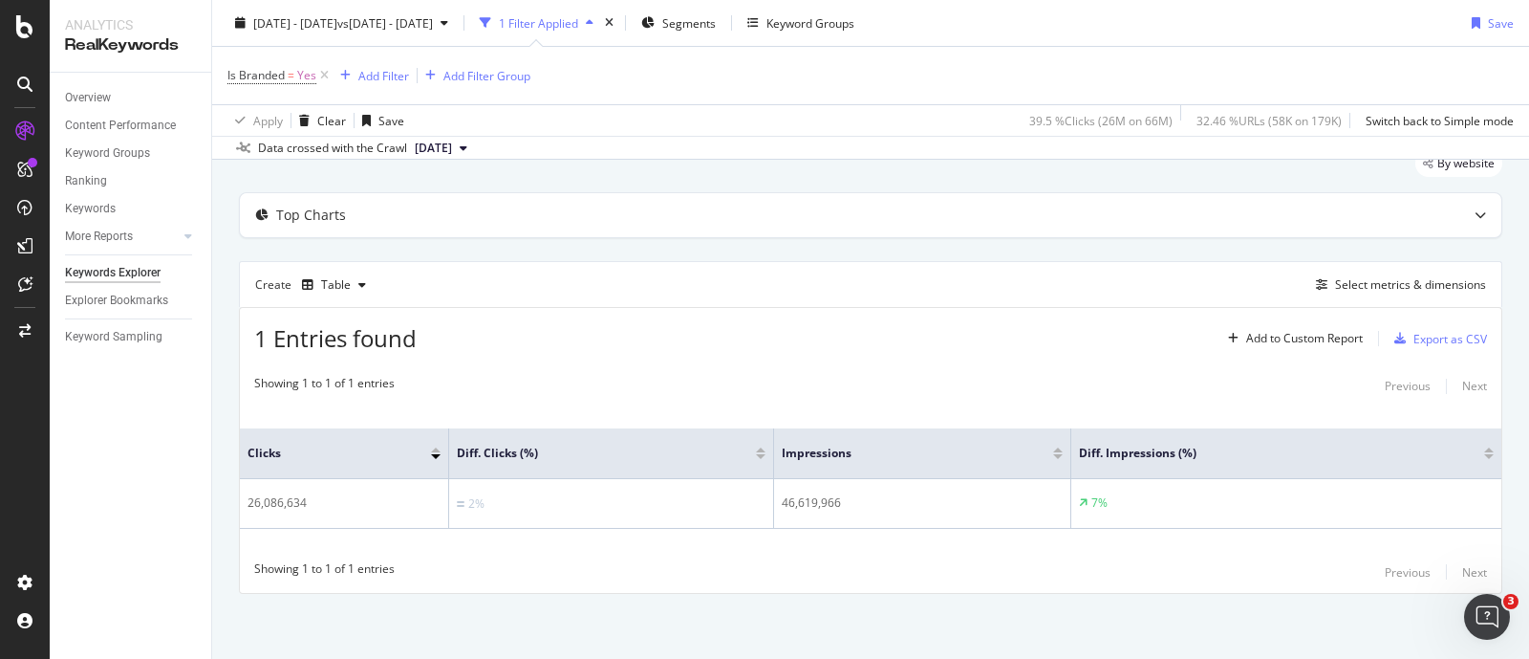
scroll to position [72, 0]
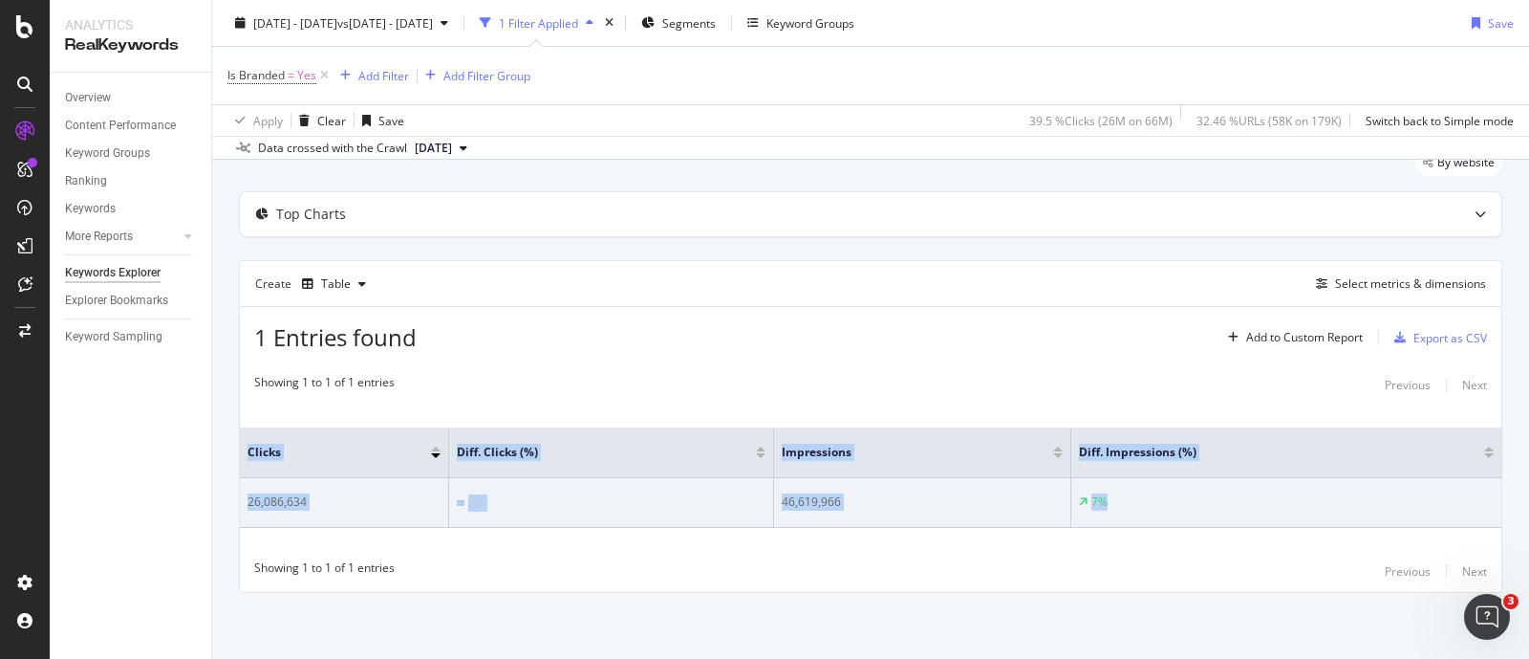
drag, startPoint x: 239, startPoint y: 448, endPoint x: 1099, endPoint y: 513, distance: 862.7
click at [1099, 513] on table "Clicks Diff. Clicks (%) Impressions Diff. Impressions (%) 26,086,634 2% 46,619,…" at bounding box center [871, 477] width 1262 height 100
copy table "Clicks Diff. Clicks (%) Impressions Diff. Impressions (%) 26,086,634 2% 46,619,…"
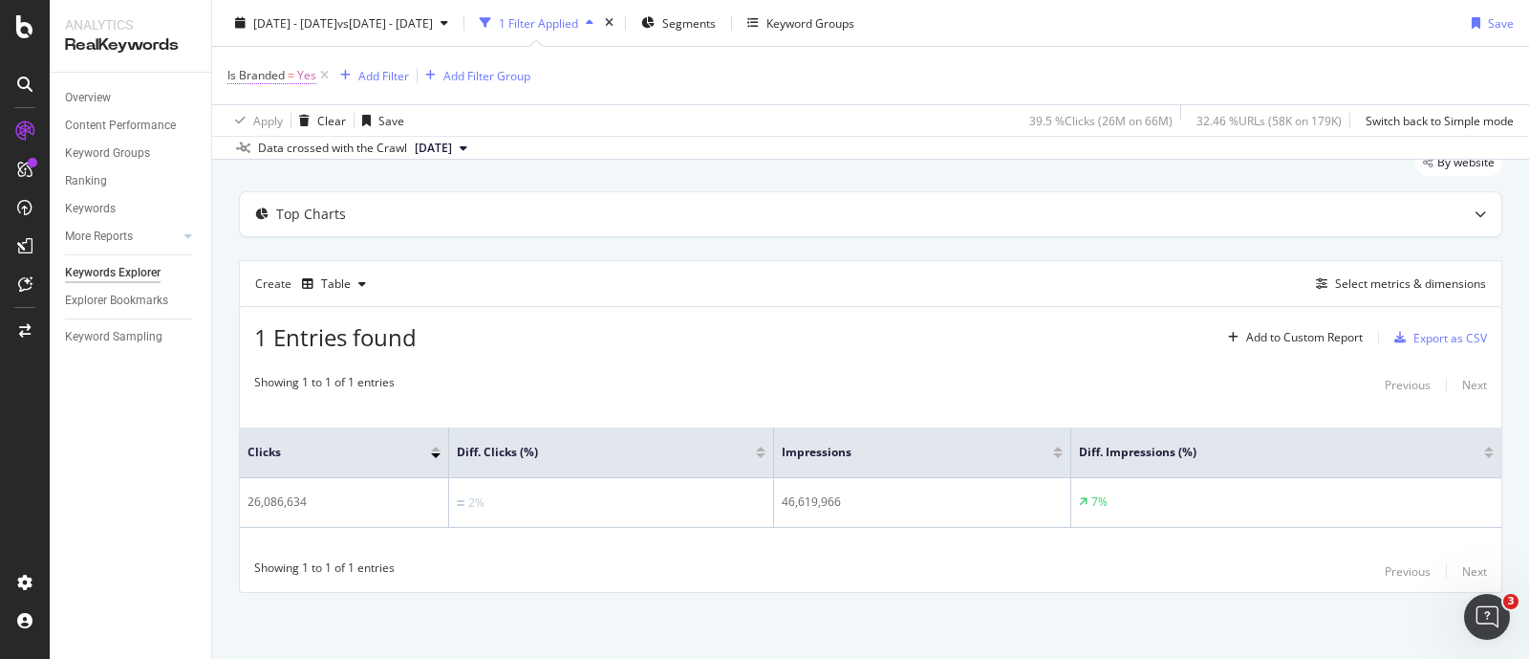
click at [285, 72] on span "Is Branded = Yes" at bounding box center [271, 75] width 89 height 17
click at [266, 117] on icon at bounding box center [270, 119] width 13 height 11
click at [264, 179] on span "No" at bounding box center [260, 184] width 15 height 16
click at [444, 155] on div "Apply" at bounding box center [439, 160] width 30 height 16
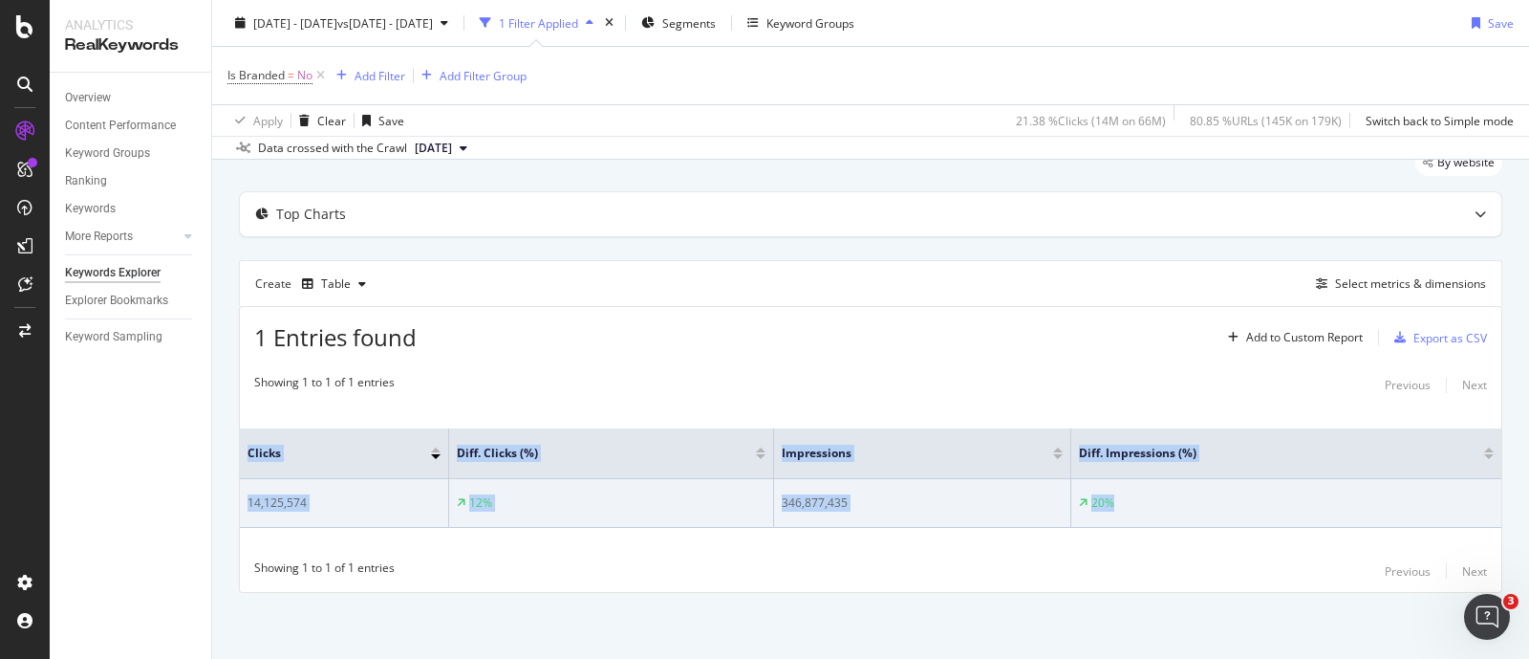
drag, startPoint x: 244, startPoint y: 451, endPoint x: 1144, endPoint y: 498, distance: 901.6
click at [1144, 498] on table "Clicks Diff. Clicks (%) Impressions Diff. Impressions (%) 14,125,574 12% 346,87…" at bounding box center [871, 477] width 1262 height 99
copy table "Clicks Diff. Clicks (%) Impressions Diff. Impressions (%) 14,125,574 12% 346,87…"
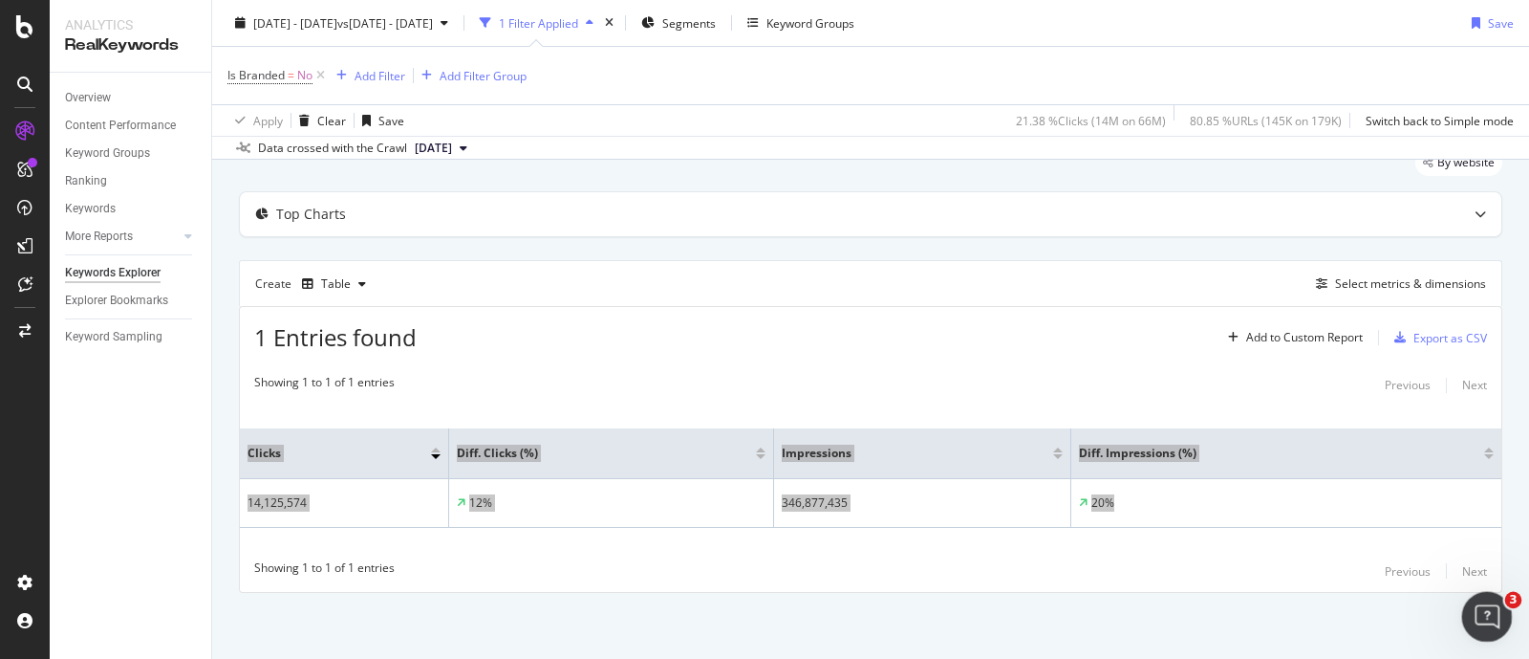
click at [1480, 620] on icon "Open Intercom Messenger" at bounding box center [1485, 614] width 32 height 32
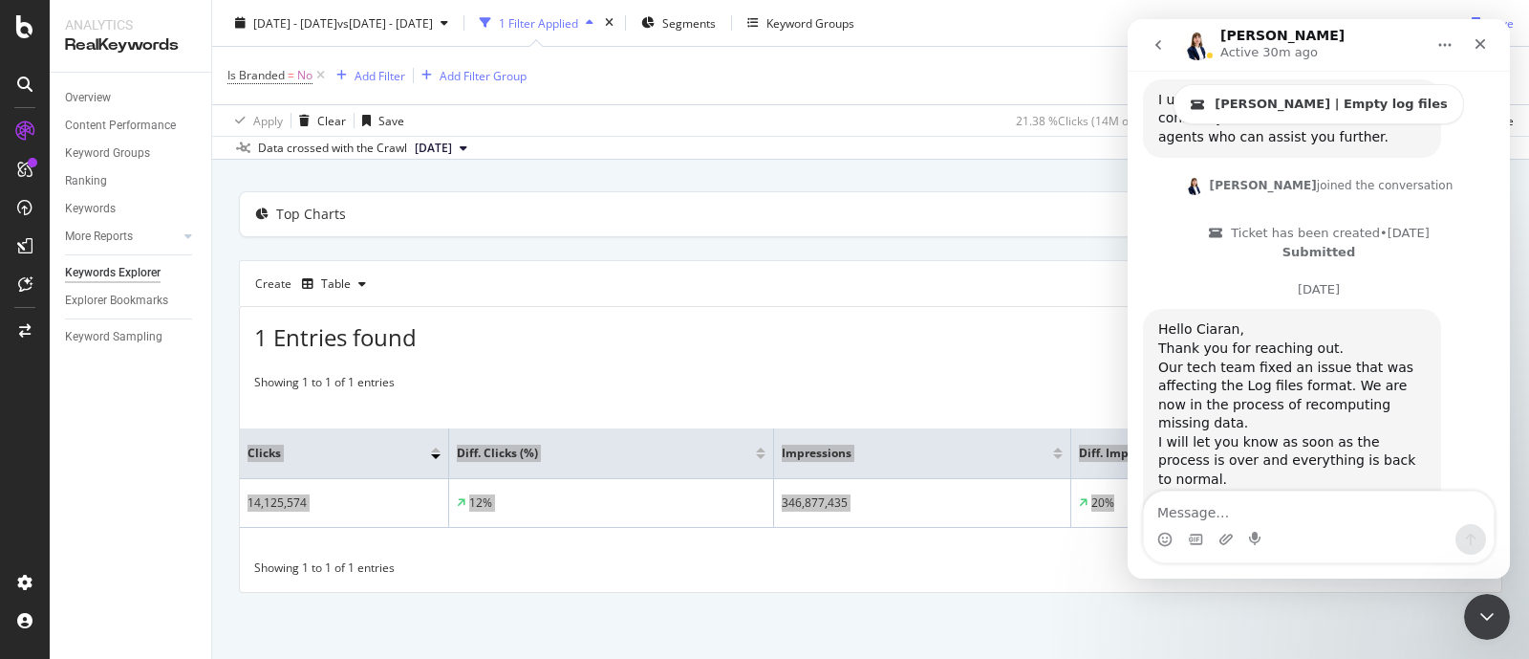
scroll to position [2051, 0]
click at [1479, 45] on icon "Close" at bounding box center [1481, 44] width 11 height 11
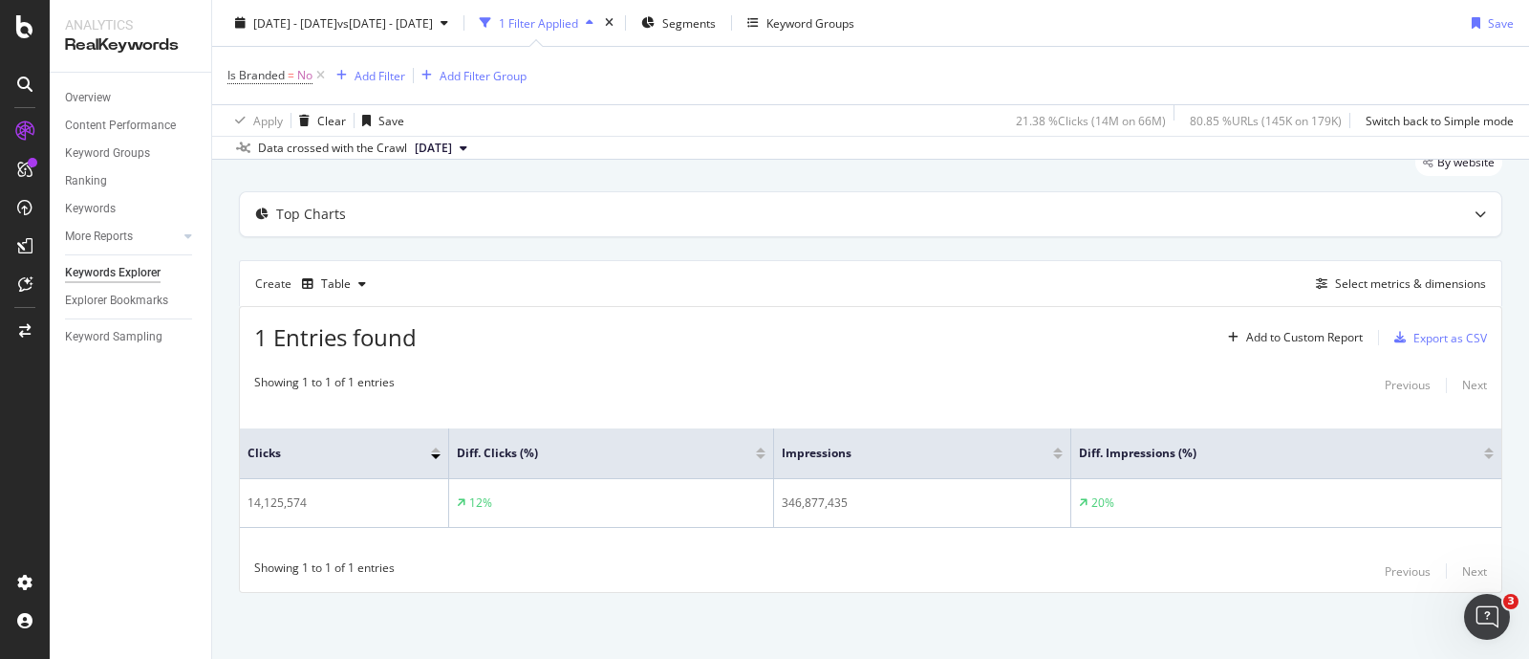
click at [880, 90] on div "Is Branded = No Add Filter Add Filter Group" at bounding box center [870, 75] width 1287 height 57
